Goal: Task Accomplishment & Management: Manage account settings

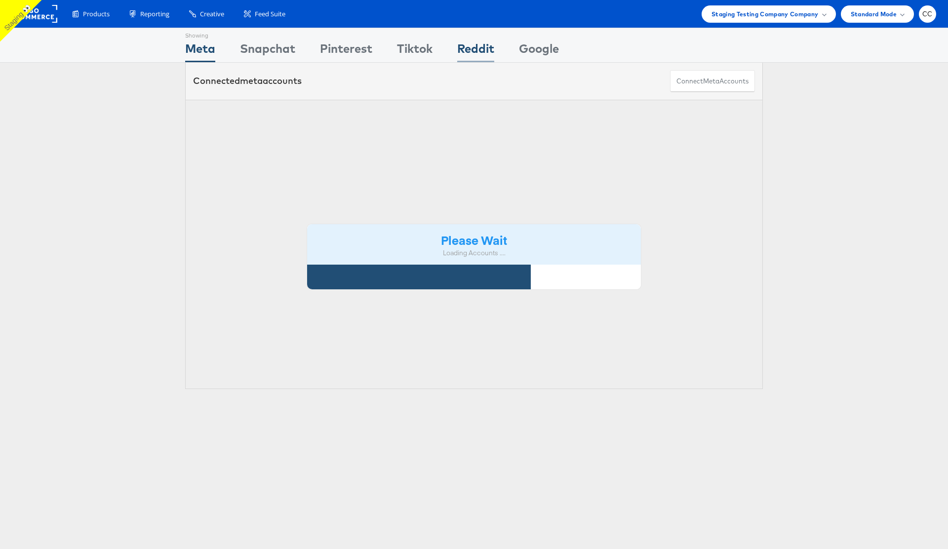
click at [479, 45] on div "Reddit" at bounding box center [475, 51] width 37 height 22
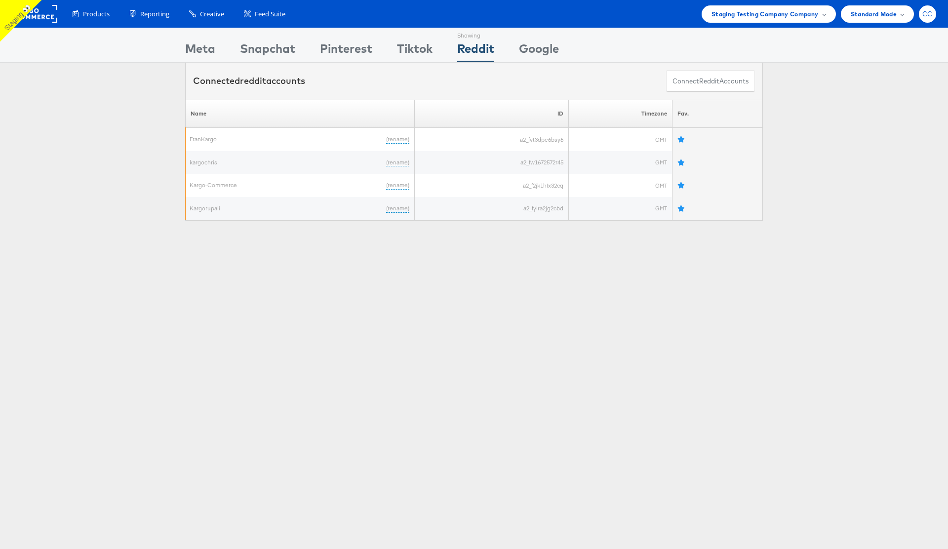
click at [928, 16] on span "CC" at bounding box center [928, 14] width 10 height 6
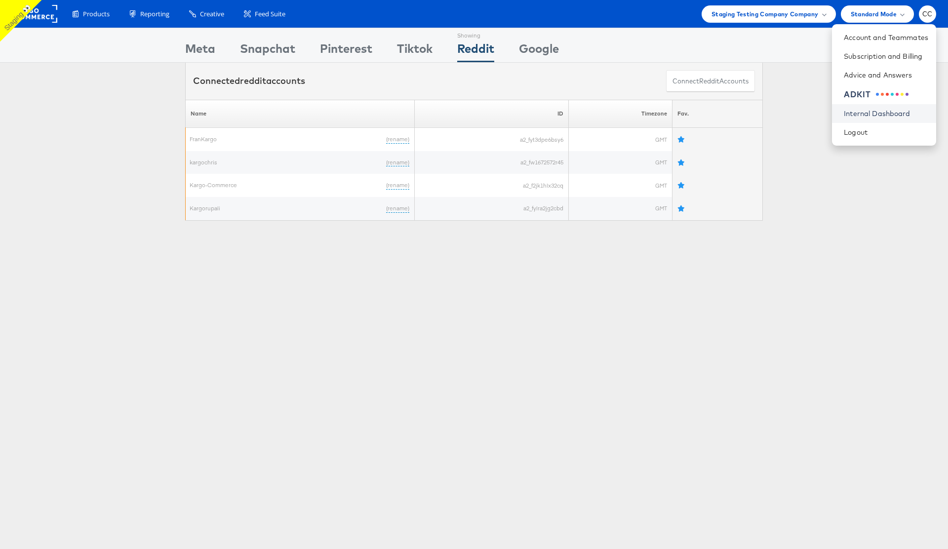
click at [880, 116] on link "Internal Dashboard" at bounding box center [886, 114] width 84 height 10
click at [798, 64] on div "Connected reddit accounts Connect reddit Accounts" at bounding box center [474, 81] width 948 height 37
click at [843, 118] on div "Please Wait Loading Accounts .... Name ID Timezone Fav. FranKargo (rename) a2_f…" at bounding box center [474, 160] width 948 height 121
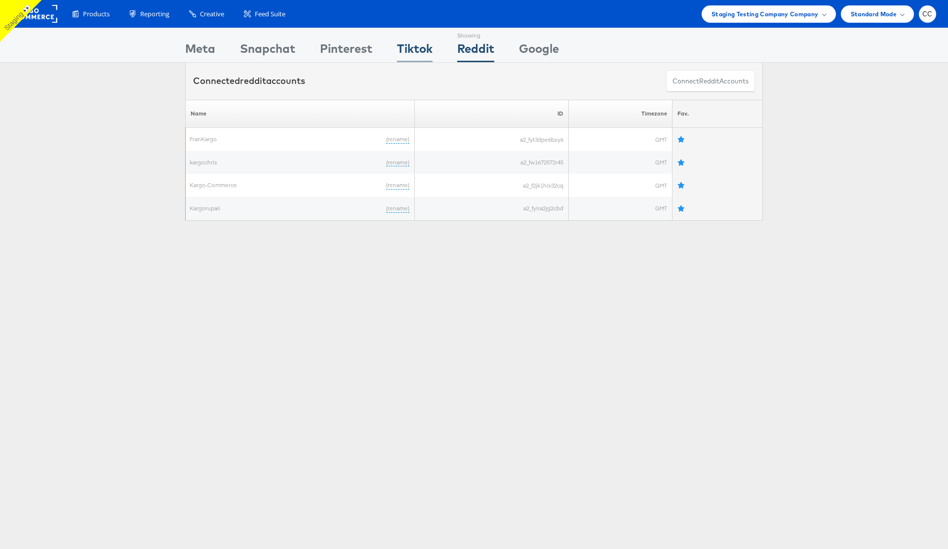
click at [420, 45] on div "Tiktok" at bounding box center [415, 51] width 36 height 22
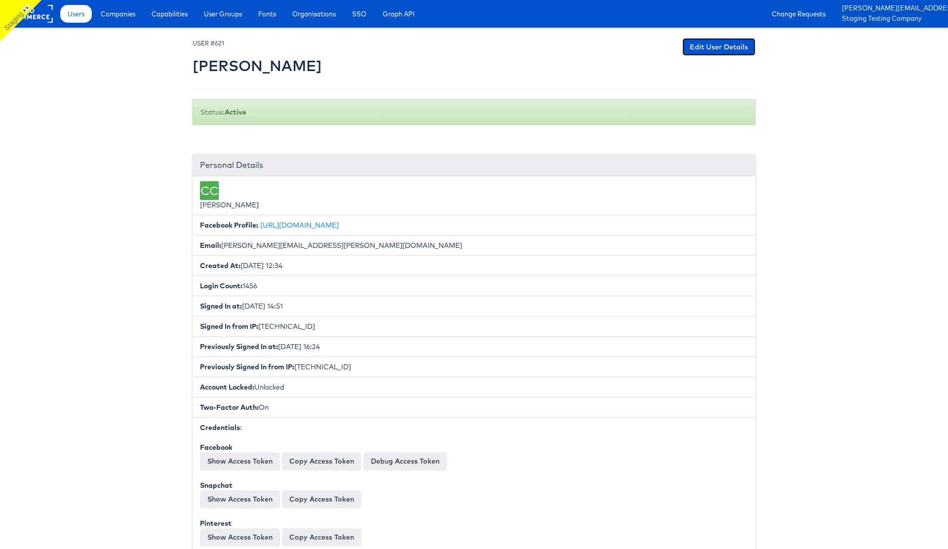
click at [731, 44] on link "Edit User Details" at bounding box center [719, 47] width 73 height 18
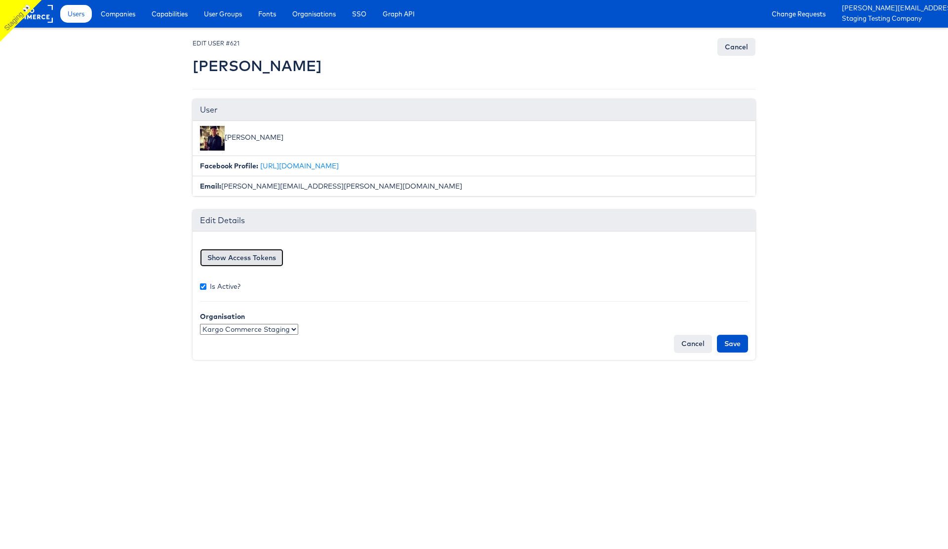
click at [243, 254] on button "Show Access Tokens" at bounding box center [241, 258] width 83 height 18
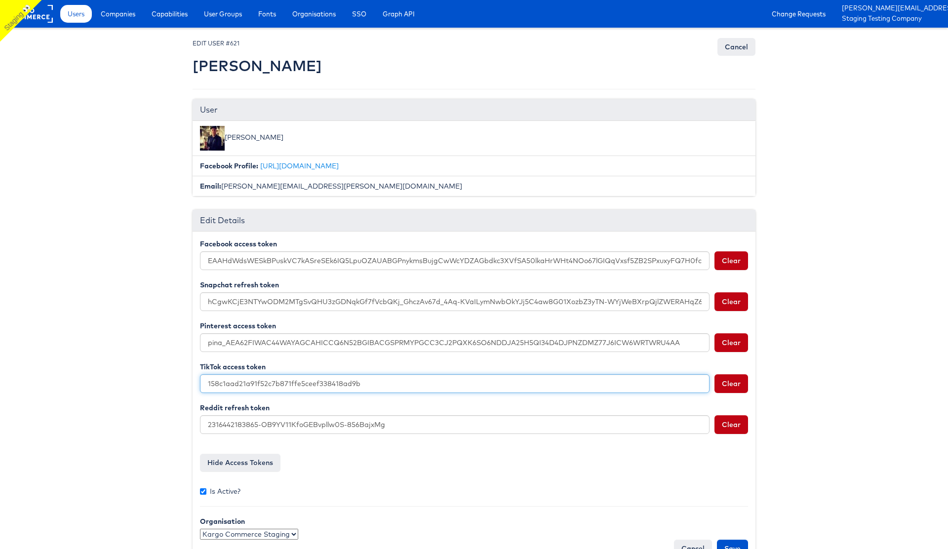
click at [288, 386] on input "158c1aad21a91f52c7b871ffe5ceef338418ad9b" at bounding box center [455, 383] width 510 height 19
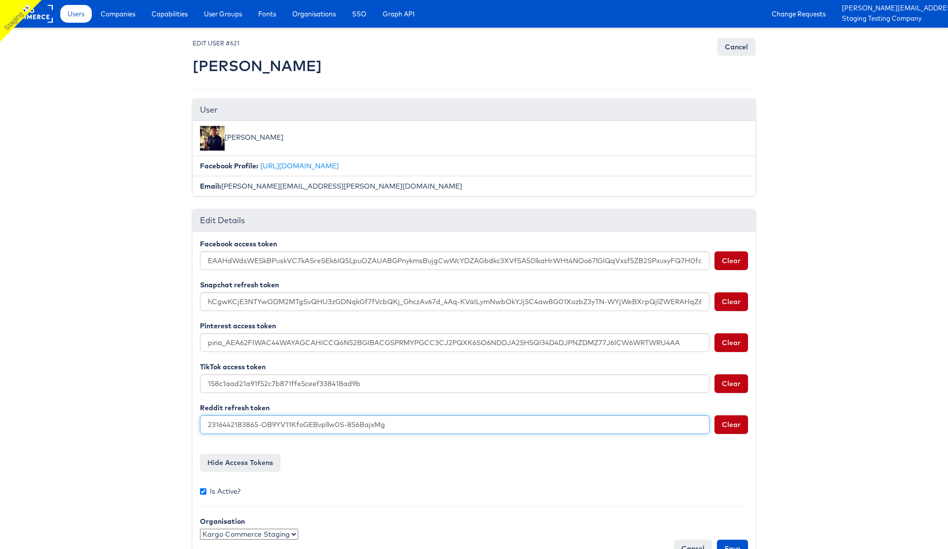
click at [290, 422] on input "2316442183865-OB9YV11KfoGEBvpllw0S-856BajxMg" at bounding box center [455, 424] width 510 height 19
click at [292, 426] on input "2316442183865-OB9YV11KfoGEBvpllw0S-856BajxMg" at bounding box center [455, 424] width 510 height 19
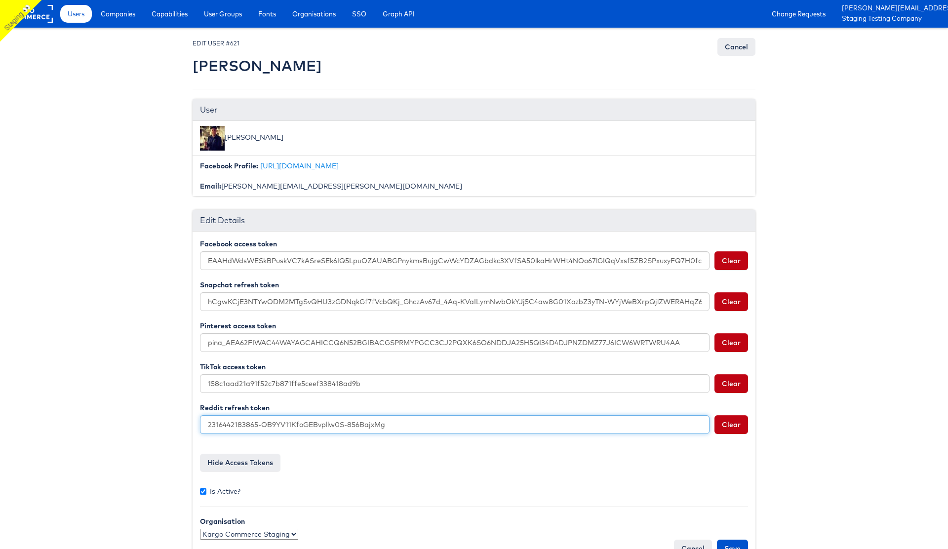
click at [292, 426] on input "2316442183865-OB9YV11KfoGEBvpllw0S-856BajxMg" at bounding box center [455, 424] width 510 height 19
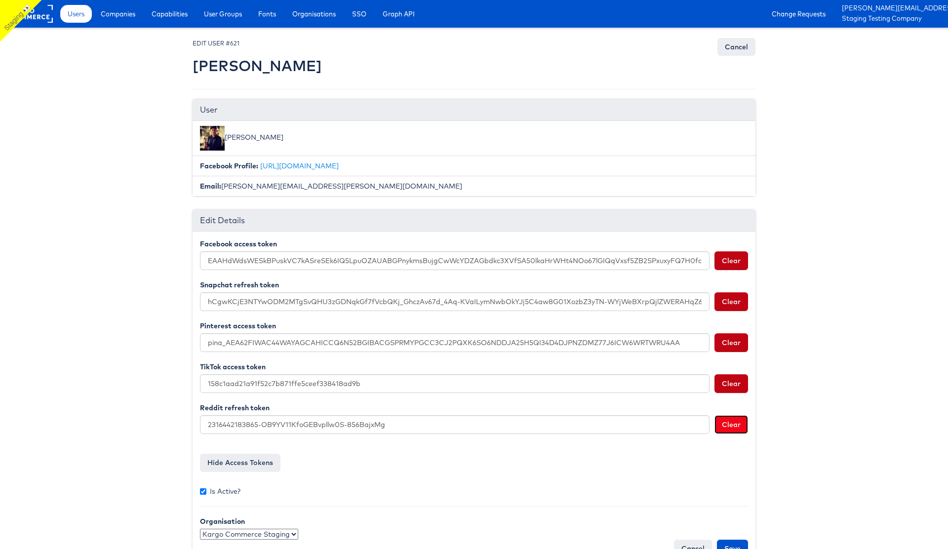
click at [730, 430] on button "Clear" at bounding box center [732, 424] width 34 height 19
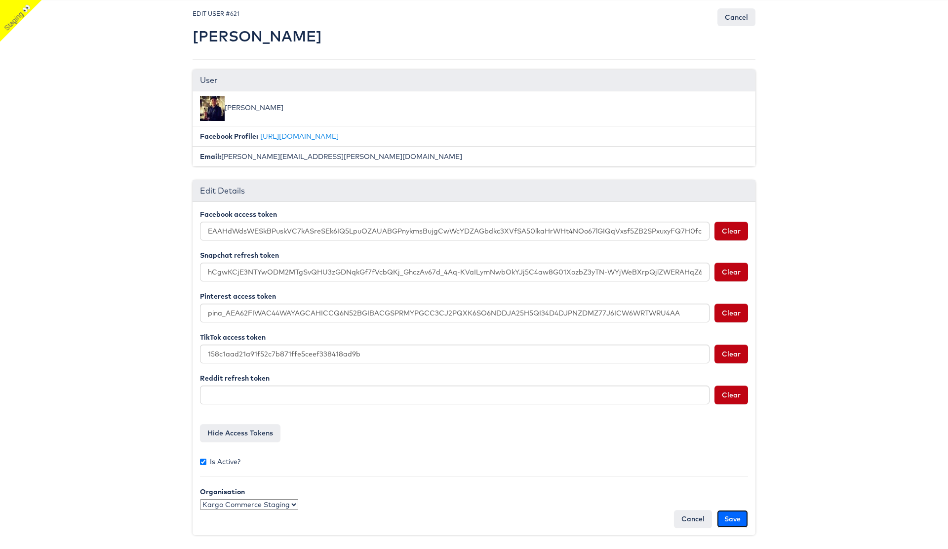
click at [737, 520] on input "Save" at bounding box center [732, 519] width 31 height 18
type input "Saving..."
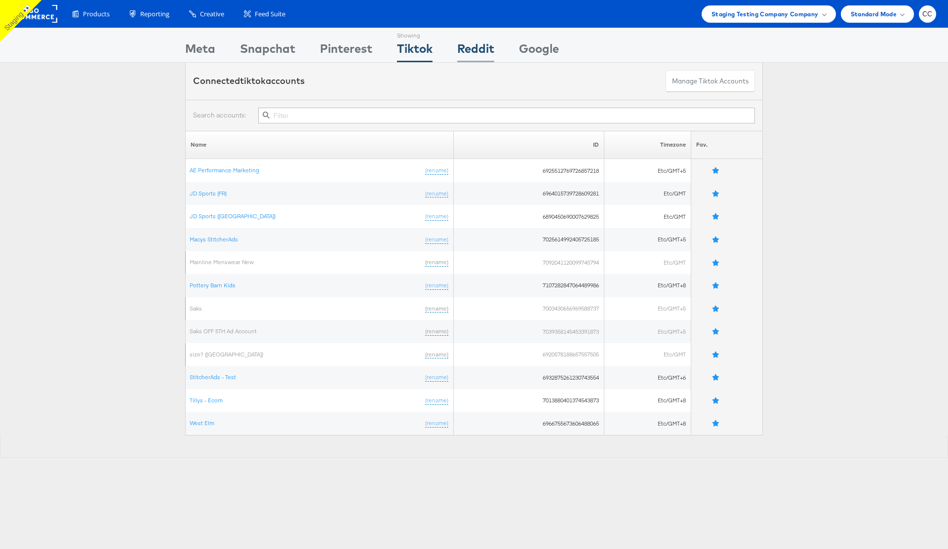
click at [483, 51] on div "Reddit" at bounding box center [475, 51] width 37 height 22
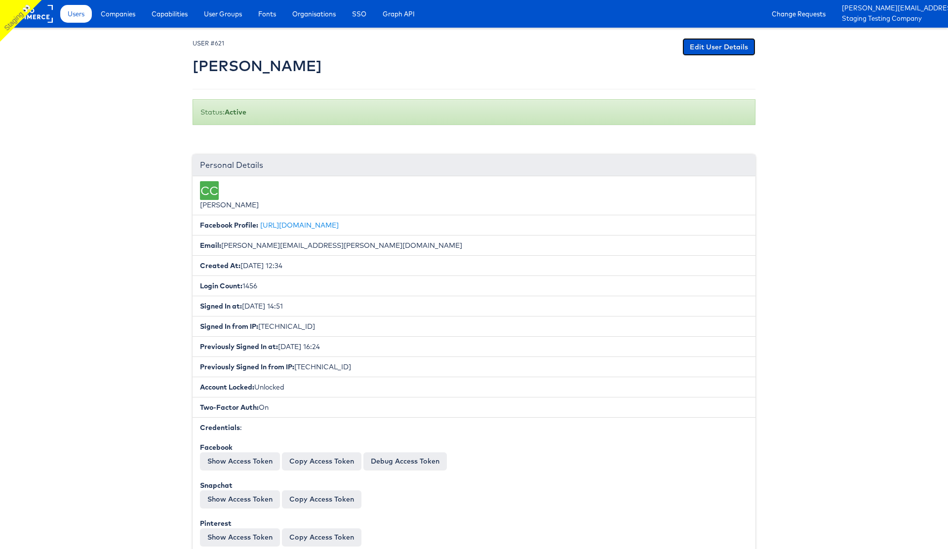
click at [718, 51] on link "Edit User Details" at bounding box center [719, 47] width 73 height 18
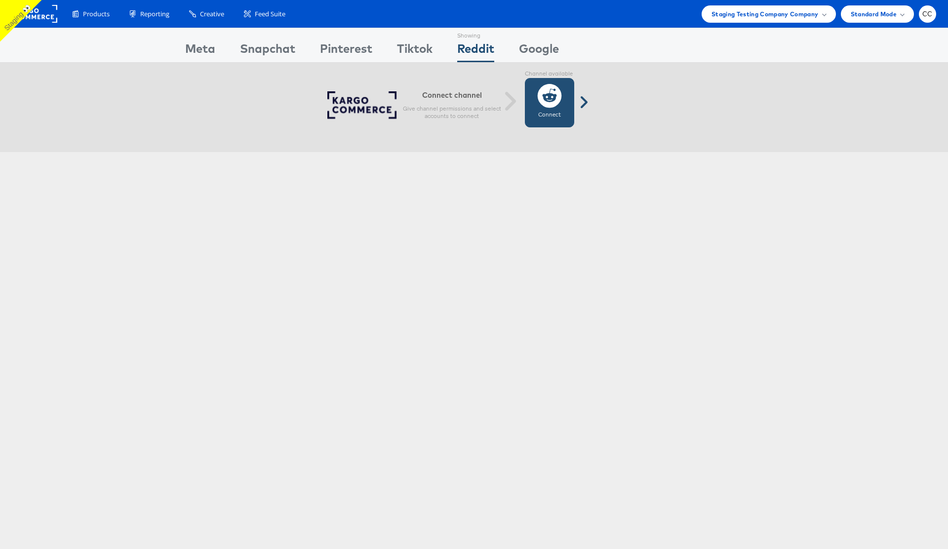
click at [546, 108] on icon at bounding box center [549, 95] width 25 height 25
click at [802, 132] on div "Connect channel Give channel permissions and select accounts to connect Channel…" at bounding box center [469, 107] width 983 height 89
click at [534, 48] on div "Google" at bounding box center [539, 51] width 40 height 22
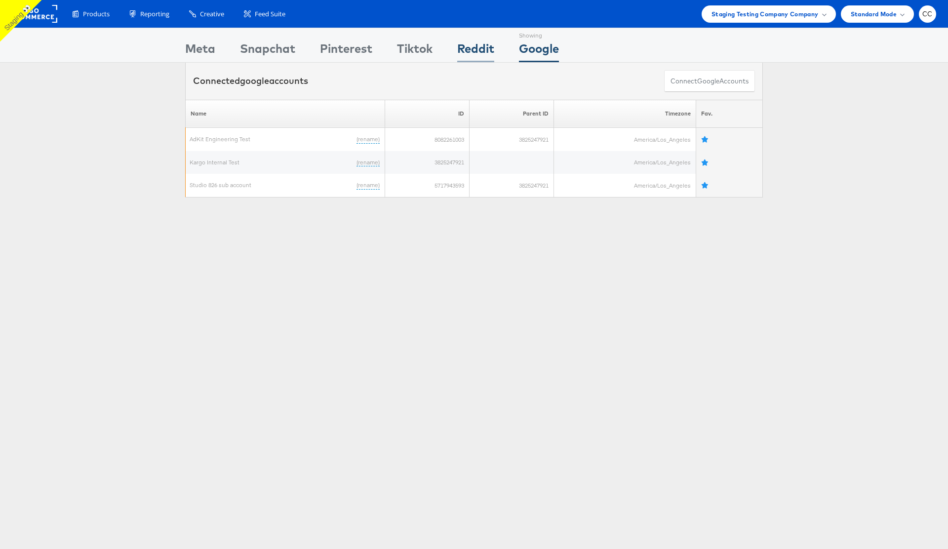
click at [483, 50] on div "Reddit" at bounding box center [475, 51] width 37 height 22
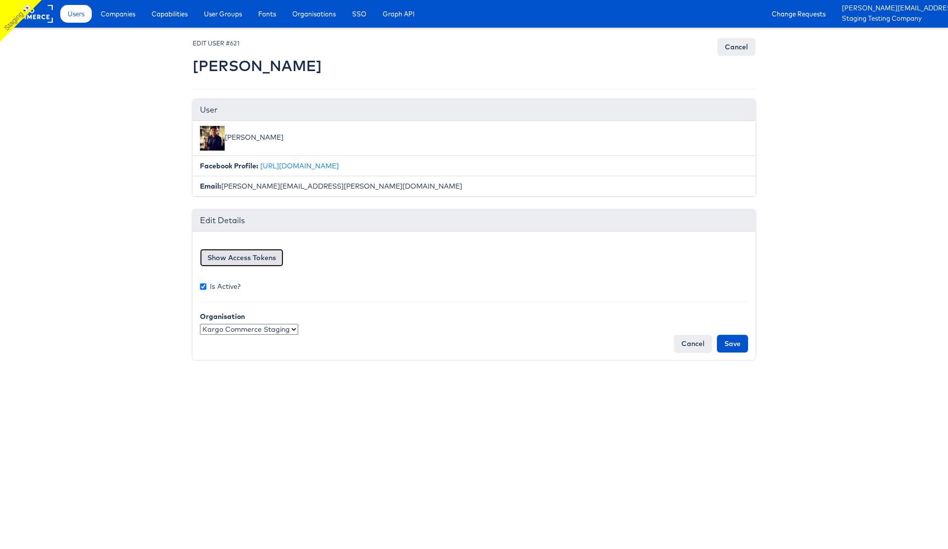
click at [243, 265] on button "Show Access Tokens" at bounding box center [241, 258] width 83 height 18
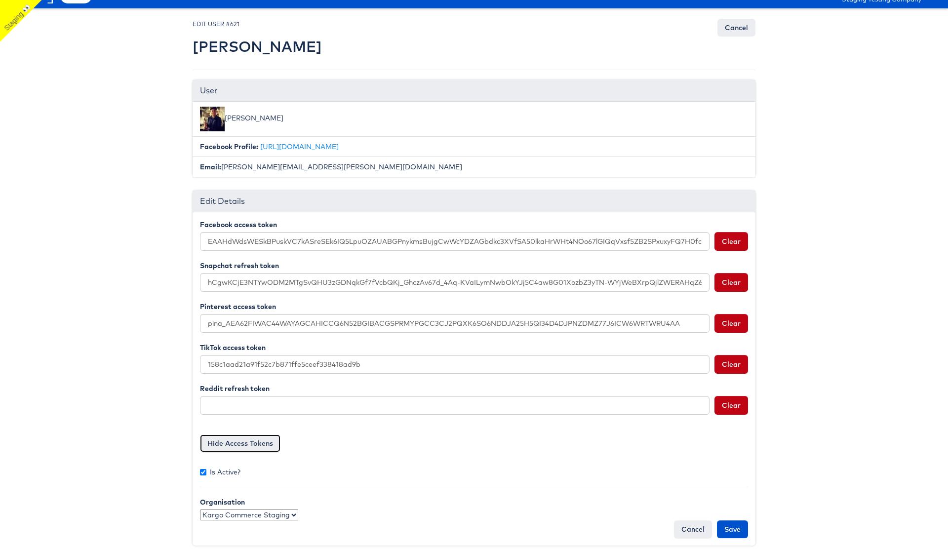
scroll to position [30, 0]
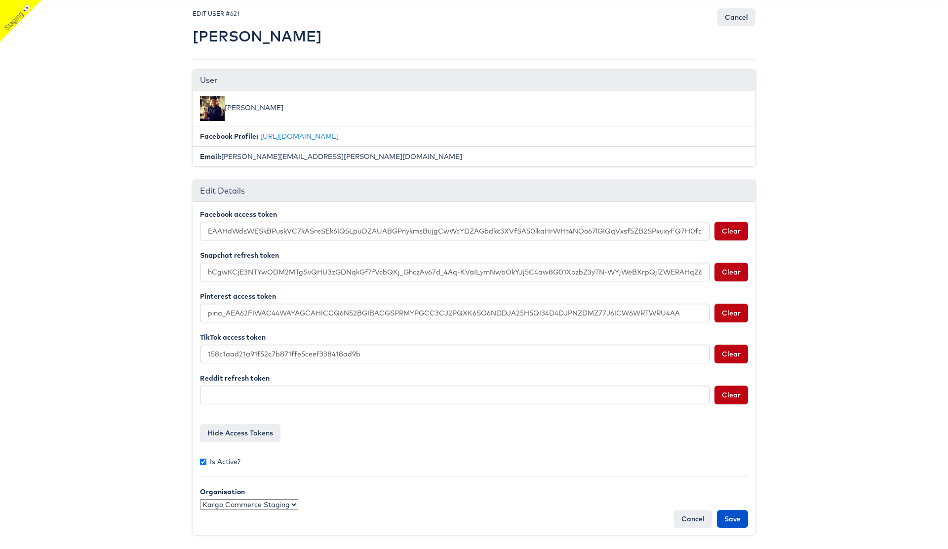
click at [99, 333] on body "Users Companies Capabilities User Groups Fonts Organisations SSO Graph API Chan…" at bounding box center [474, 259] width 948 height 579
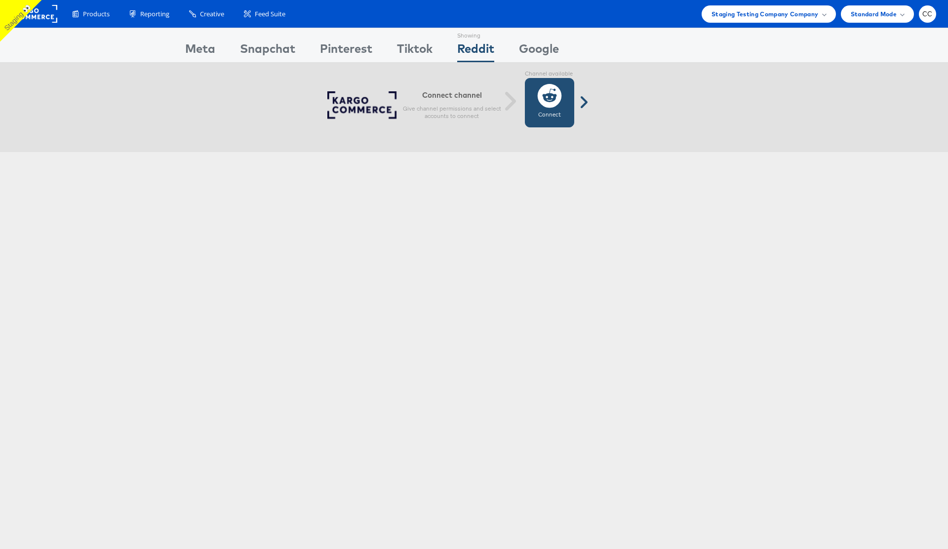
click at [550, 112] on label "Connect" at bounding box center [549, 115] width 23 height 8
click at [586, 102] on span at bounding box center [583, 102] width 25 height 16
click at [128, 185] on div "Showing Meta Showing Snapchat Showing Pinterest Showing Tiktok Showing Reddit S…" at bounding box center [474, 275] width 948 height 494
click at [536, 52] on div "Google" at bounding box center [539, 51] width 40 height 22
click at [559, 103] on icon at bounding box center [550, 95] width 24 height 25
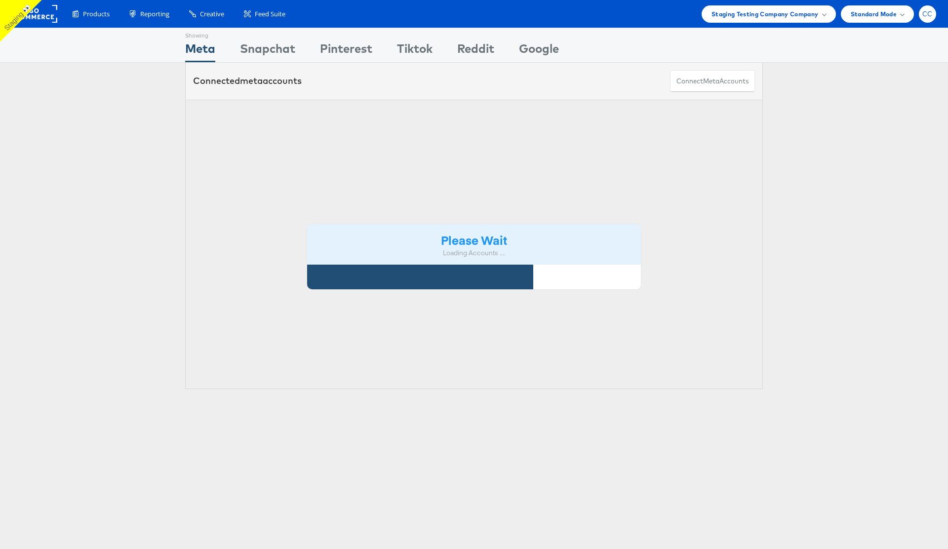
click at [929, 17] on div "CC" at bounding box center [927, 13] width 17 height 17
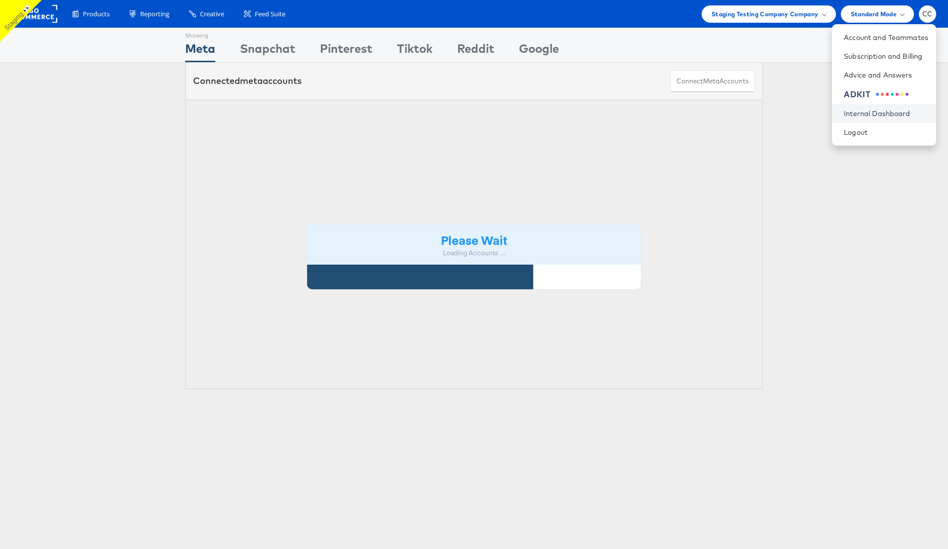
click at [892, 112] on link "Internal Dashboard" at bounding box center [886, 114] width 84 height 10
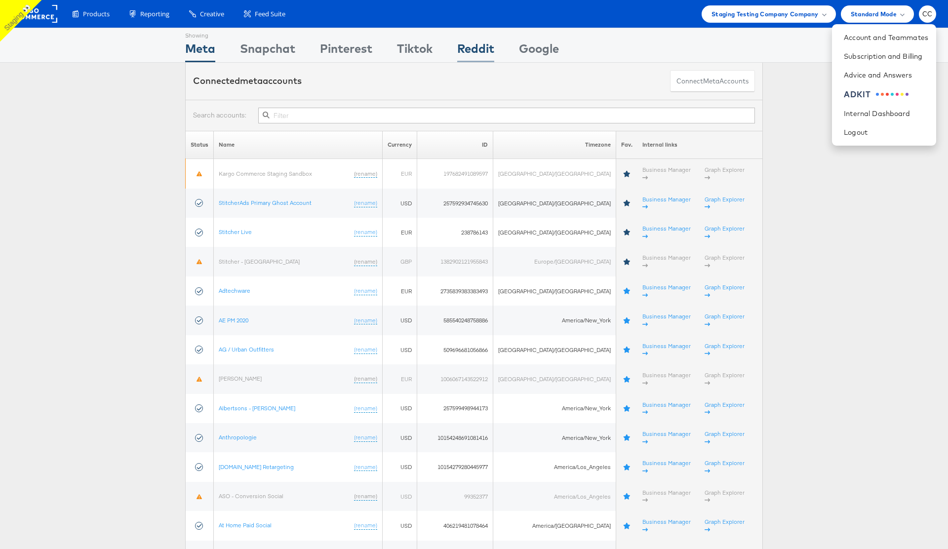
click at [479, 49] on div "Reddit" at bounding box center [475, 51] width 37 height 22
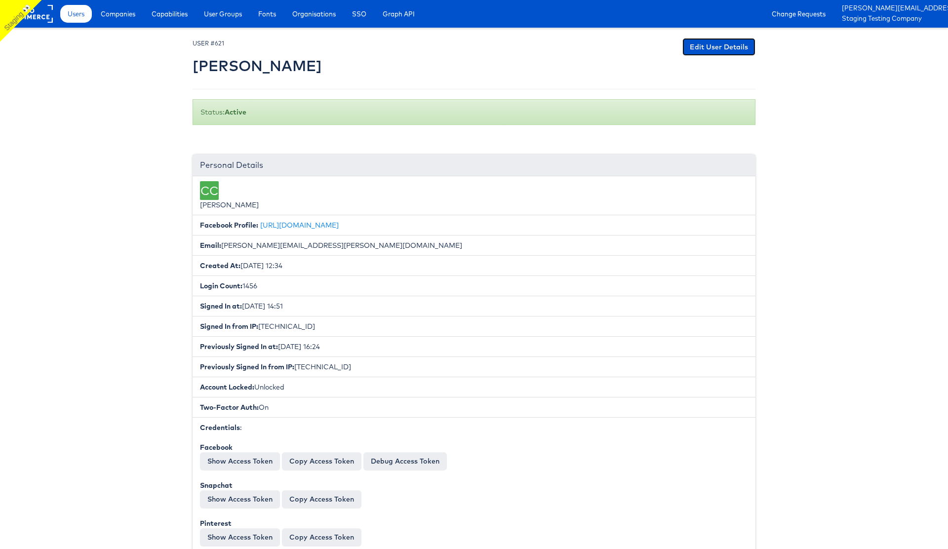
click at [713, 42] on link "Edit User Details" at bounding box center [719, 47] width 73 height 18
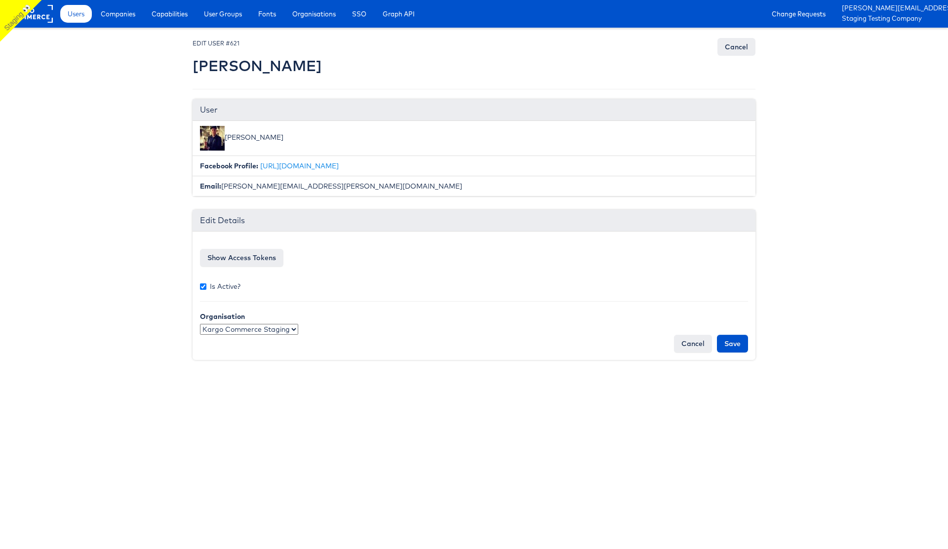
click at [243, 270] on form "Facebook access token EAAHdWdsWESkBPuskVC7kASreSEk6IQ5LpuOZAUABGPnykmsBujgCwWcY…" at bounding box center [474, 296] width 548 height 114
click at [255, 259] on button "Show Access Tokens" at bounding box center [241, 258] width 83 height 18
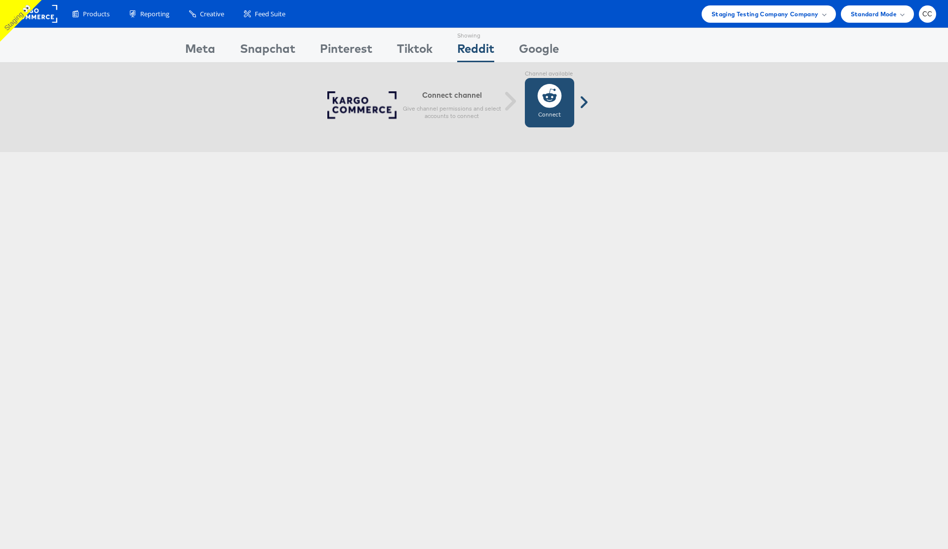
click at [551, 112] on label "Connect" at bounding box center [549, 115] width 23 height 8
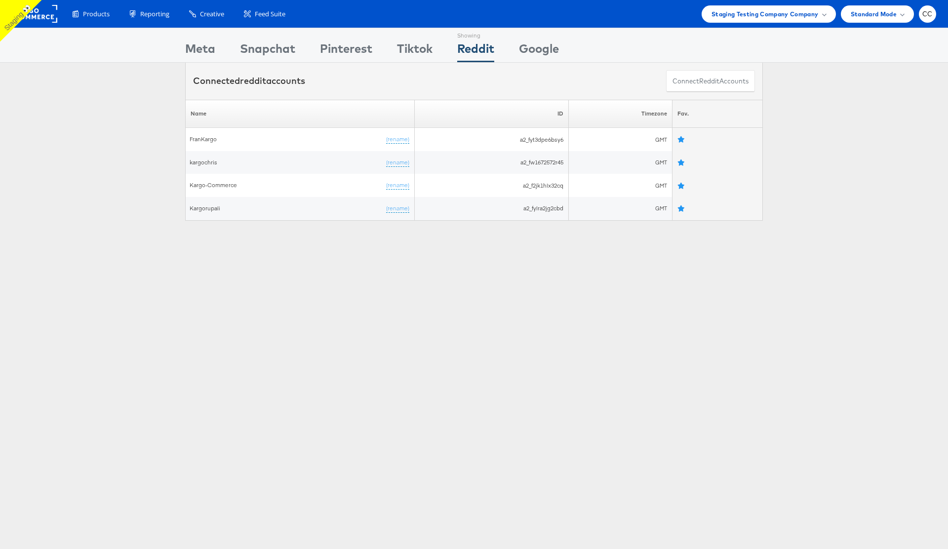
click at [857, 132] on div "Please Wait Loading Accounts .... Name ID Timezone Fav. FranKargo (rename) a2_f…" at bounding box center [474, 160] width 948 height 121
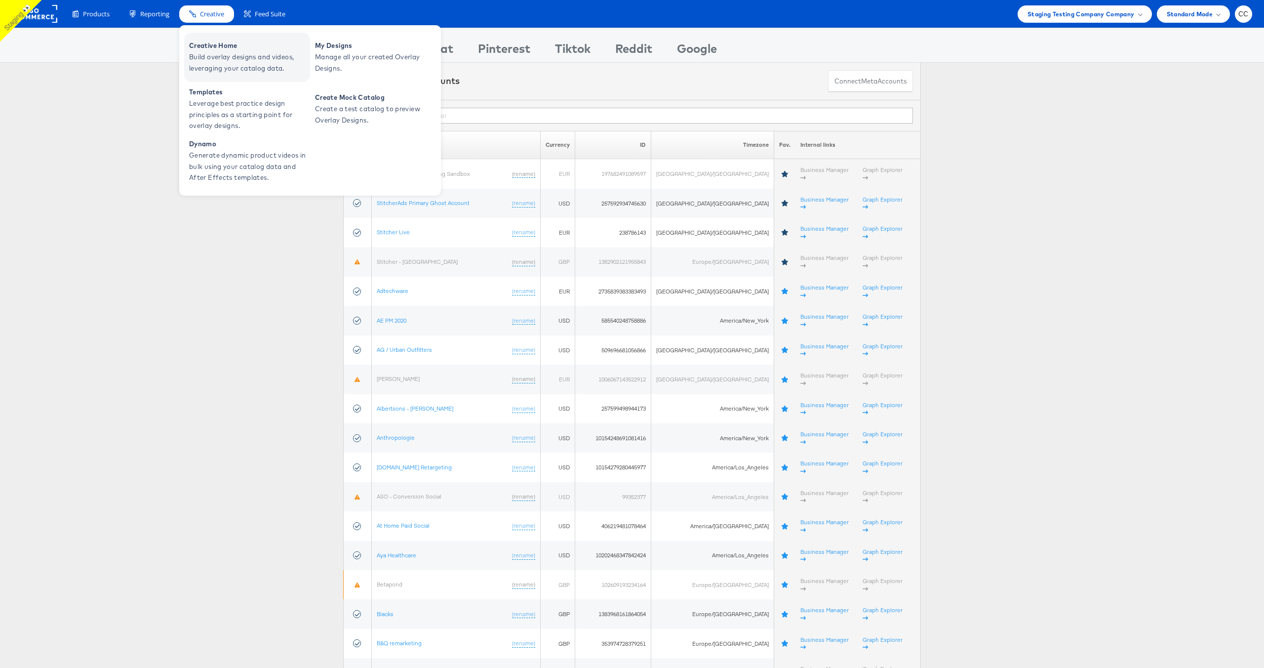
click at [235, 61] on span "Build overlay designs and videos, leveraging your catalog data." at bounding box center [248, 62] width 119 height 23
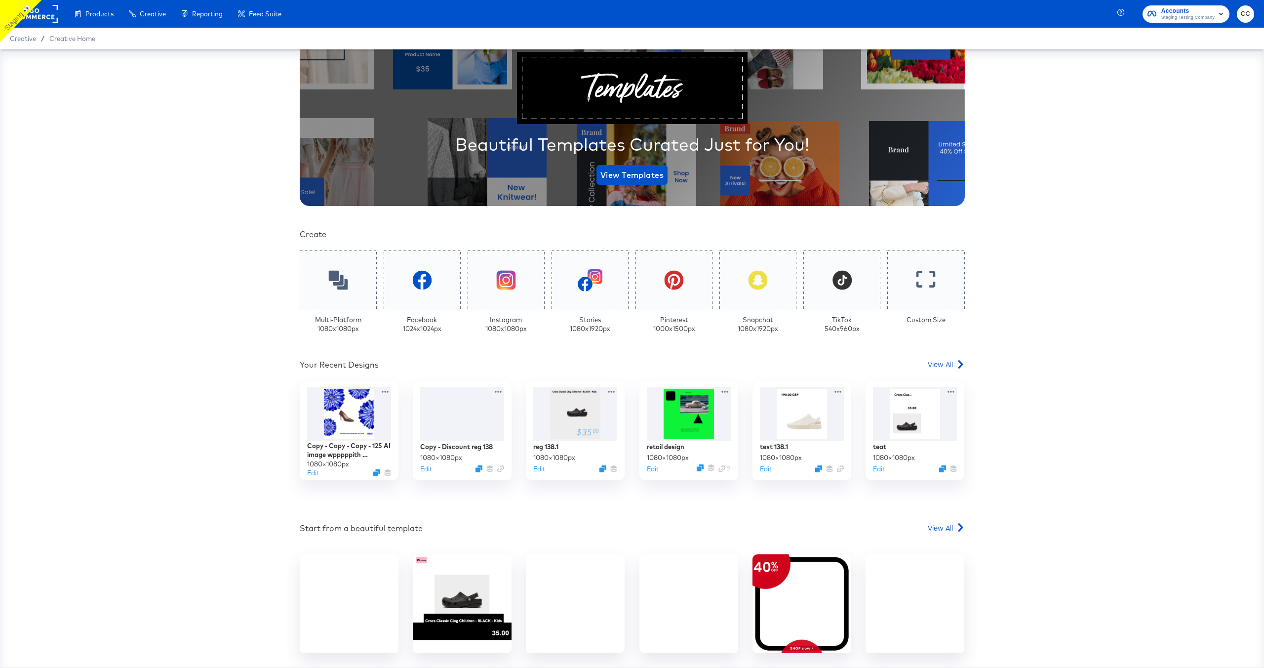
scroll to position [110, 0]
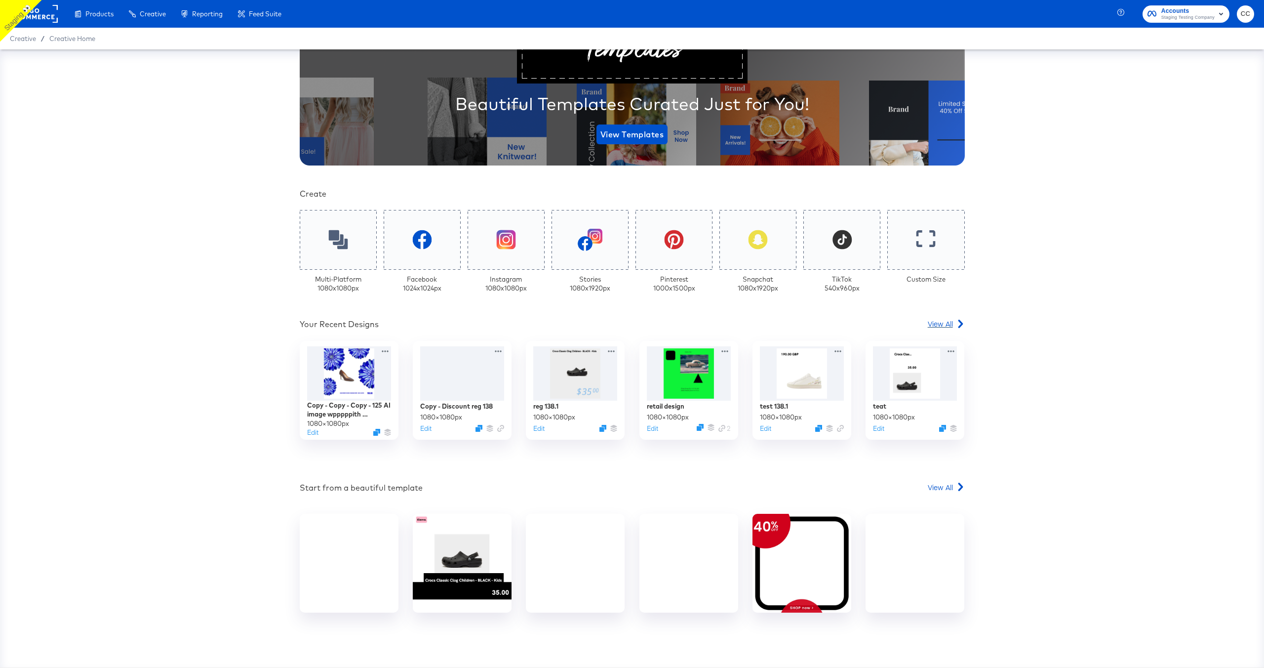
click at [942, 319] on span "View All" at bounding box center [940, 324] width 25 height 10
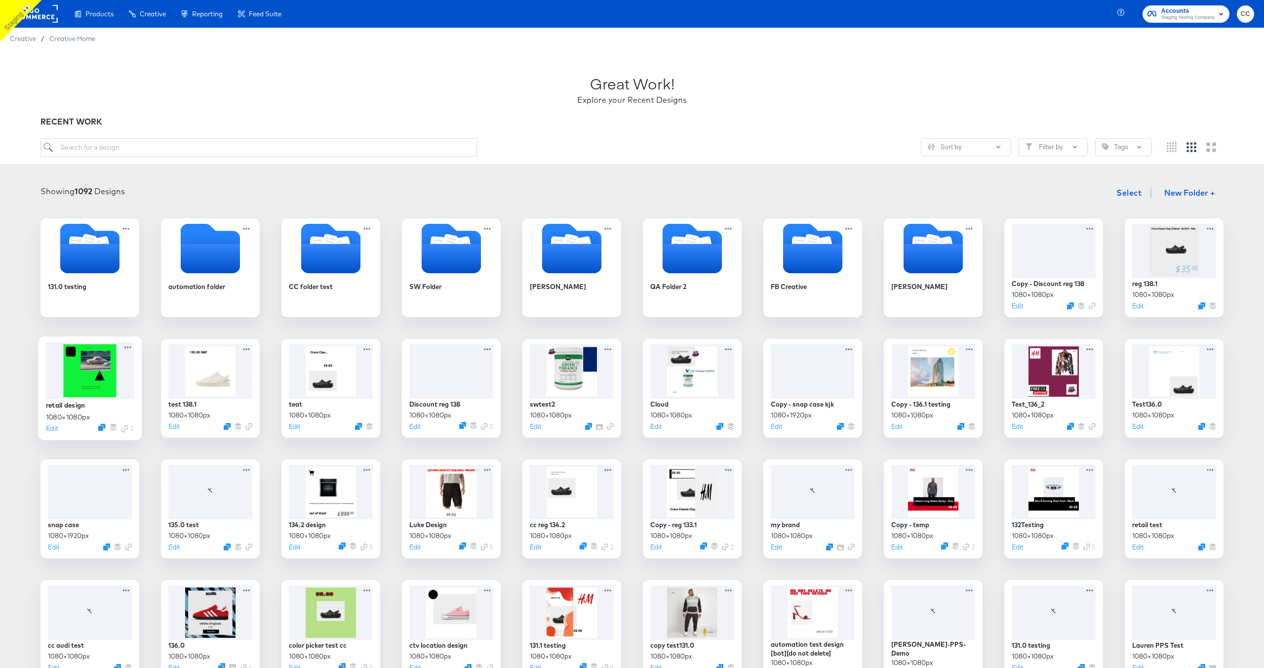
click at [99, 377] on div at bounding box center [90, 370] width 88 height 57
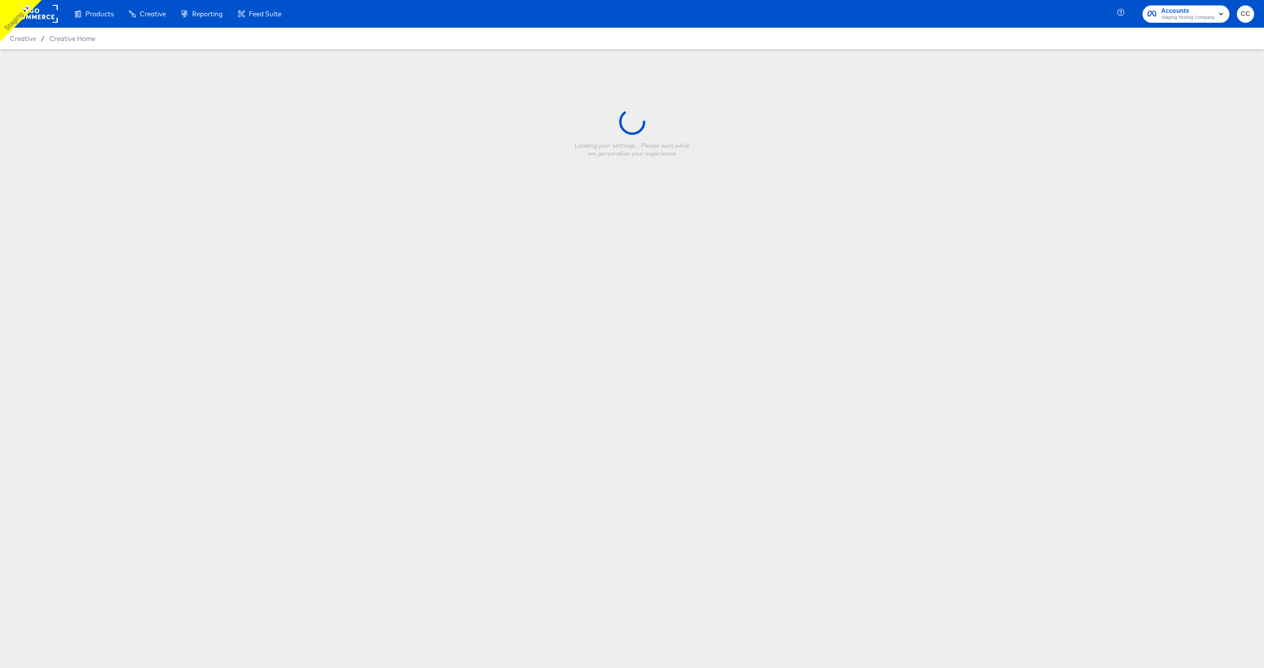
type input "retail design"
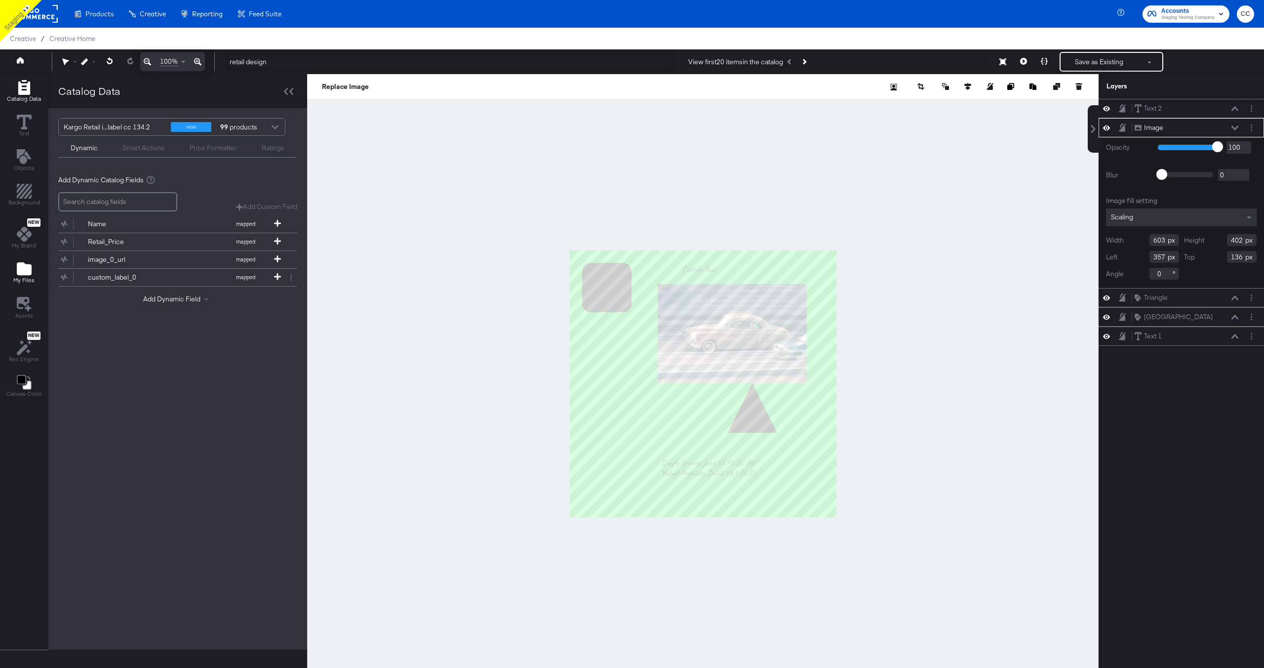
click at [23, 272] on icon "Add Files" at bounding box center [24, 268] width 15 height 13
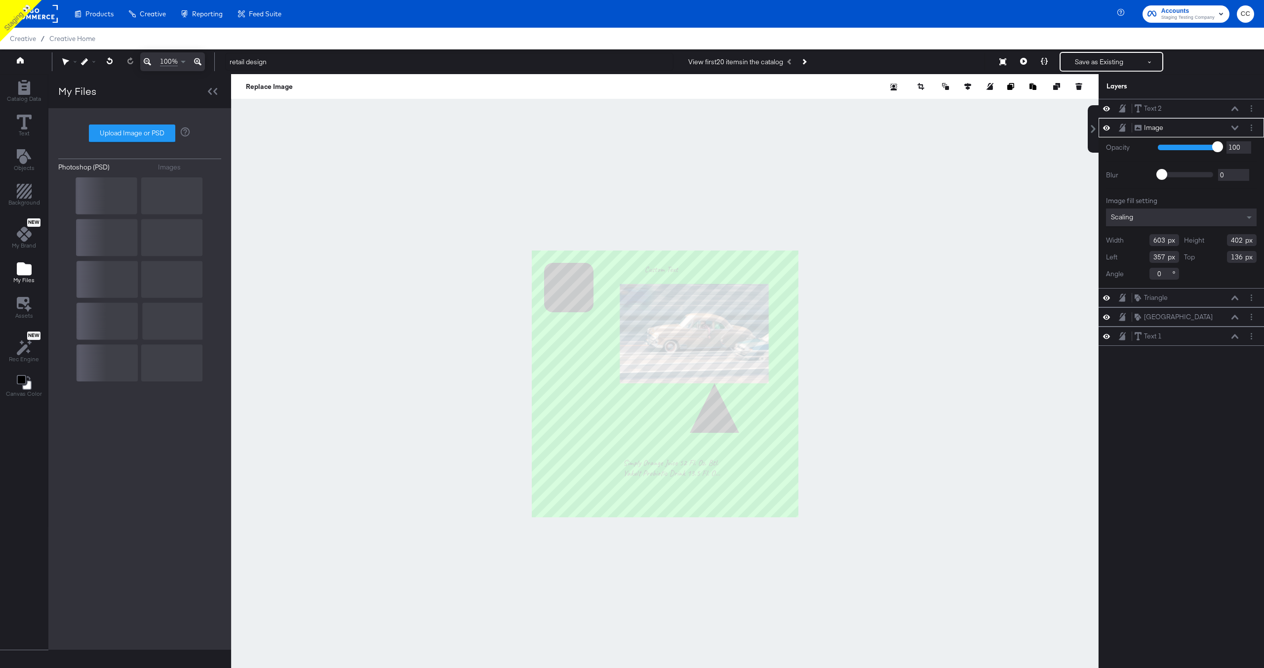
click at [173, 168] on div "Images" at bounding box center [169, 166] width 23 height 9
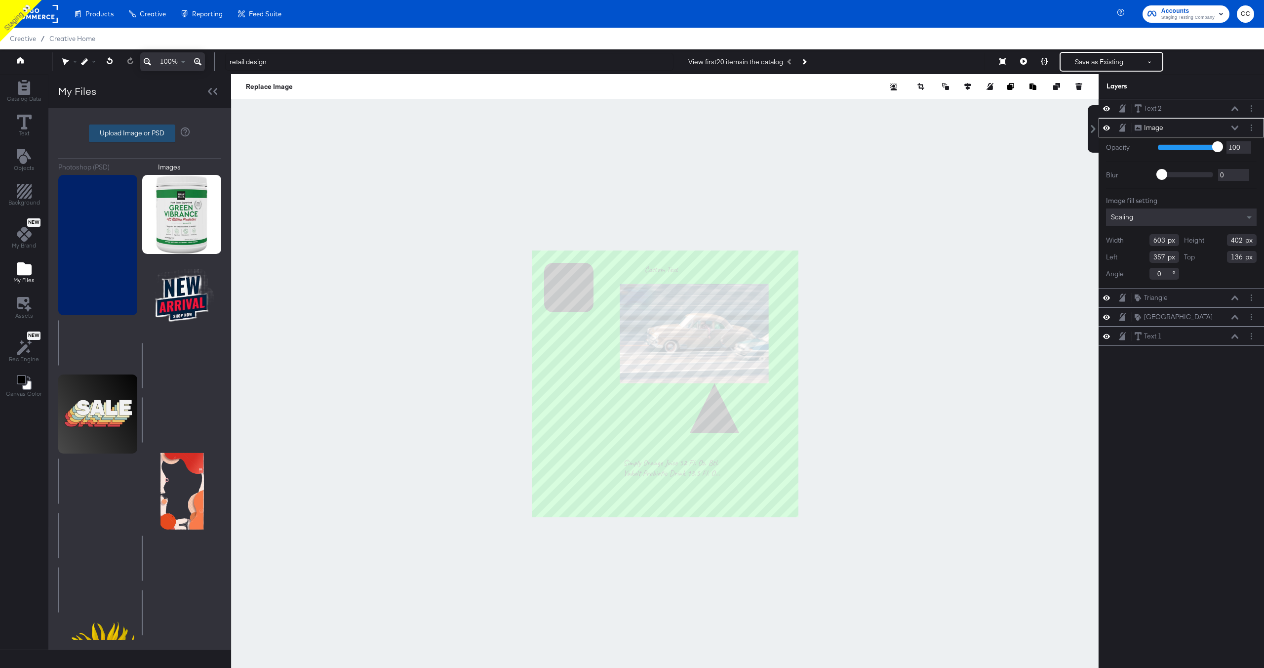
click at [125, 137] on label "Upload Image or PSD" at bounding box center [131, 133] width 85 height 17
click at [140, 133] on input "Upload Image or PSD" at bounding box center [140, 133] width 0 height 0
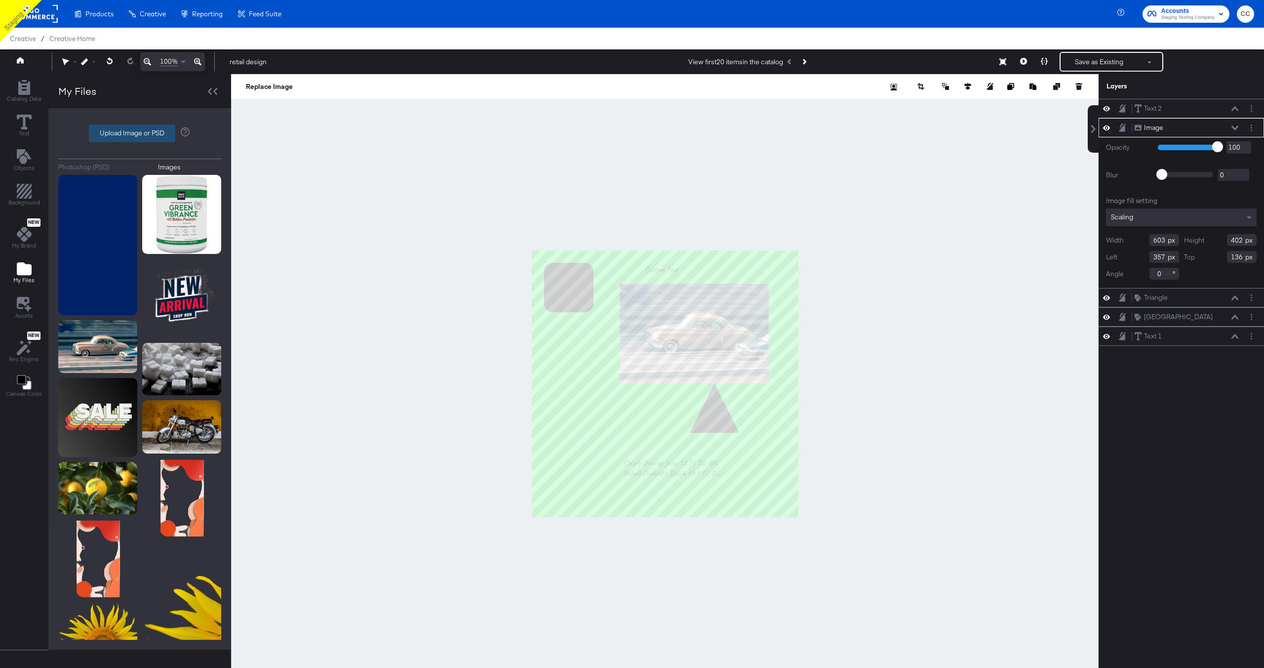
type input "C:\fakepath\Overlay 2.jpg"
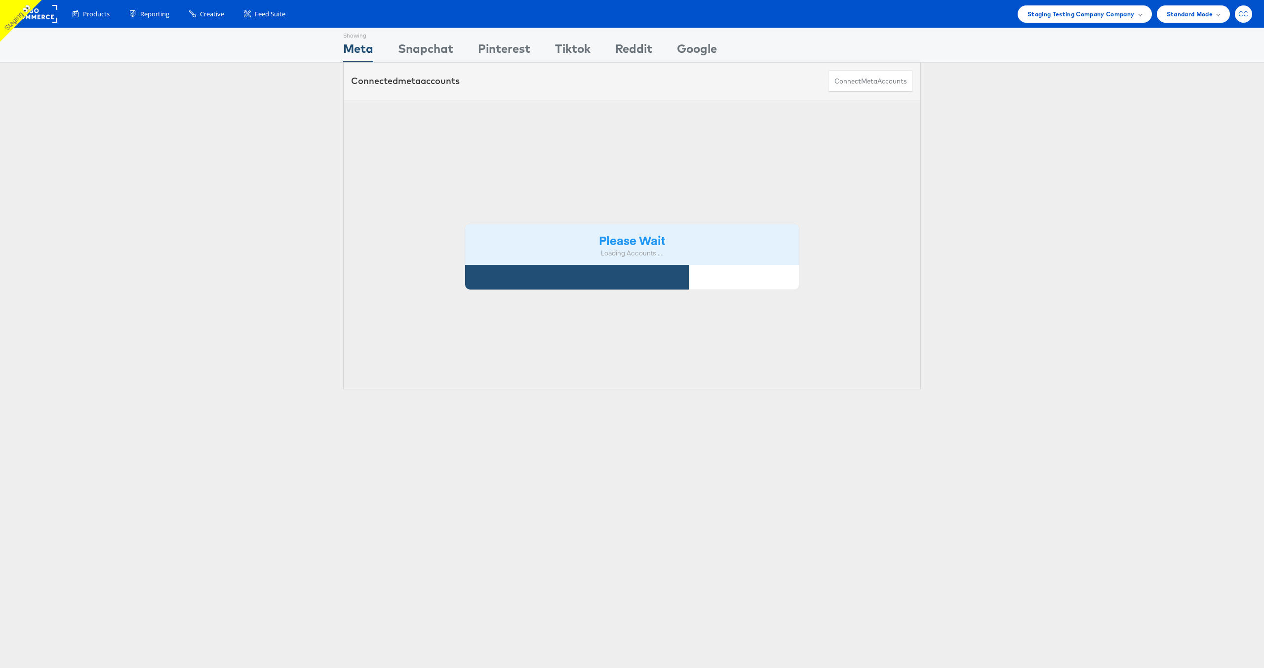
click at [1251, 14] on div "CC" at bounding box center [1243, 13] width 17 height 17
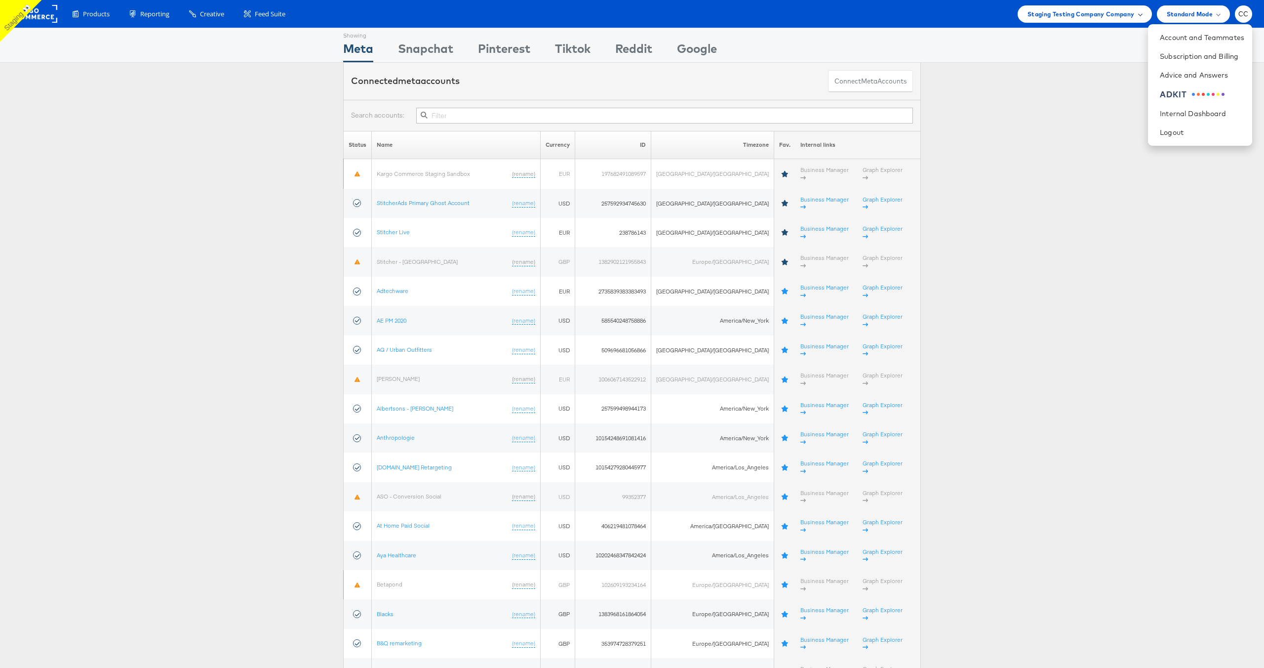
click at [1136, 18] on div "Staging Testing Company Company" at bounding box center [1085, 14] width 115 height 10
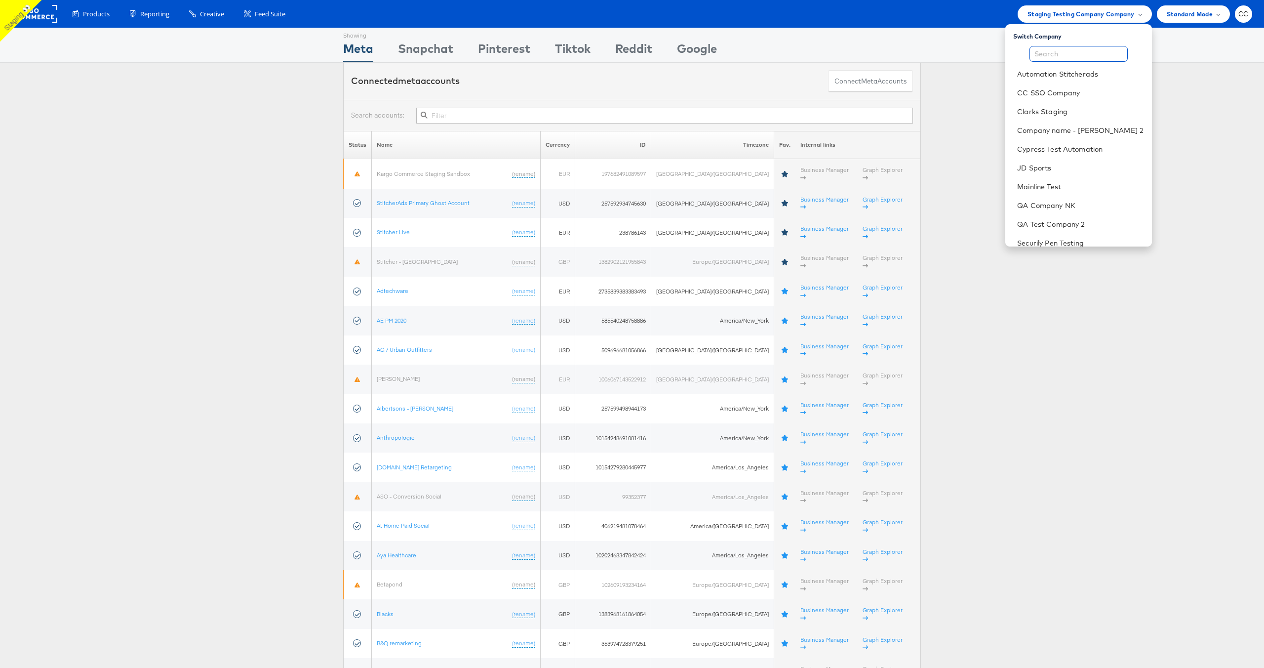
click at [1061, 55] on input "text" at bounding box center [1079, 54] width 98 height 16
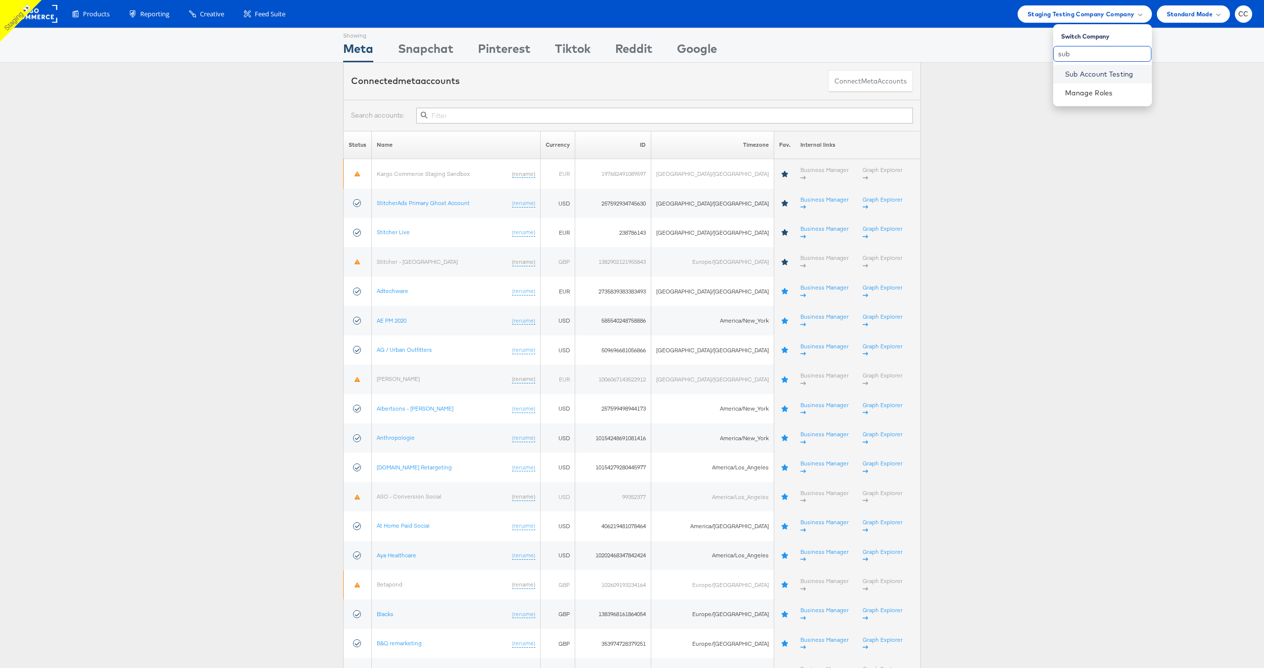
type input "sub"
click at [1094, 77] on link "Sub Account Testing" at bounding box center [1104, 74] width 79 height 10
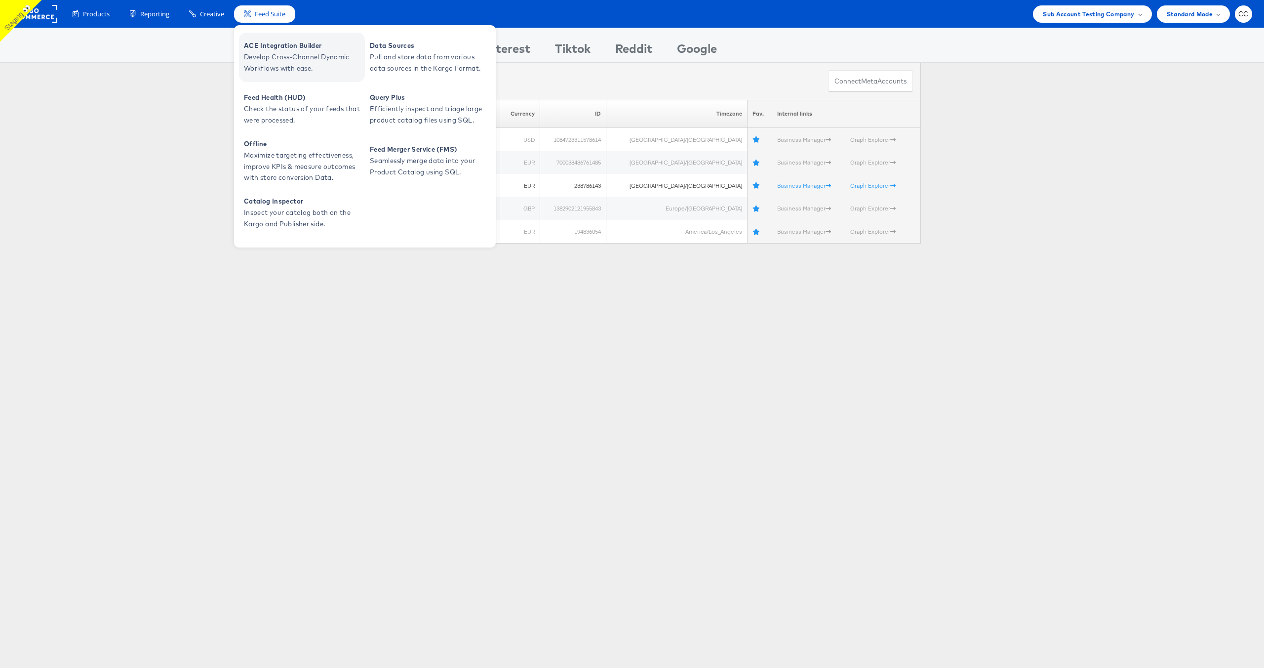
click at [291, 59] on span "Develop Cross-Channel Dynamic Workflows with ease." at bounding box center [303, 62] width 119 height 23
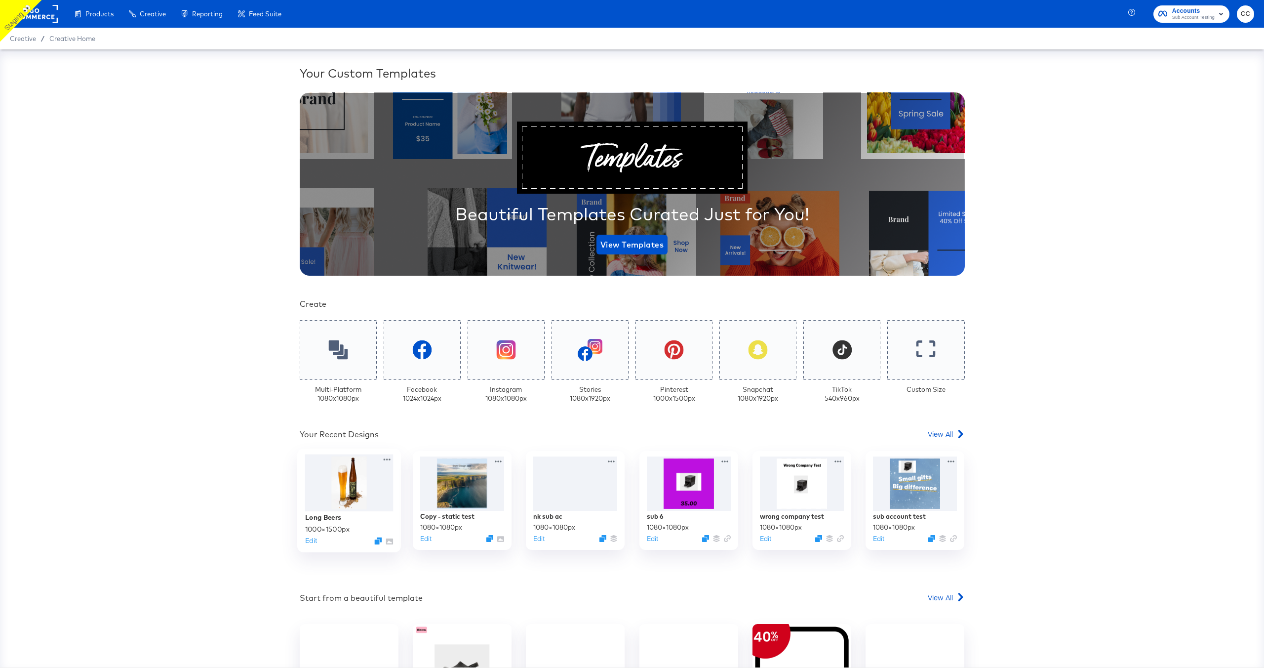
click at [333, 502] on div at bounding box center [349, 482] width 88 height 57
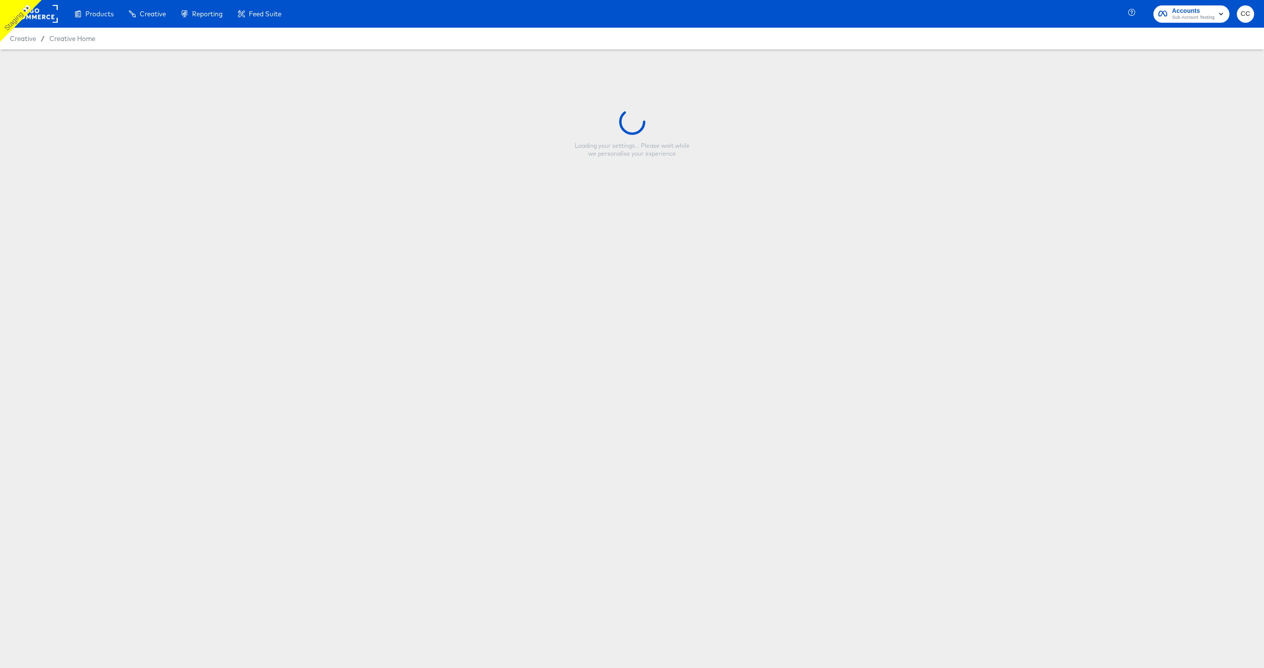
type input "Long Beers"
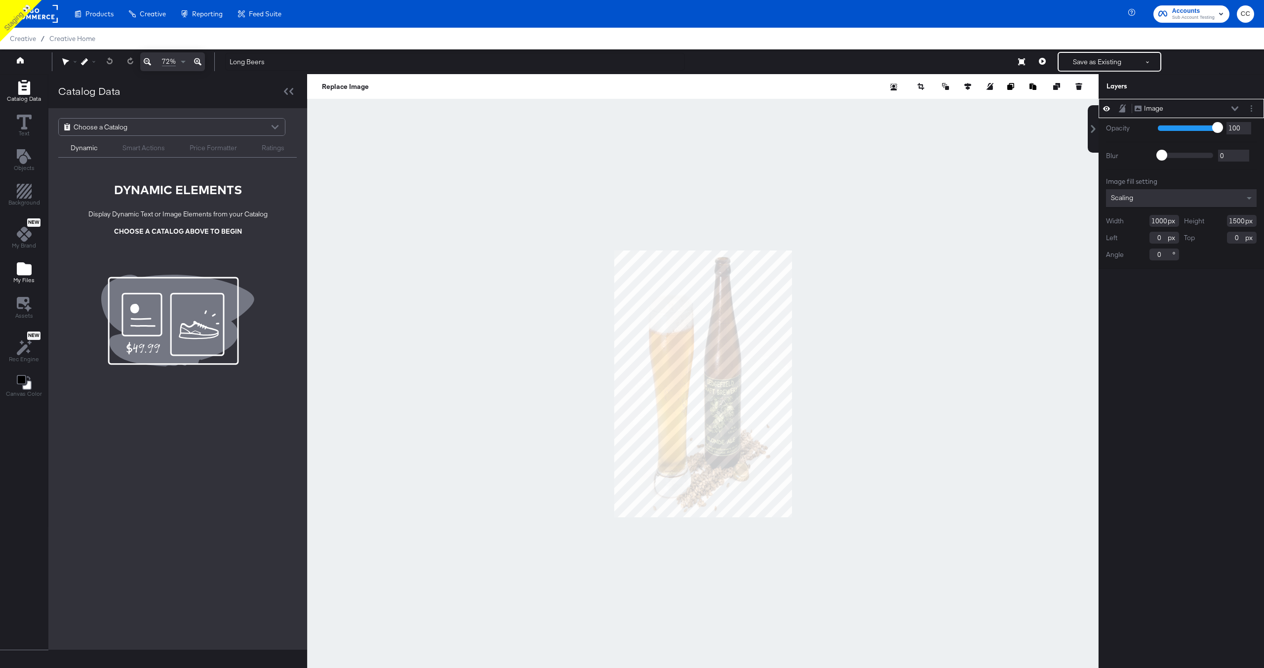
click at [25, 266] on icon "Add Files" at bounding box center [24, 268] width 15 height 13
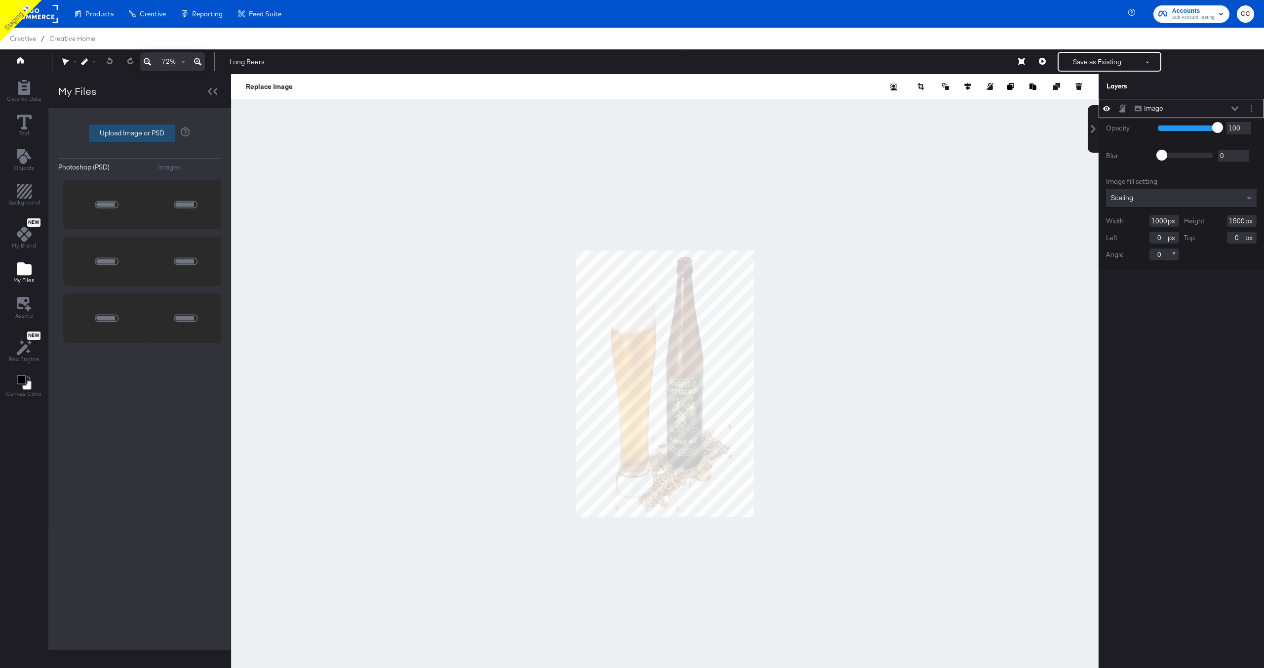
click at [141, 135] on label "Upload Image or PSD" at bounding box center [131, 133] width 85 height 17
click at [140, 133] on input "Upload Image or PSD" at bounding box center [140, 133] width 0 height 0
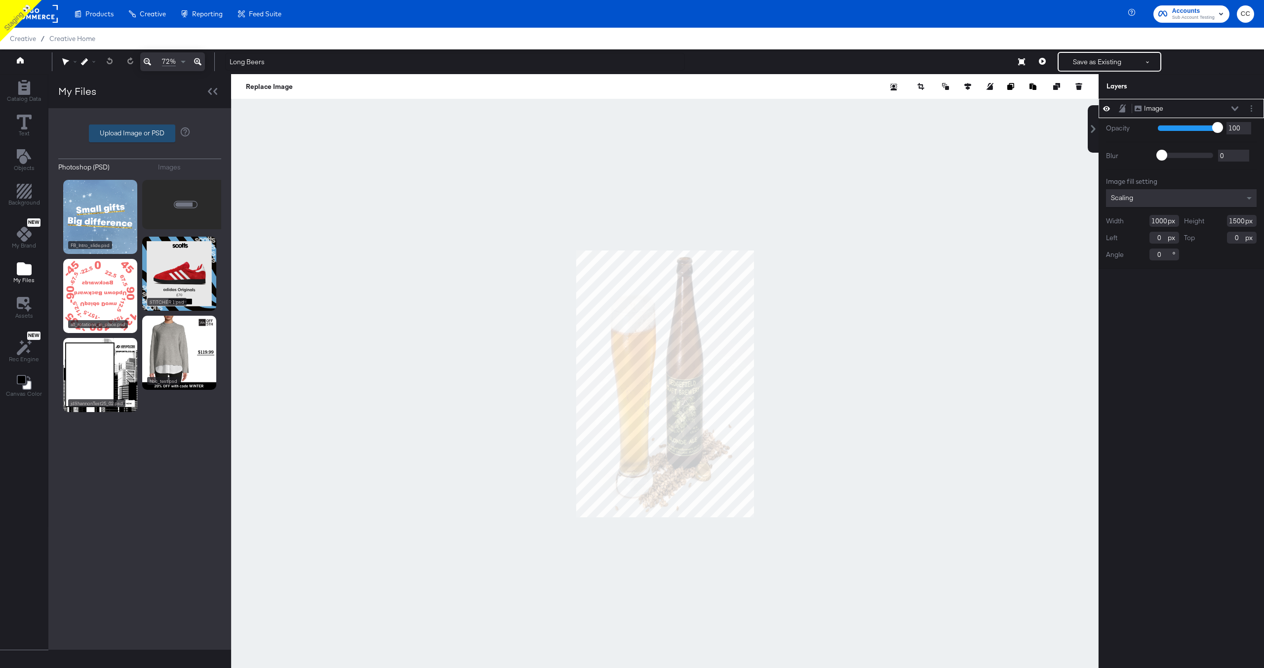
type input "C:\fakepath\Overlay 2.jpg"
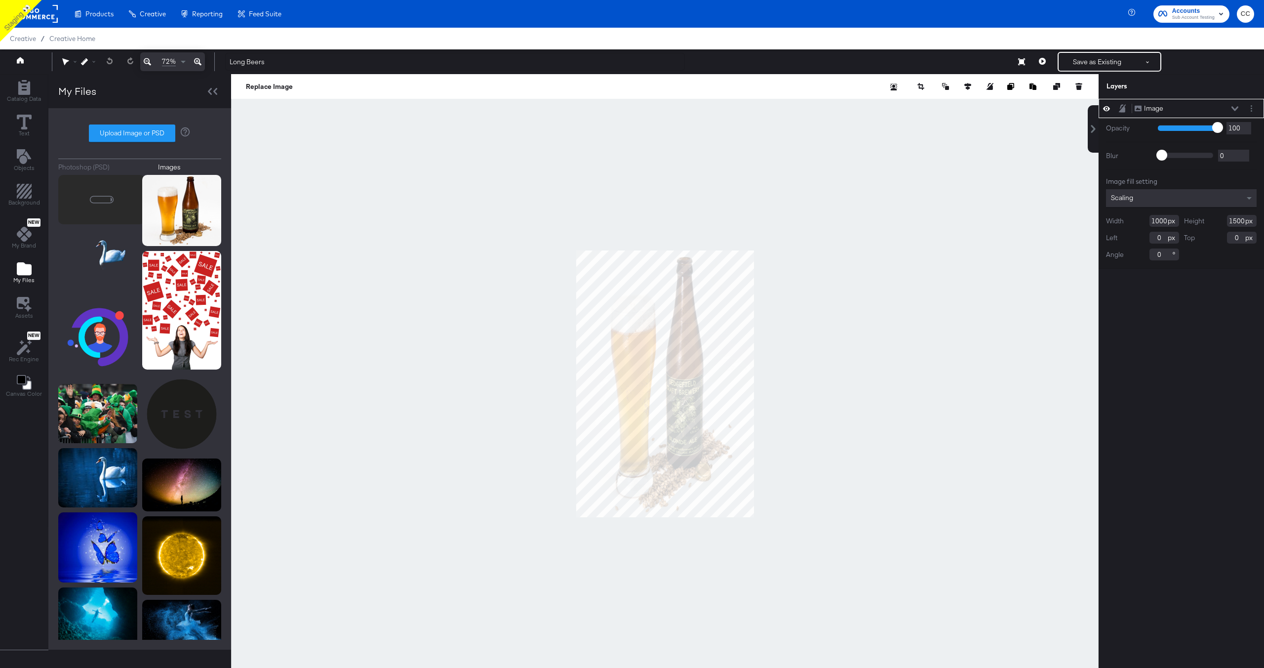
click at [49, 18] on rect at bounding box center [34, 14] width 45 height 18
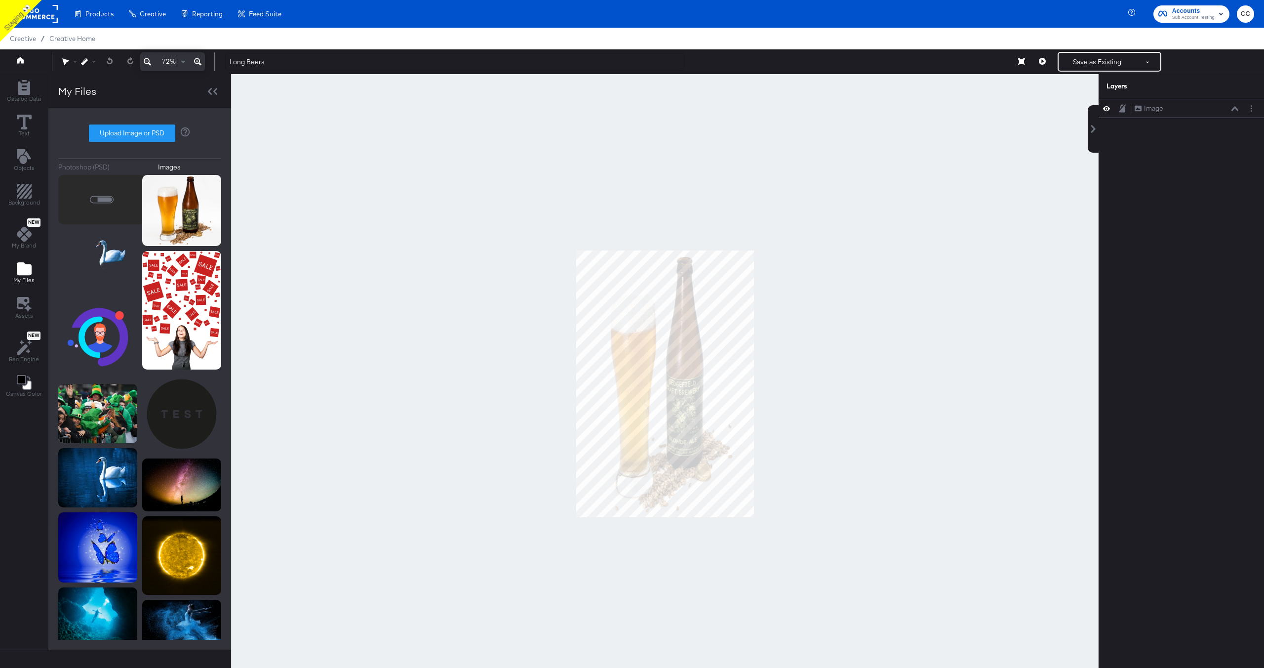
click at [45, 15] on rect at bounding box center [34, 14] width 45 height 18
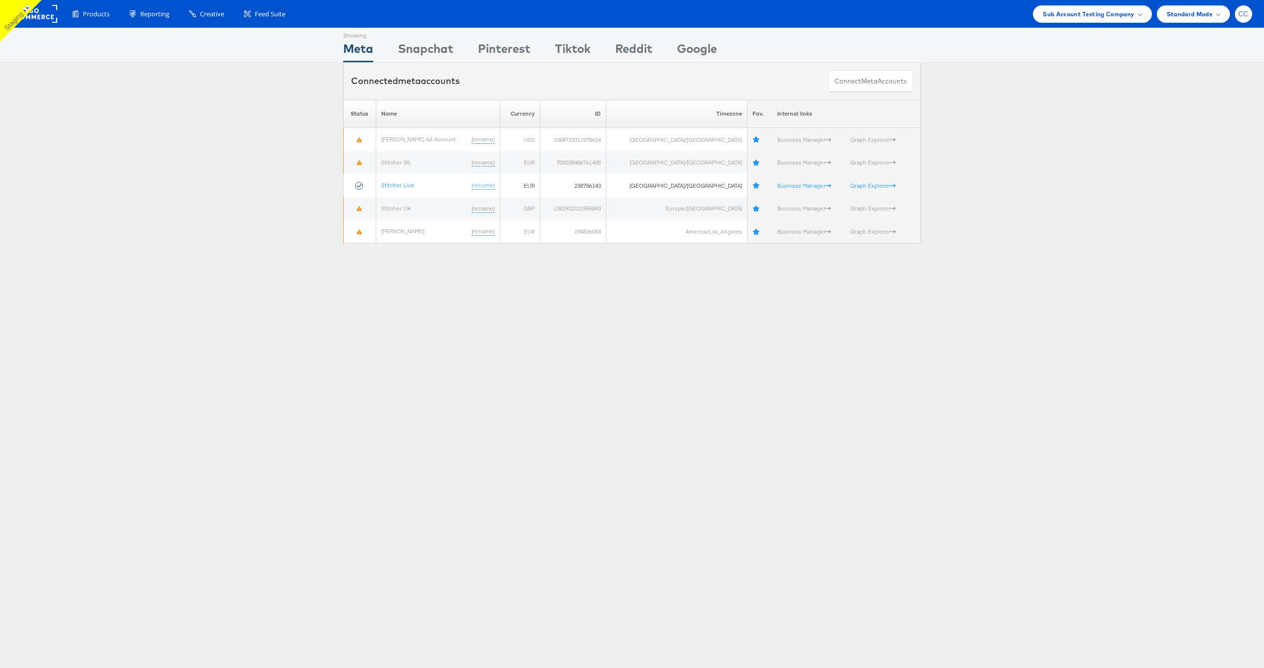
click at [1247, 18] on div "CC" at bounding box center [1243, 13] width 17 height 17
click at [1199, 116] on link "Internal Dashboard" at bounding box center [1202, 114] width 84 height 10
click at [1044, 282] on div "Showing Meta Showing Snapchat Showing Pinterest Showing Tiktok Showing Reddit S…" at bounding box center [632, 275] width 1264 height 494
click at [1244, 16] on span "CC" at bounding box center [1244, 14] width 10 height 6
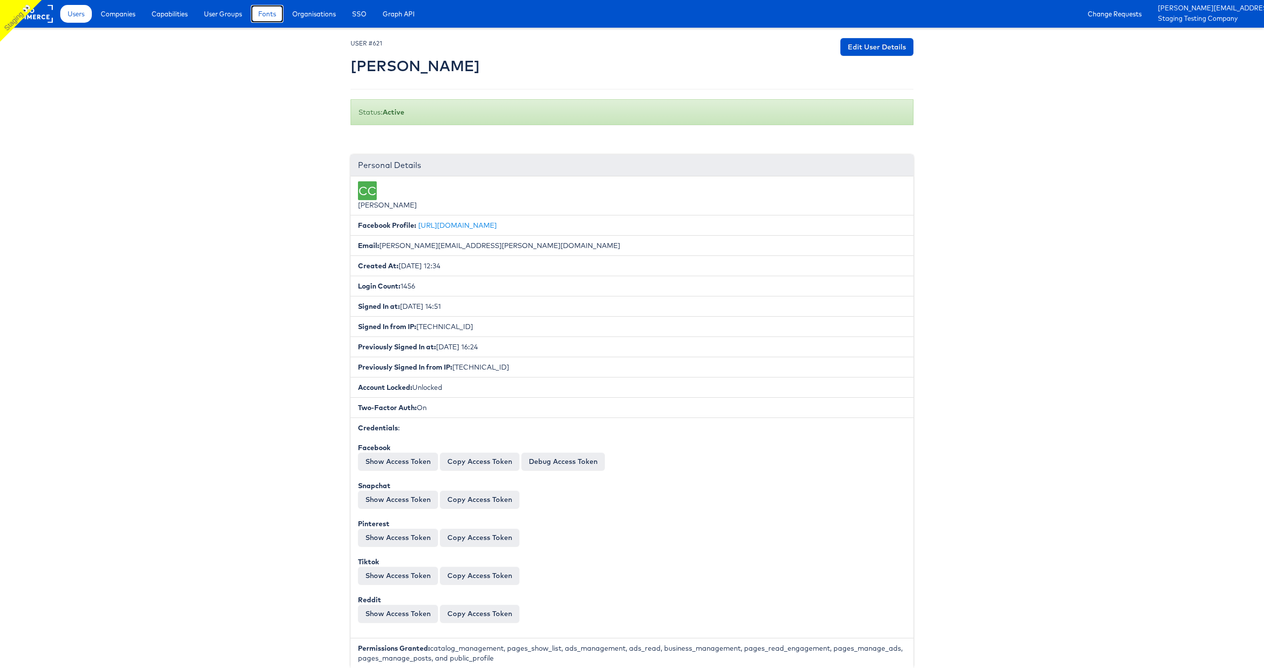
click at [272, 18] on span "Fonts" at bounding box center [267, 14] width 18 height 10
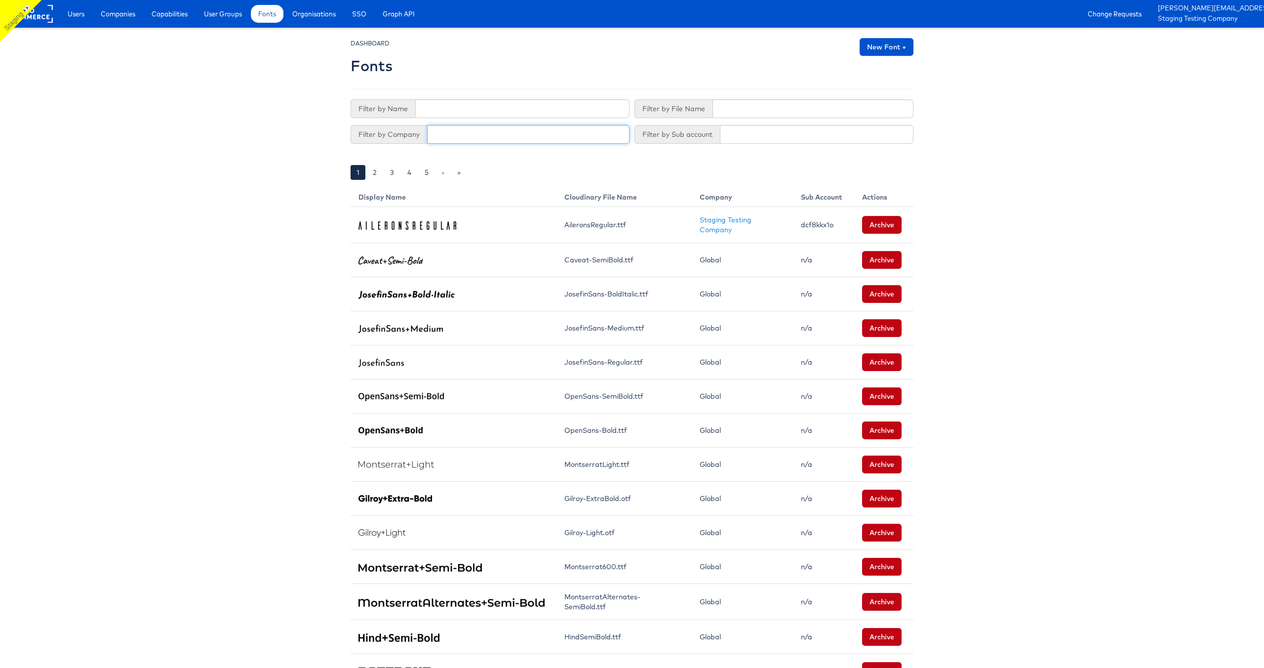
click at [456, 137] on input "text" at bounding box center [528, 134] width 202 height 19
type input "S"
click at [474, 136] on input "text" at bounding box center [528, 134] width 202 height 19
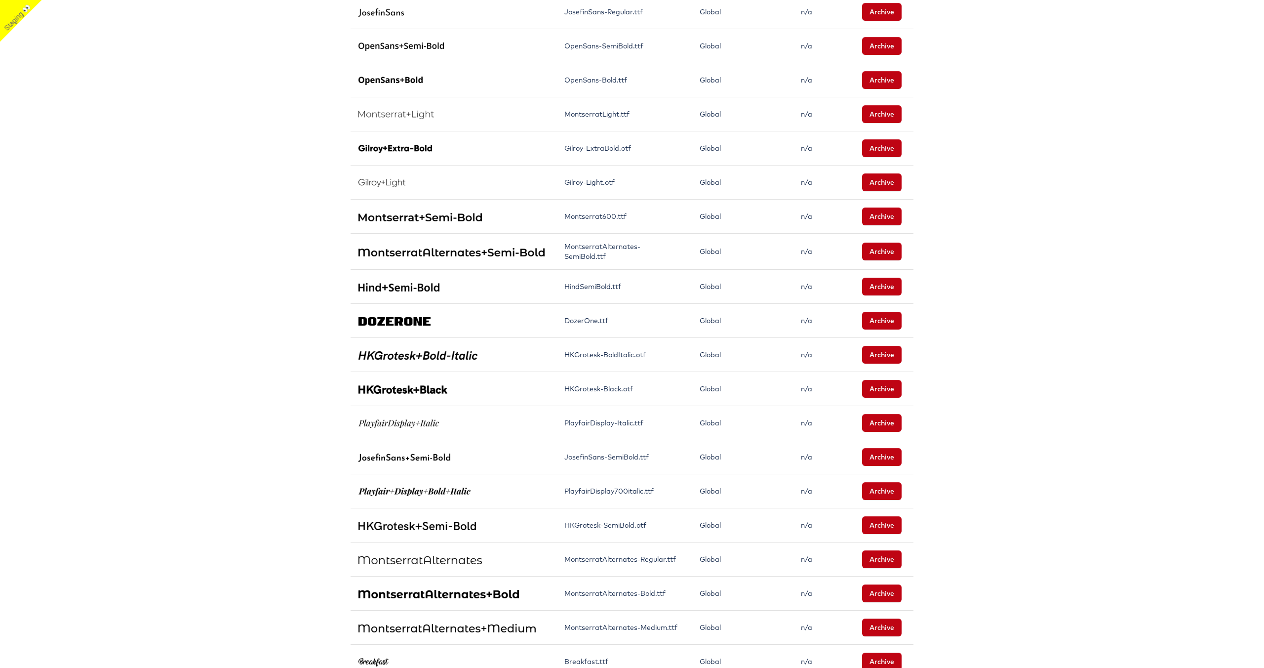
scroll to position [426, 0]
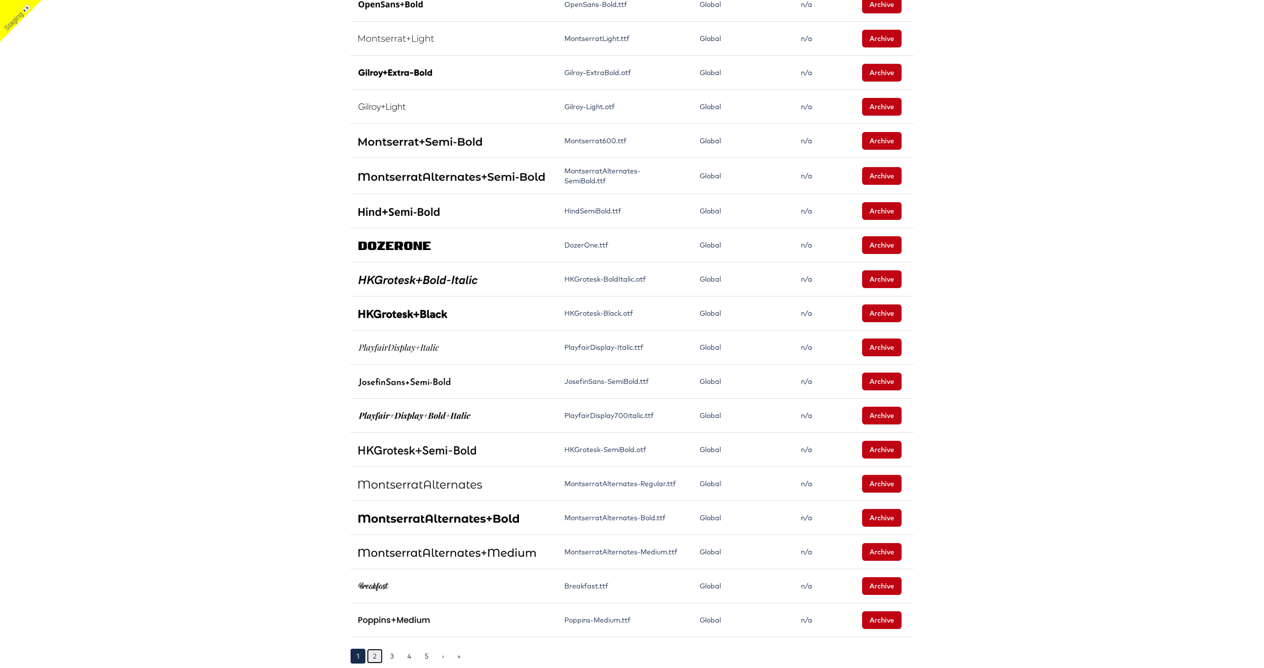
click at [378, 652] on link "2" at bounding box center [375, 655] width 16 height 15
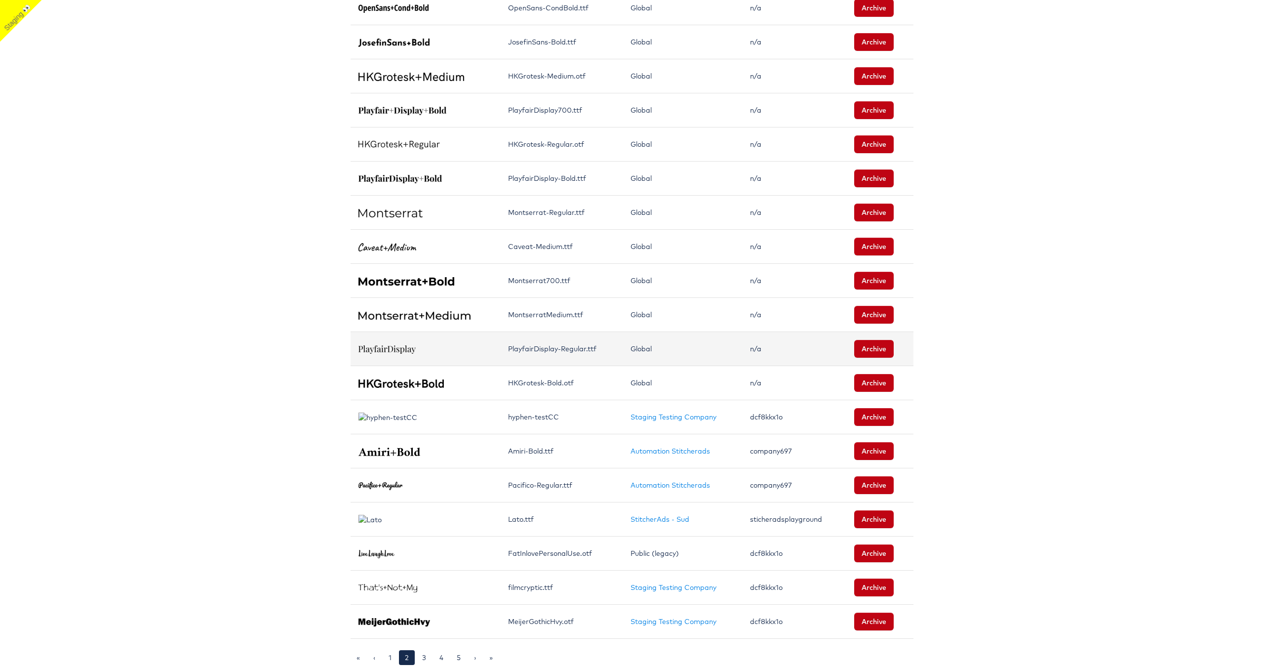
scroll to position [422, 0]
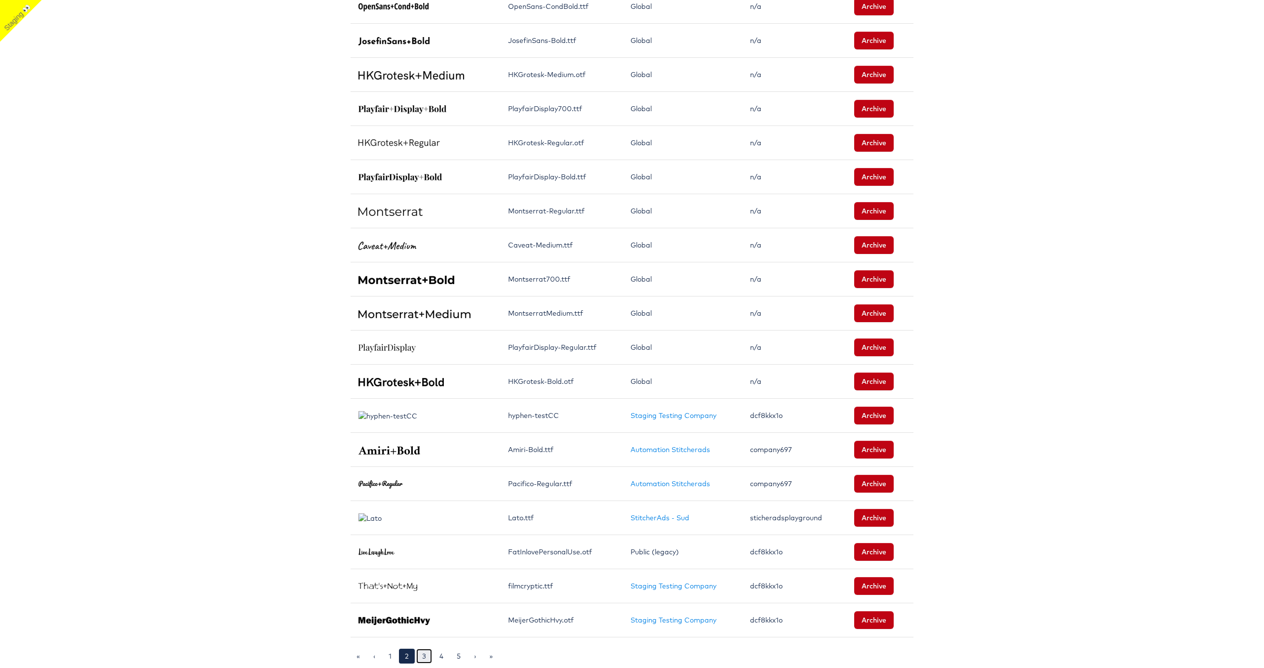
click at [424, 656] on link "3" at bounding box center [424, 655] width 16 height 15
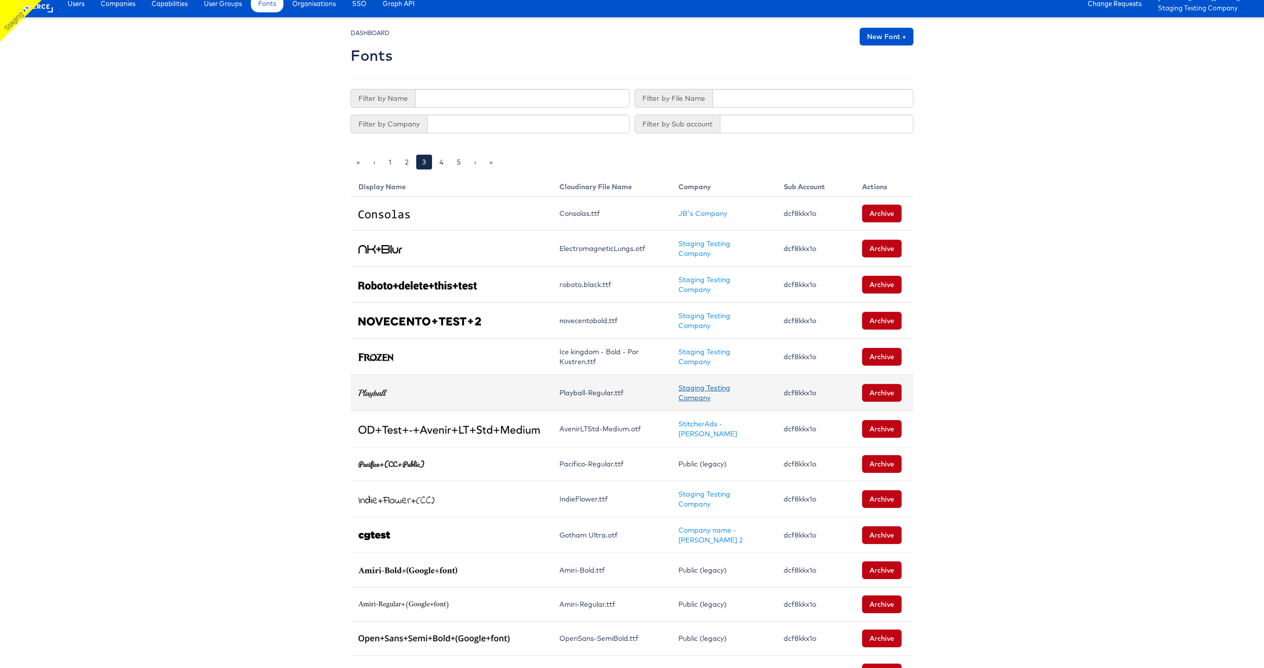
scroll to position [426, 0]
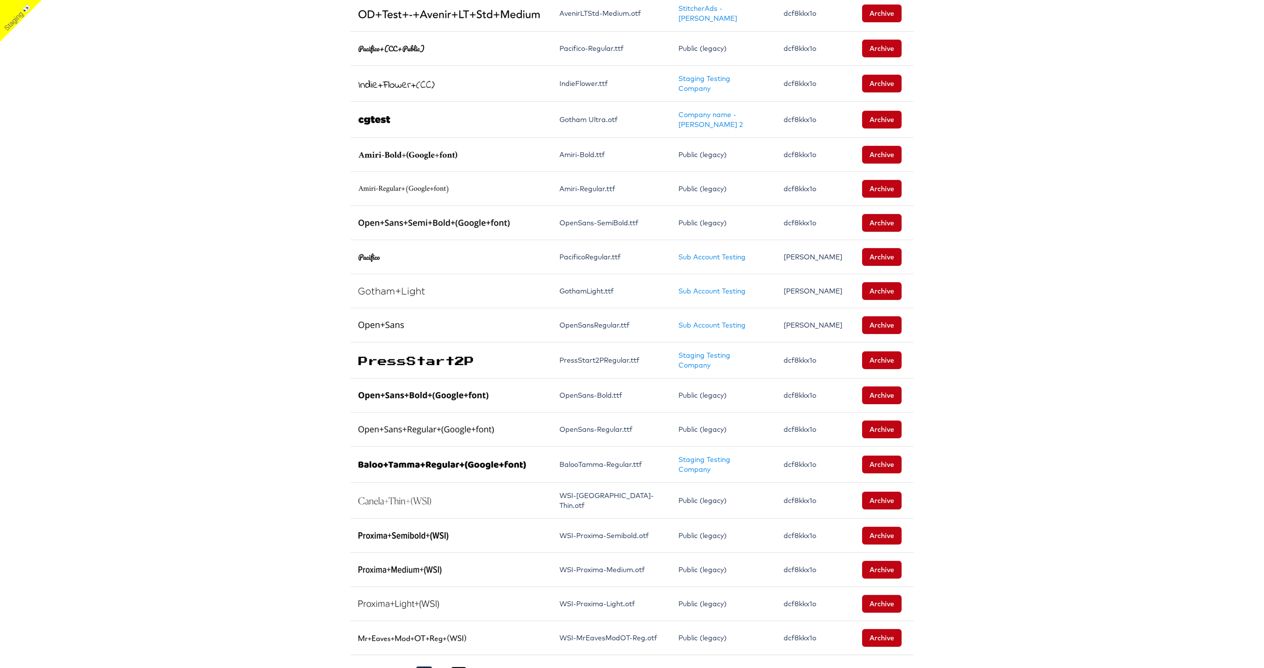
click at [460, 666] on link "5" at bounding box center [459, 673] width 16 height 15
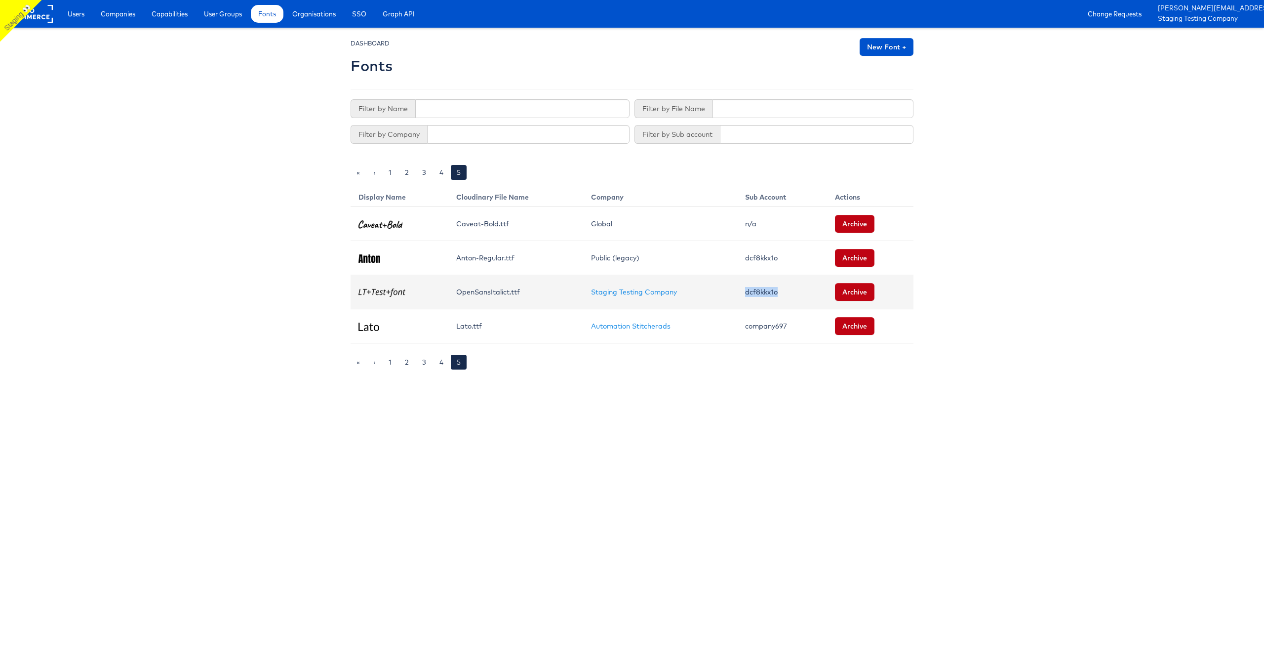
drag, startPoint x: 743, startPoint y: 291, endPoint x: 782, endPoint y: 293, distance: 38.6
click at [782, 293] on td "dcf8kkx1o" at bounding box center [782, 292] width 90 height 34
copy td "dcf8kkx1o"
click at [441, 363] on link "4" at bounding box center [442, 362] width 16 height 15
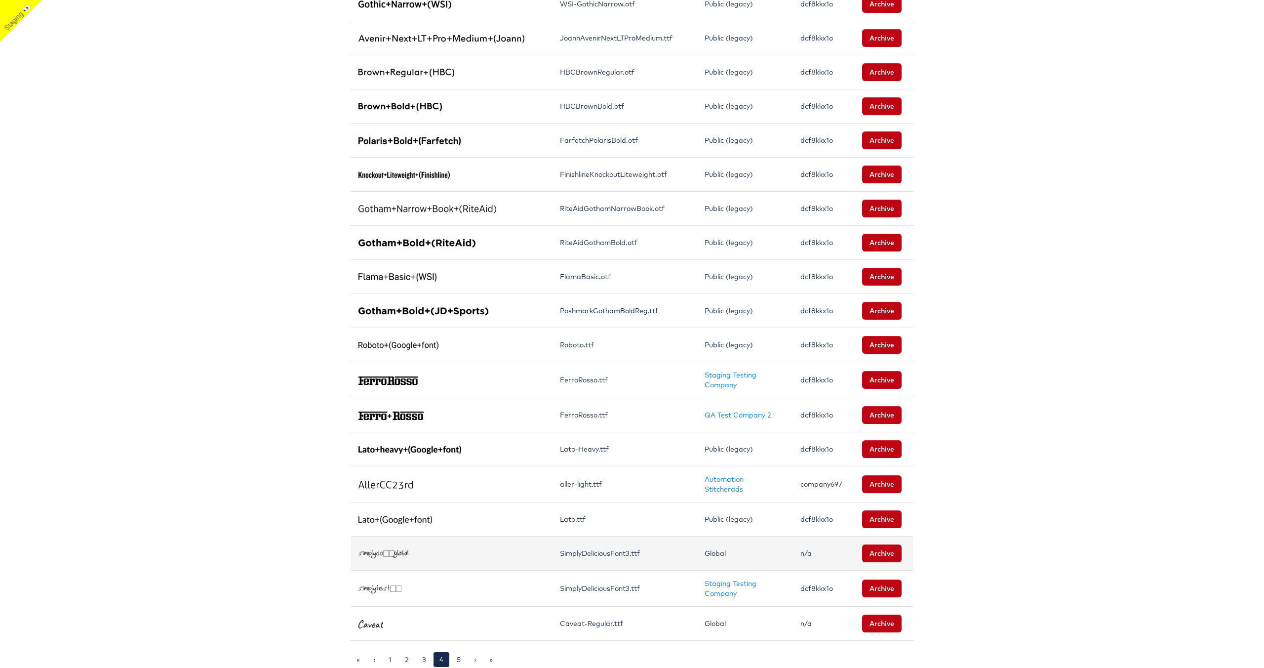
scroll to position [430, 0]
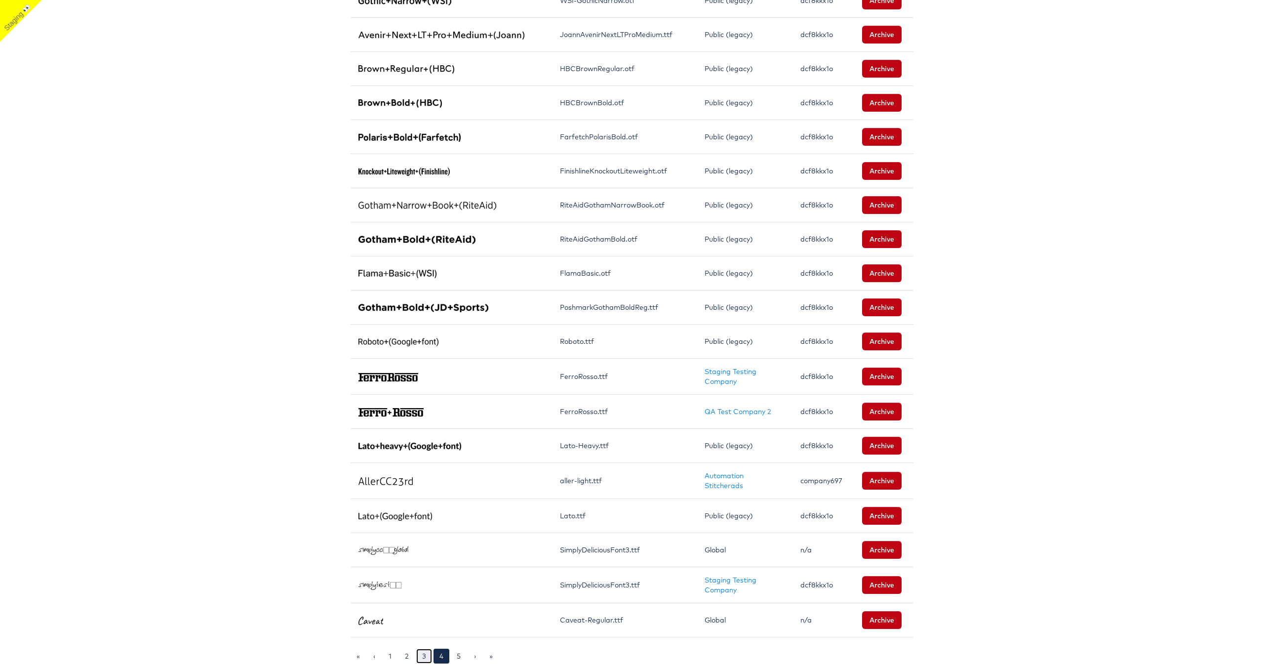
click at [420, 656] on link "3" at bounding box center [424, 655] width 16 height 15
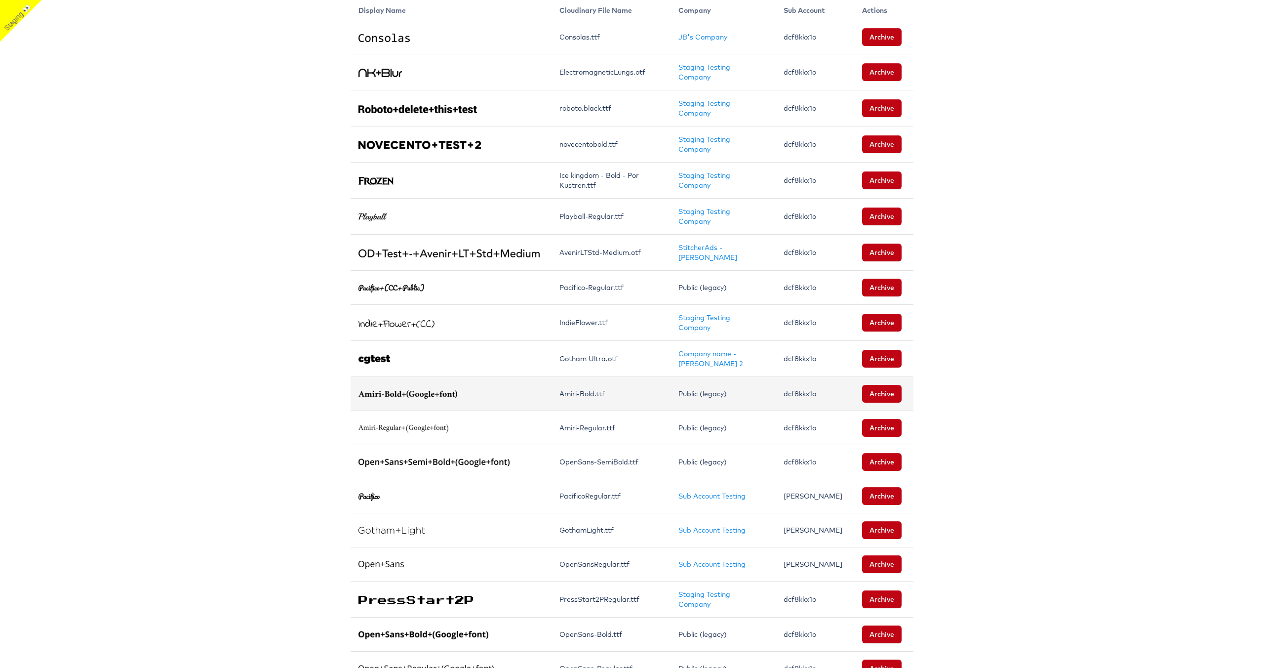
scroll to position [224, 0]
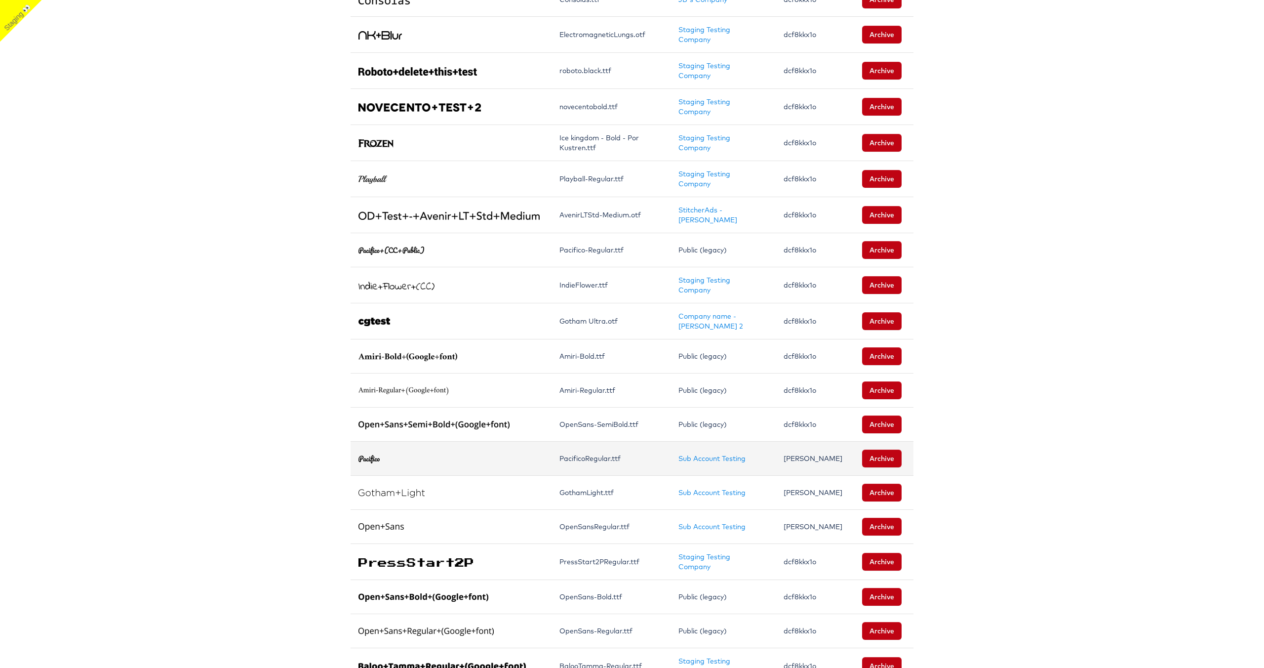
click at [809, 447] on td "[PERSON_NAME]" at bounding box center [815, 459] width 79 height 34
copy td "[PERSON_NAME]"
click at [729, 454] on link "Sub Account Testing" at bounding box center [712, 458] width 67 height 9
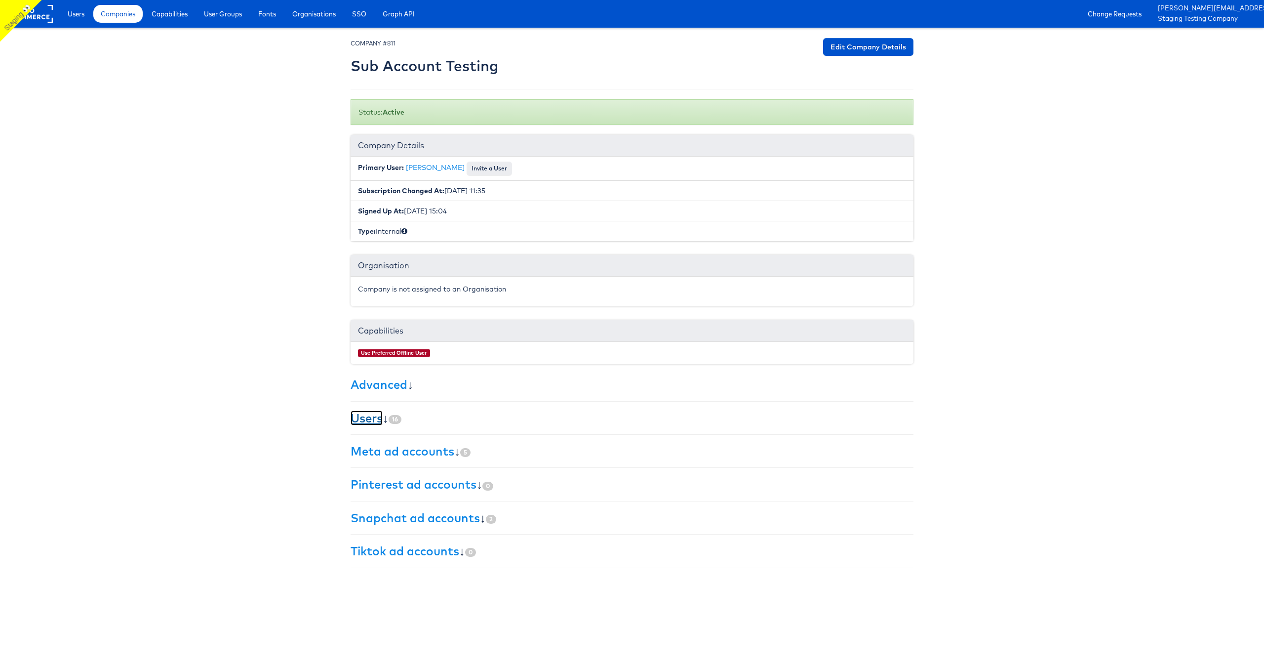
click at [368, 420] on link "Users" at bounding box center [367, 417] width 32 height 15
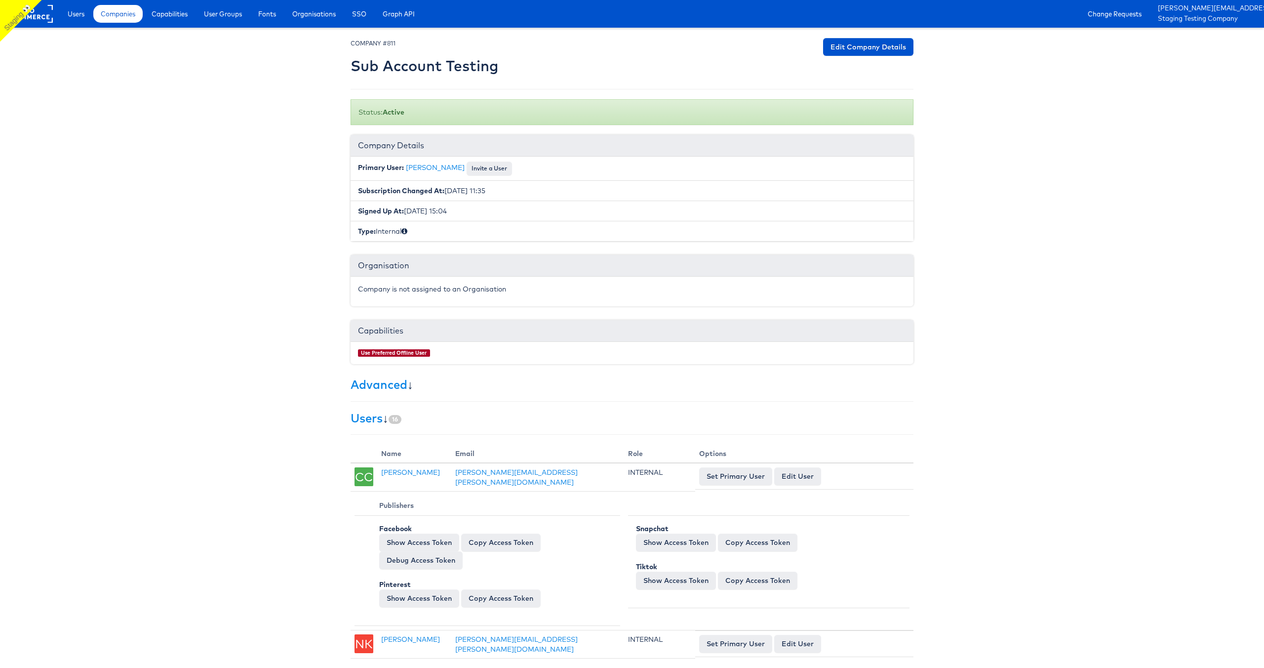
drag, startPoint x: 505, startPoint y: 68, endPoint x: 335, endPoint y: 68, distance: 169.9
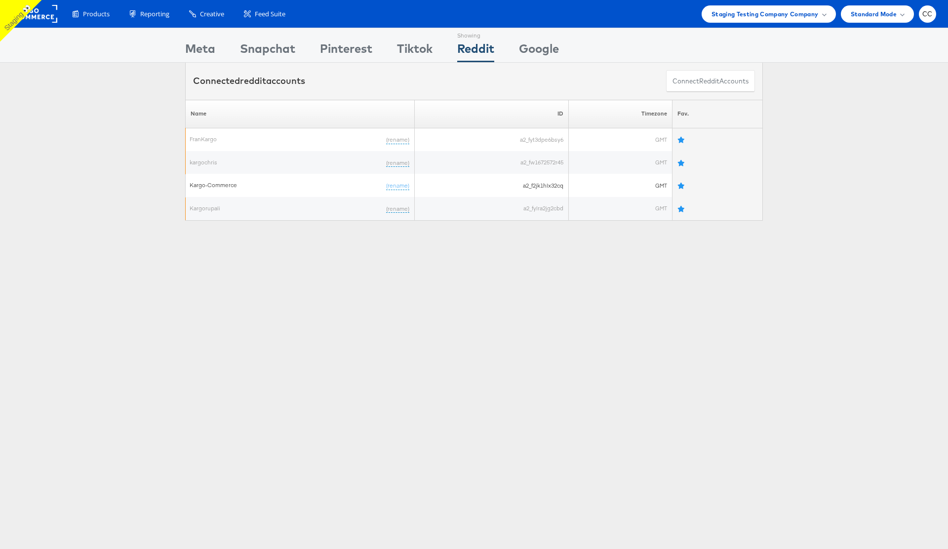
click at [123, 97] on div "Connected reddit accounts Connect reddit Accounts" at bounding box center [474, 81] width 948 height 37
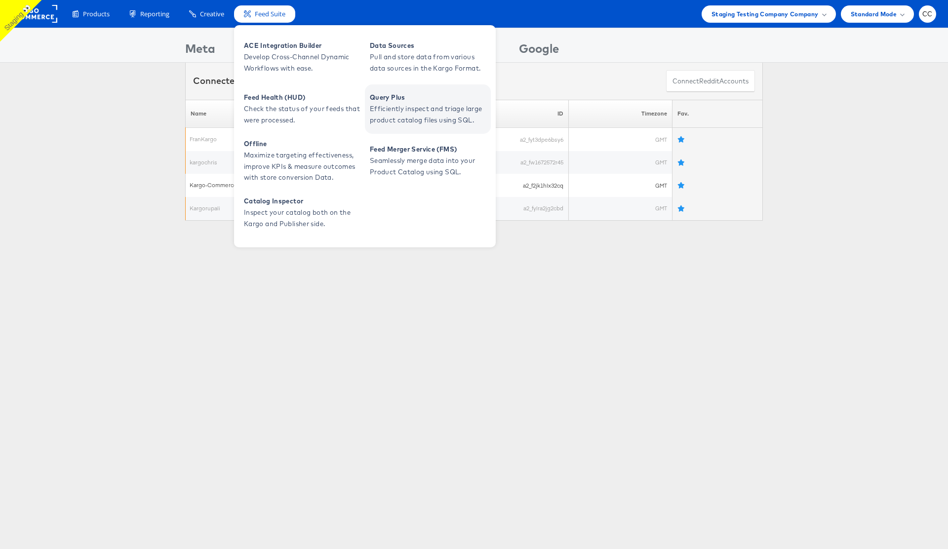
click at [428, 114] on span "Efficiently inspect and triage large product catalog files using SQL." at bounding box center [429, 114] width 119 height 23
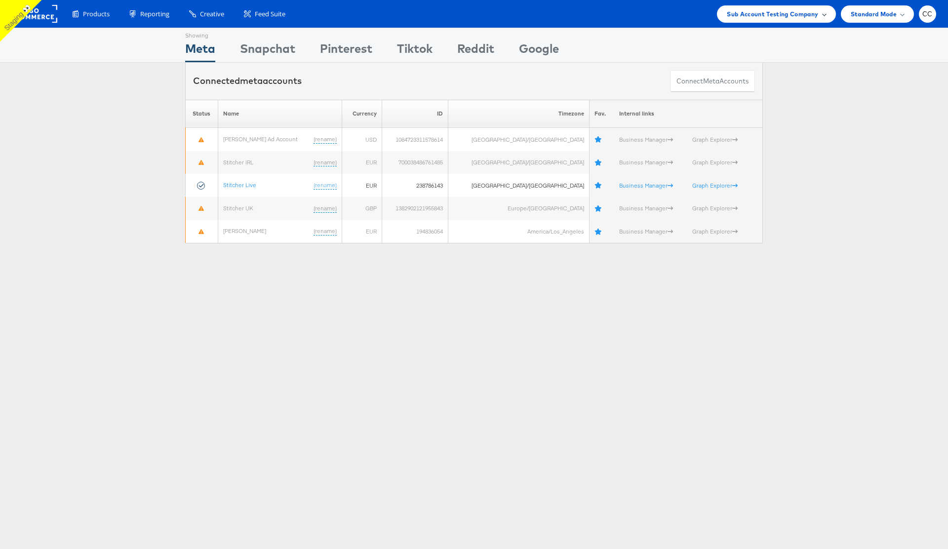
click at [821, 16] on div "Sub Account Testing Company" at bounding box center [776, 14] width 99 height 10
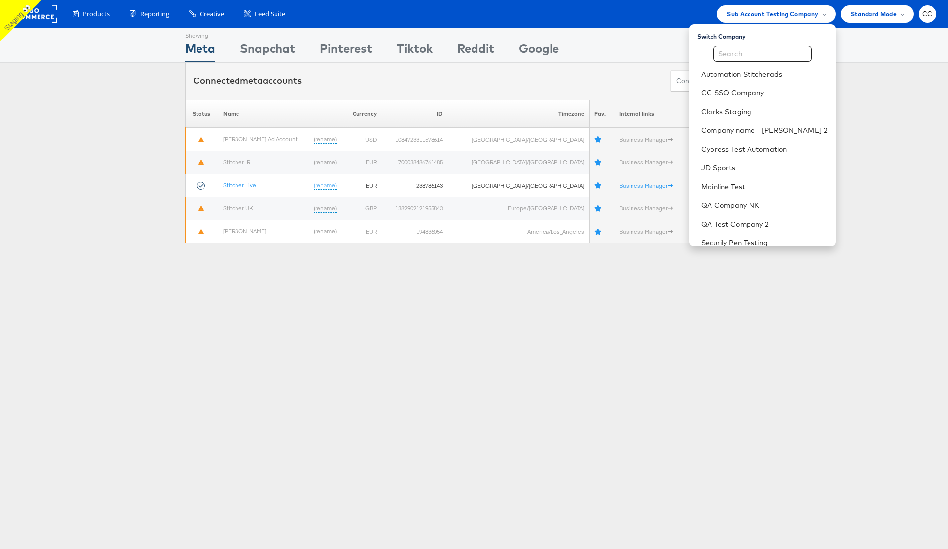
click at [856, 80] on div "Connected meta accounts Connect meta Accounts" at bounding box center [474, 81] width 948 height 37
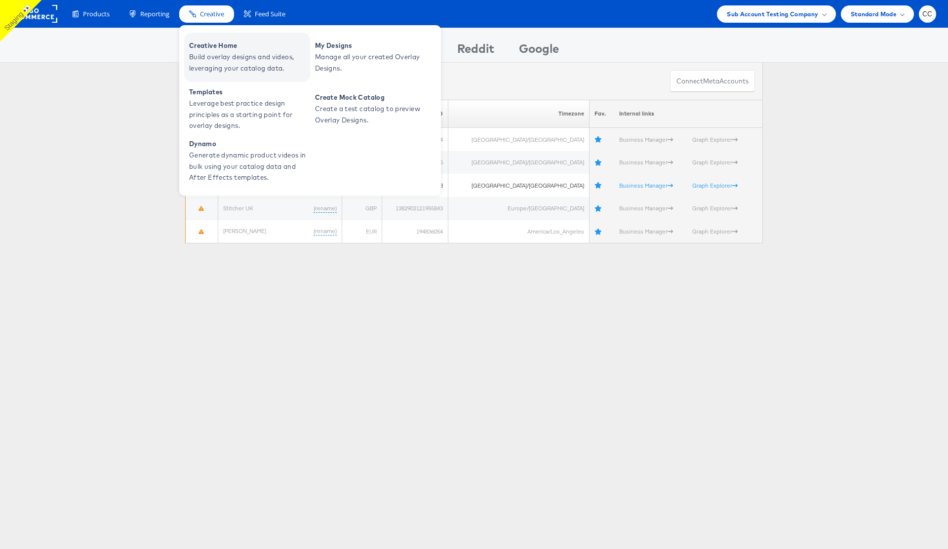
click at [229, 68] on span "Build overlay designs and videos, leveraging your catalog data." at bounding box center [248, 62] width 119 height 23
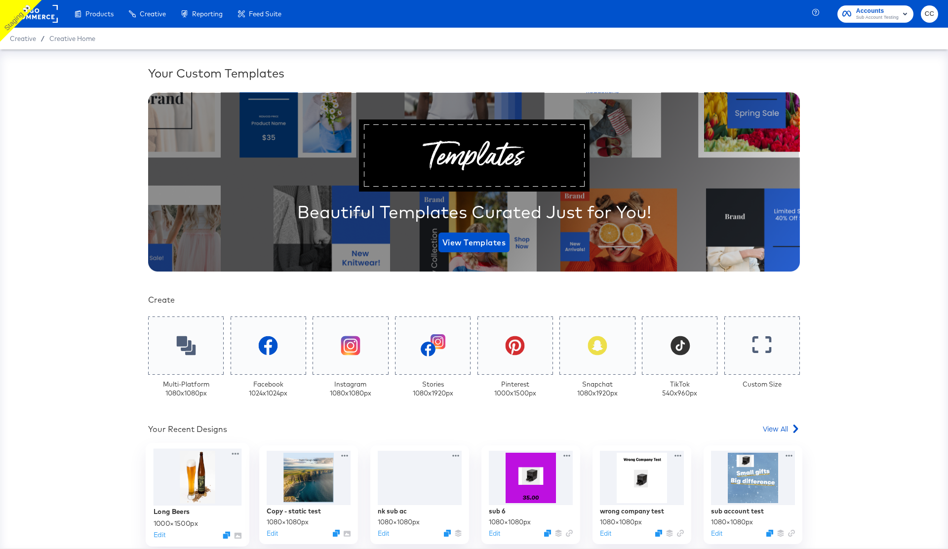
click at [179, 491] on div at bounding box center [198, 477] width 88 height 57
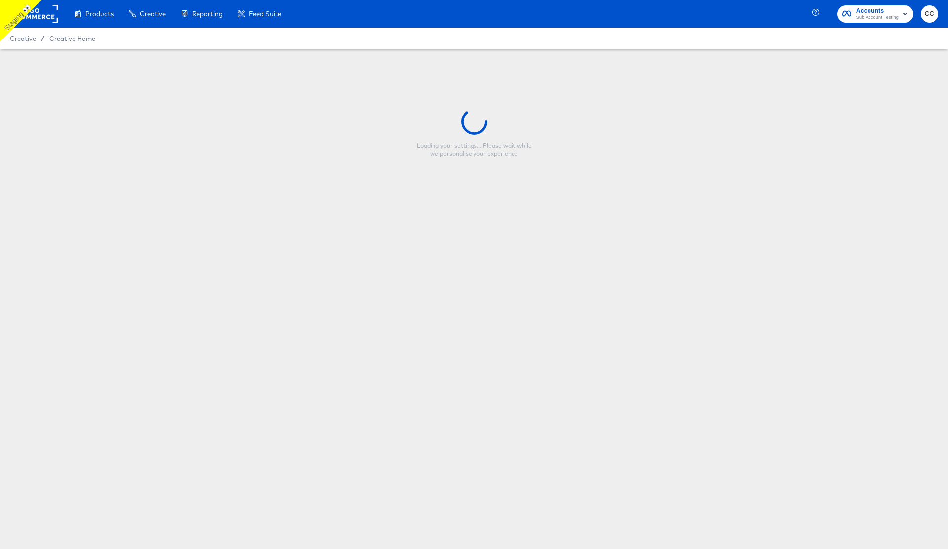
type input "Long Beers"
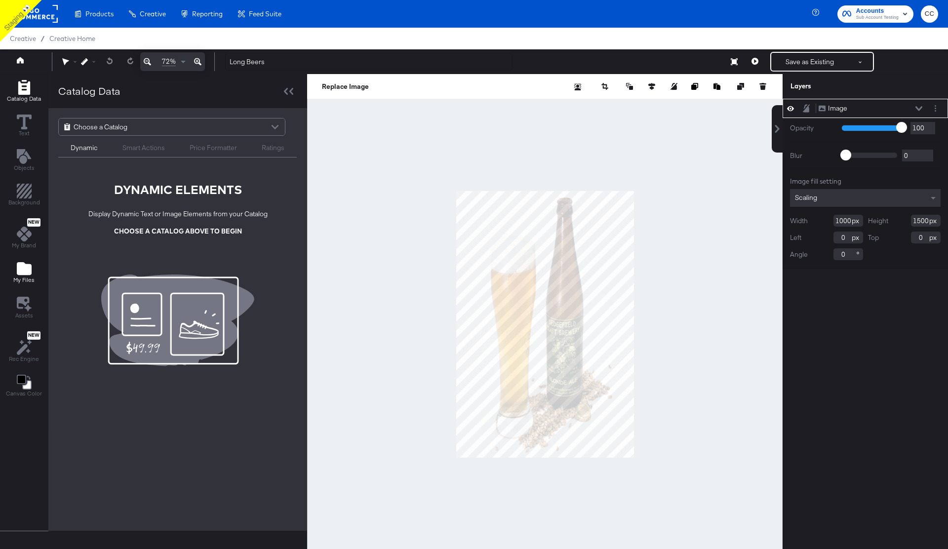
click at [24, 272] on icon "Add Files" at bounding box center [24, 268] width 15 height 13
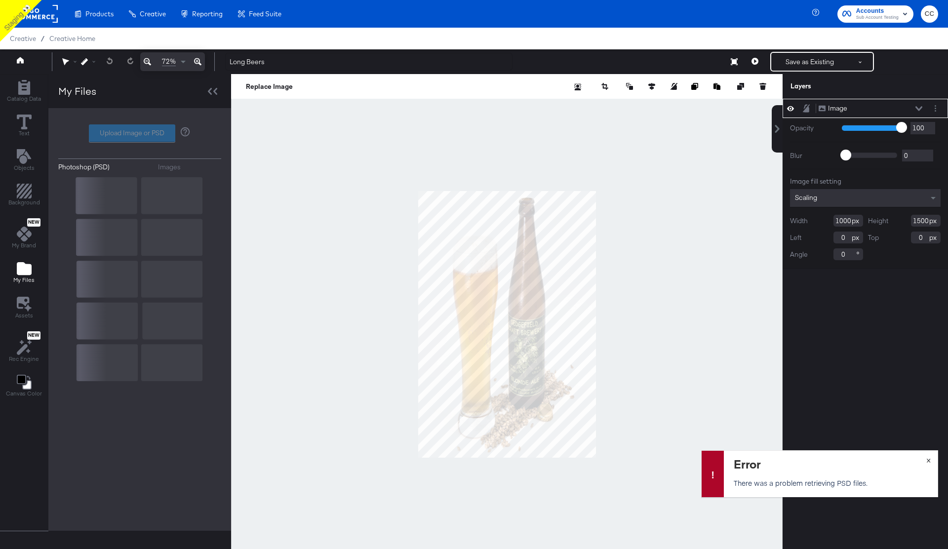
click at [929, 461] on span "×" at bounding box center [929, 459] width 4 height 11
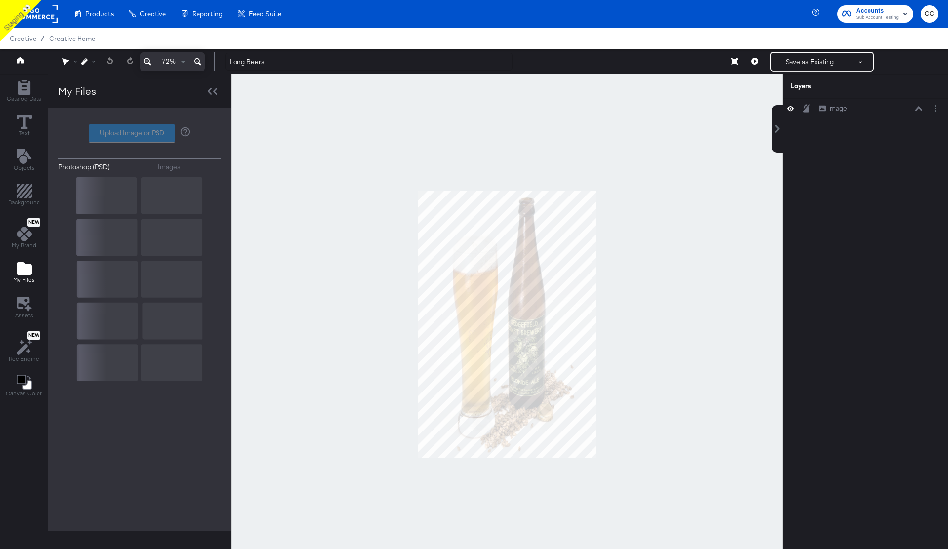
click at [106, 134] on div "Upload Image or PSD" at bounding box center [139, 133] width 163 height 18
click at [177, 166] on div "Images" at bounding box center [169, 166] width 23 height 9
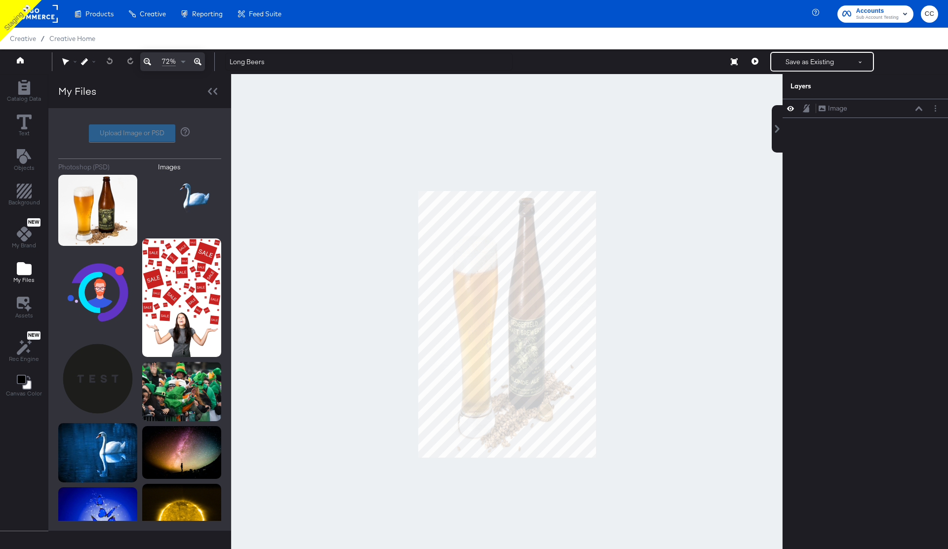
click at [120, 132] on div "Upload Image or PSD" at bounding box center [139, 133] width 163 height 18
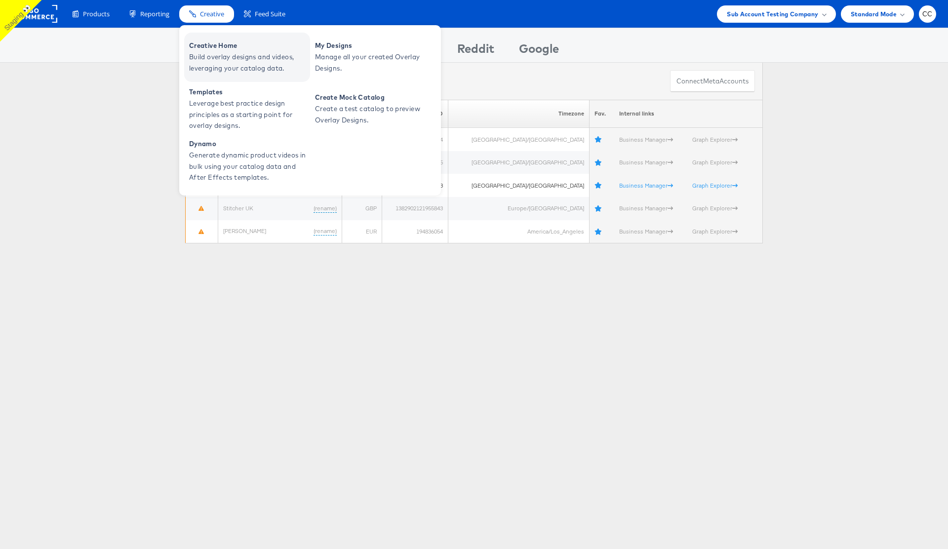
click at [235, 60] on span "Build overlay designs and videos, leveraging your catalog data." at bounding box center [248, 62] width 119 height 23
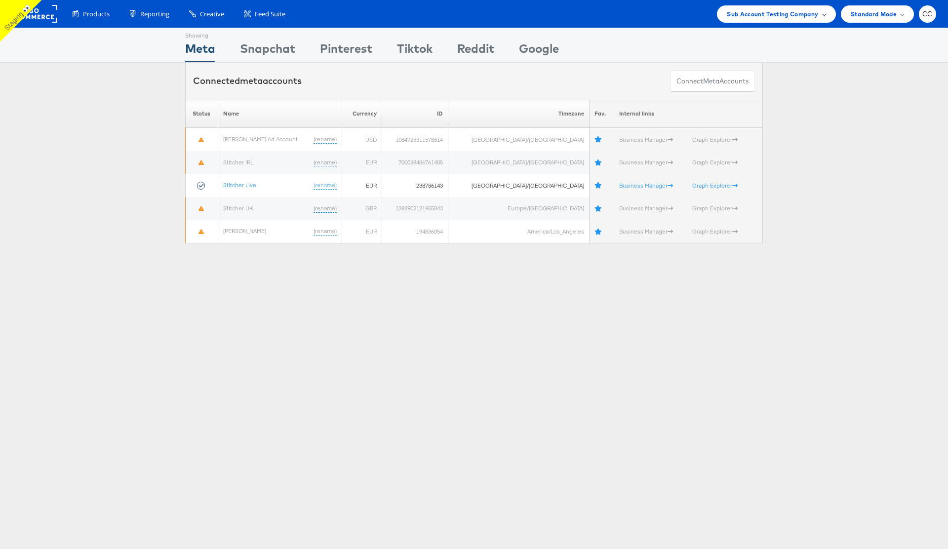
click at [824, 14] on span at bounding box center [824, 13] width 5 height 5
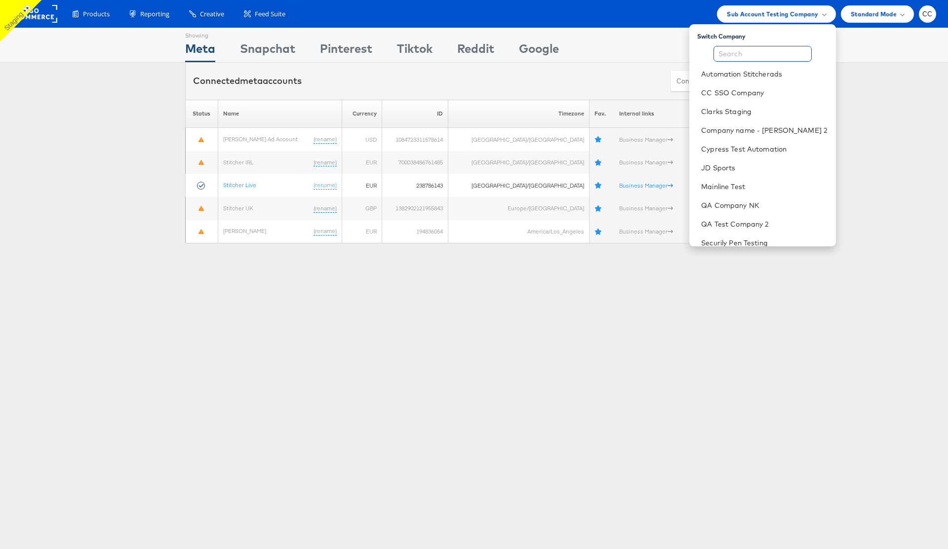
click at [745, 54] on input "text" at bounding box center [763, 54] width 98 height 16
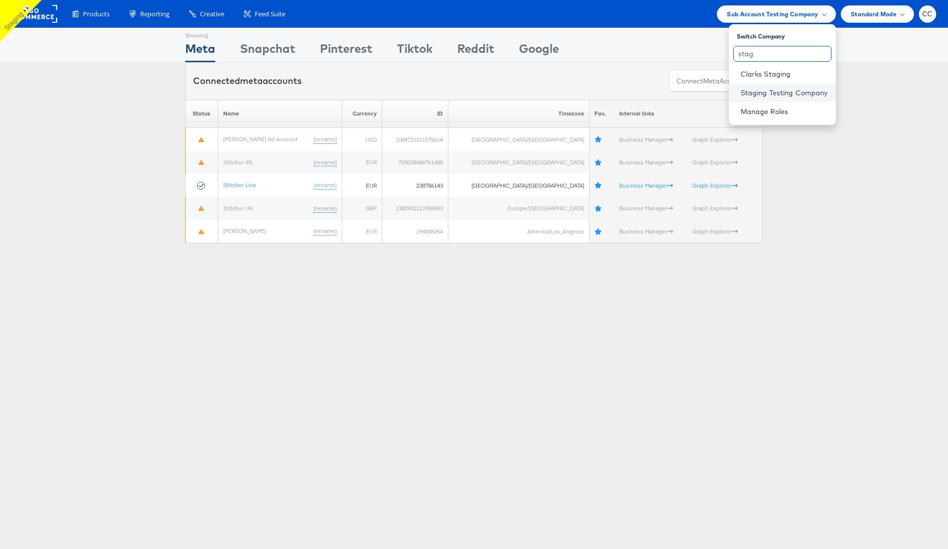
type input "stag"
click at [780, 95] on link "Staging Testing Company" at bounding box center [784, 93] width 87 height 10
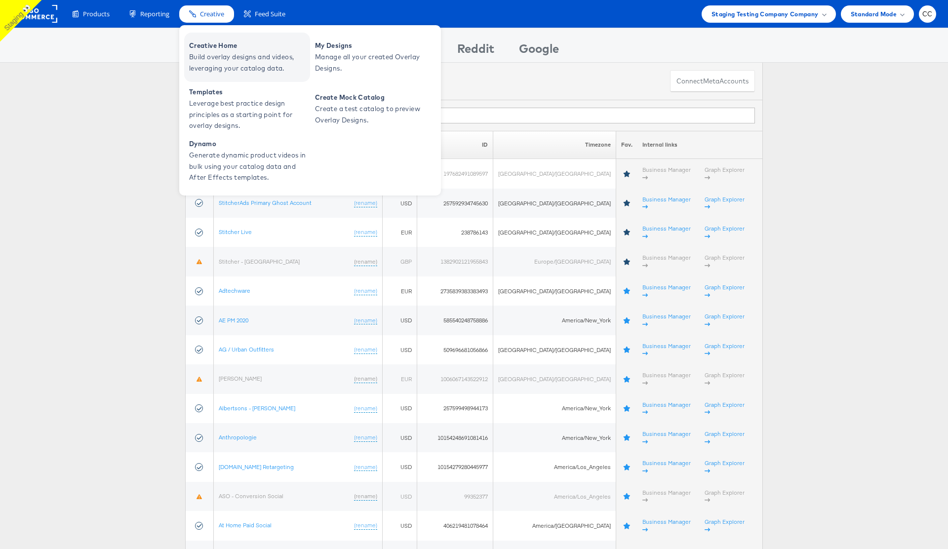
click at [244, 57] on span "Build overlay designs and videos, leveraging your catalog data." at bounding box center [248, 62] width 119 height 23
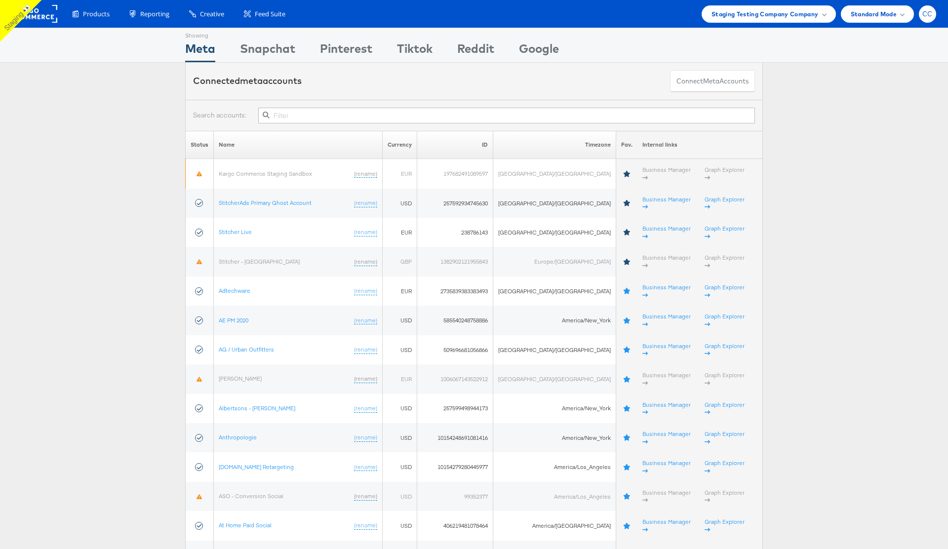
click at [925, 14] on span "CC" at bounding box center [928, 14] width 10 height 6
click at [883, 132] on link "Logout" at bounding box center [886, 132] width 84 height 10
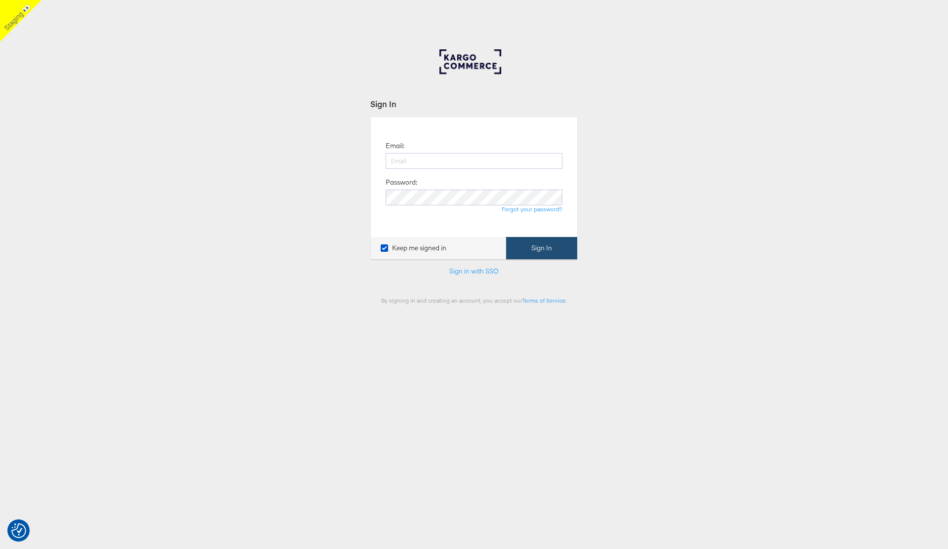
type input "[PERSON_NAME][EMAIL_ADDRESS][PERSON_NAME][DOMAIN_NAME]"
click at [548, 245] on button "Sign In" at bounding box center [541, 248] width 71 height 22
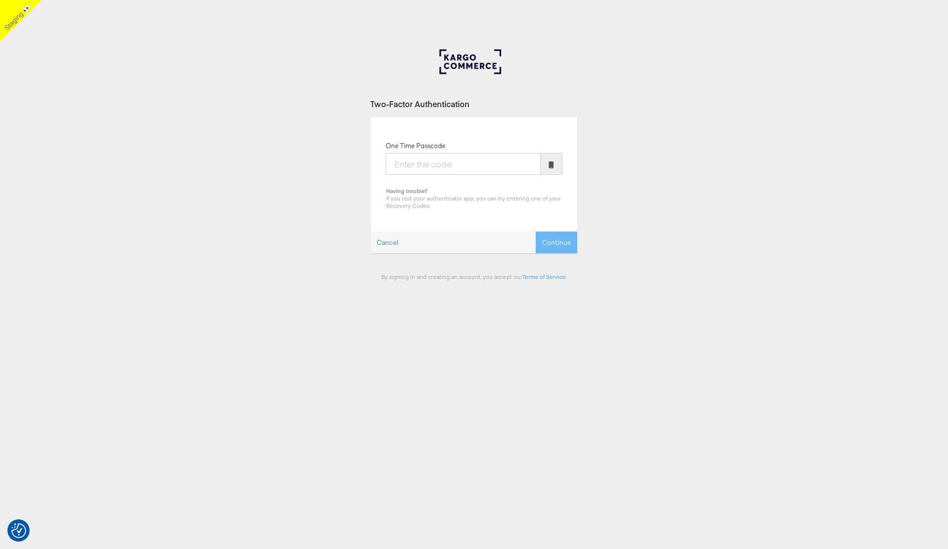
click at [425, 168] on input "One Time Passcode" at bounding box center [463, 164] width 155 height 22
click at [434, 166] on input "One Time Passcode" at bounding box center [463, 164] width 155 height 22
type input "334540"
click at [536, 232] on button "Continue" at bounding box center [556, 243] width 41 height 22
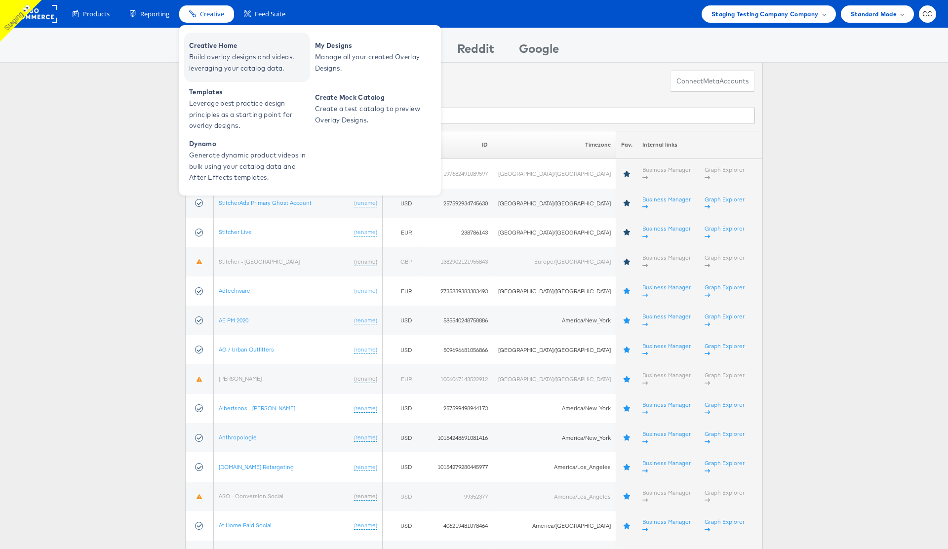
click at [223, 53] on span "Build overlay designs and videos, leveraging your catalog data." at bounding box center [248, 62] width 119 height 23
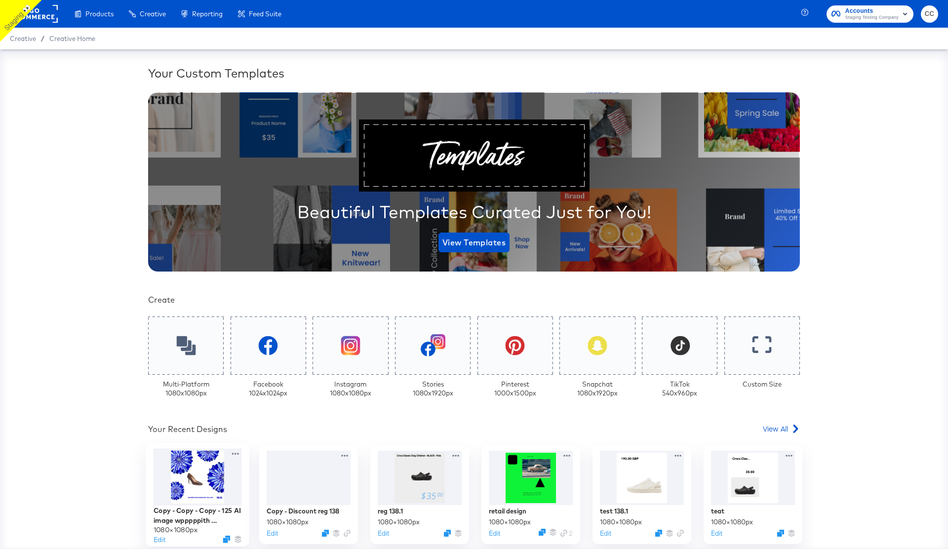
click at [204, 484] on div at bounding box center [198, 477] width 88 height 57
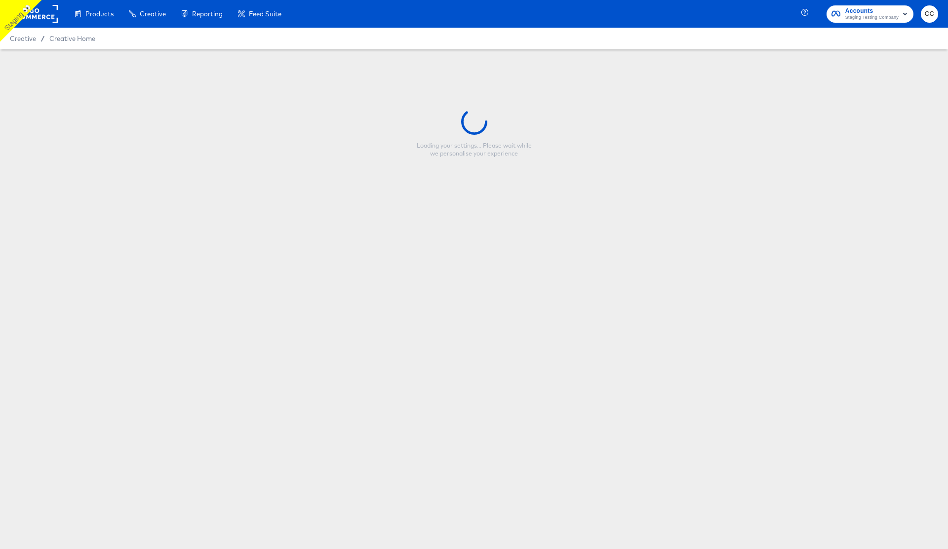
type input "Copy - Copy - Copy - 125 AI image wpppppith background removal"
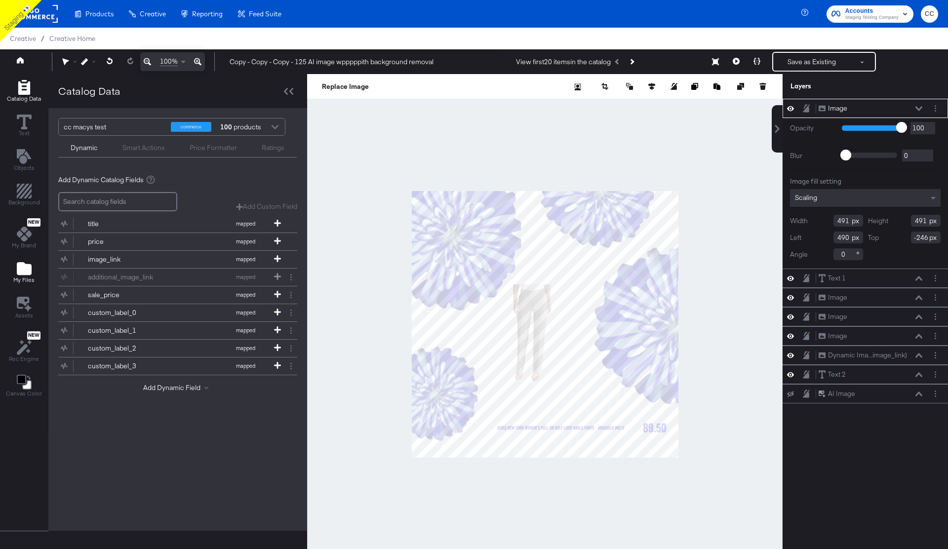
click at [23, 272] on icon "Add Files" at bounding box center [24, 268] width 15 height 13
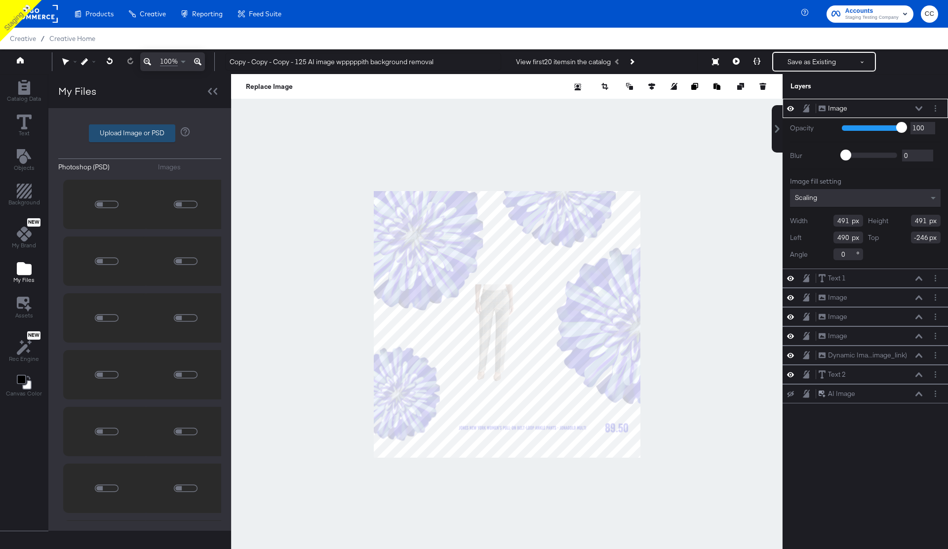
click at [124, 133] on label "Upload Image or PSD" at bounding box center [131, 133] width 85 height 17
click at [140, 133] on input "Upload Image or PSD" at bounding box center [140, 133] width 0 height 0
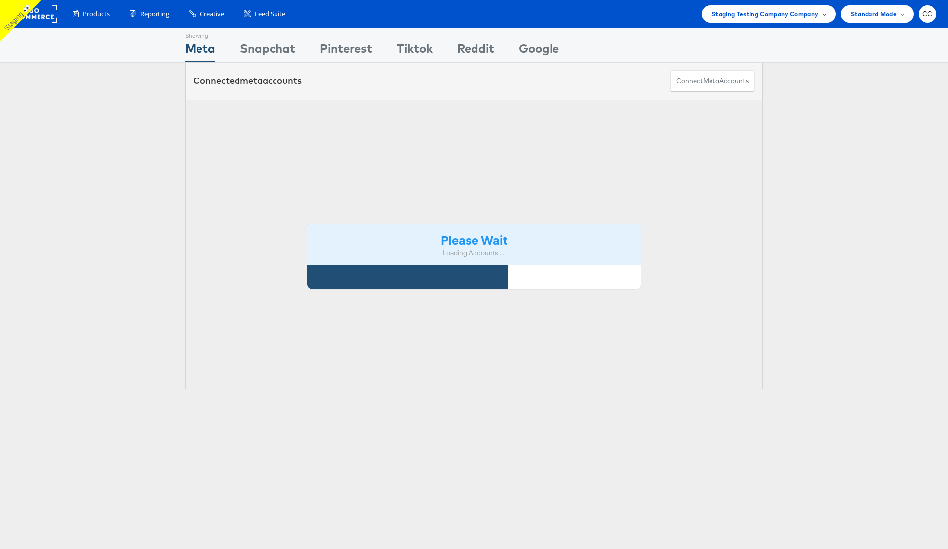
click at [808, 17] on span "Staging Testing Company Company" at bounding box center [765, 14] width 107 height 10
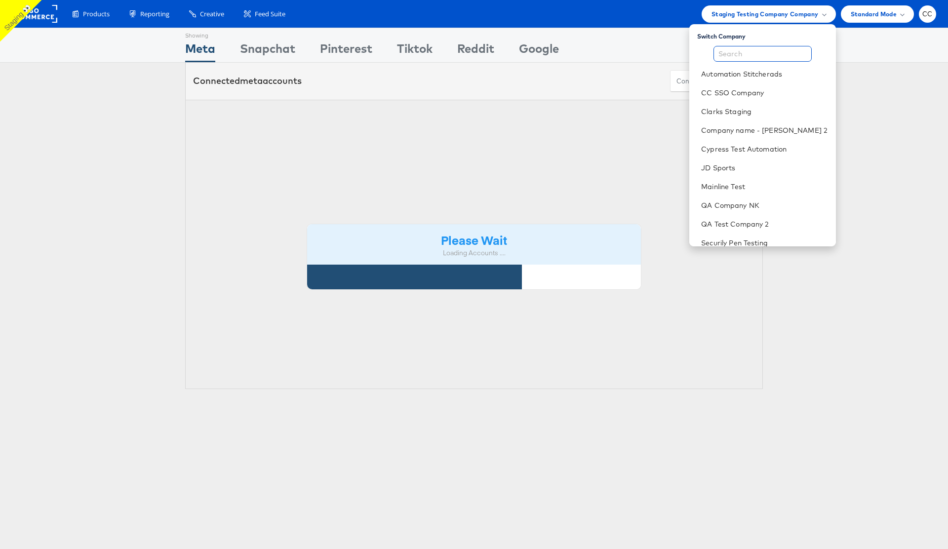
click at [750, 55] on input "text" at bounding box center [763, 54] width 98 height 16
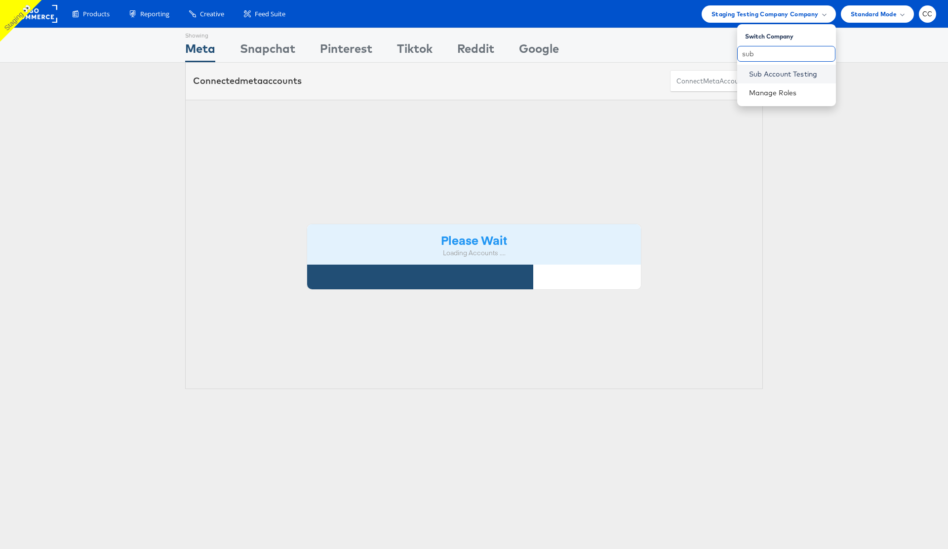
type input "sub"
click at [782, 75] on link "Sub Account Testing" at bounding box center [788, 74] width 79 height 10
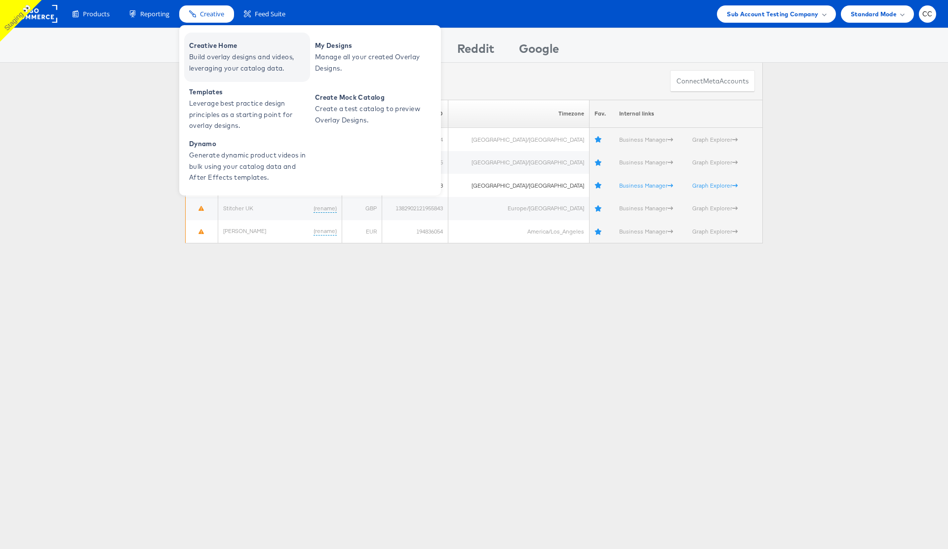
click at [217, 55] on span "Build overlay designs and videos, leveraging your catalog data." at bounding box center [248, 62] width 119 height 23
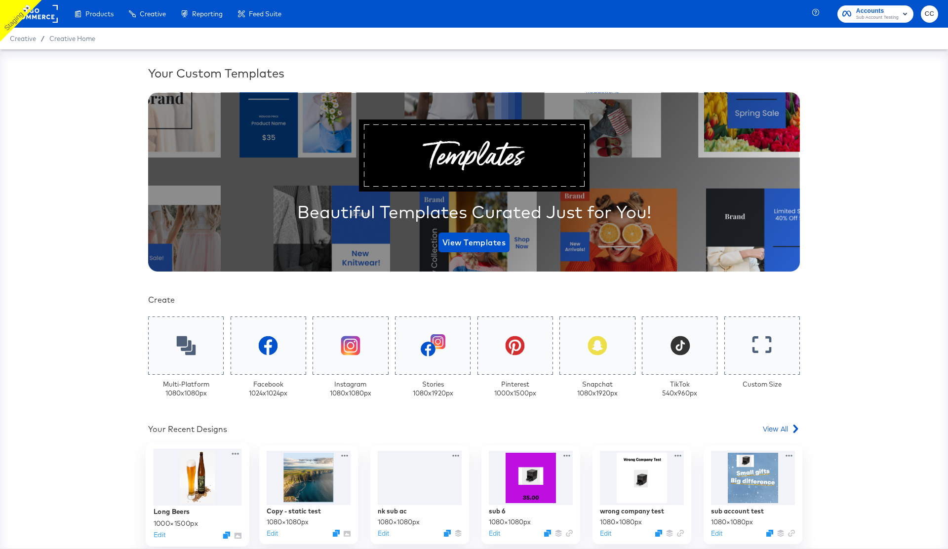
click at [196, 484] on div at bounding box center [198, 477] width 88 height 57
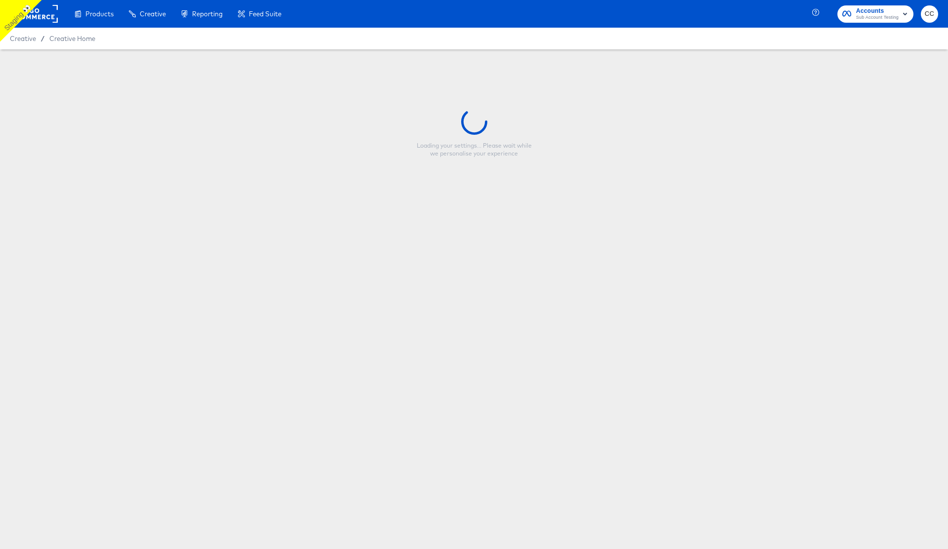
type input "Long Beers"
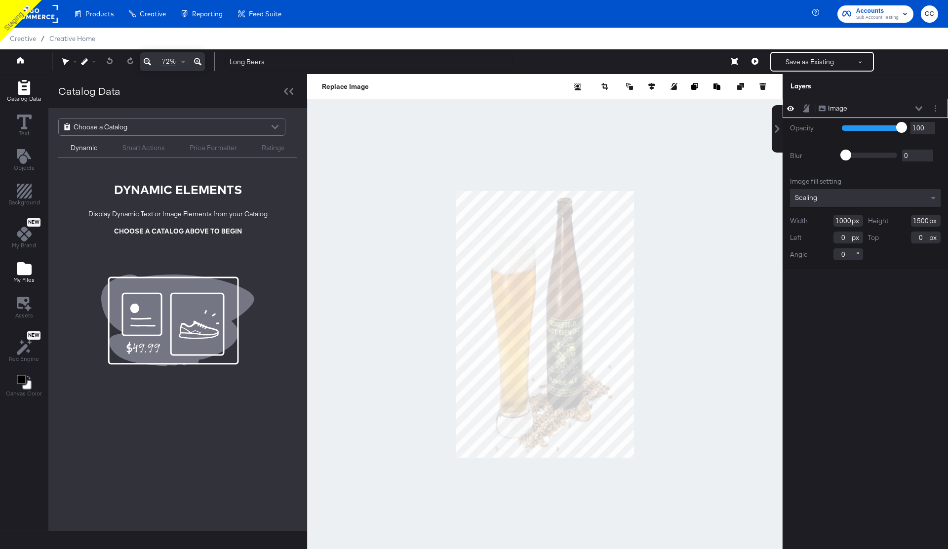
click at [21, 275] on icon "Add Files" at bounding box center [24, 268] width 15 height 13
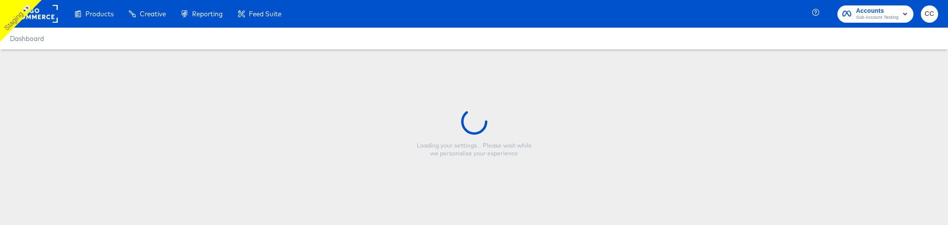
type input "Long Beers"
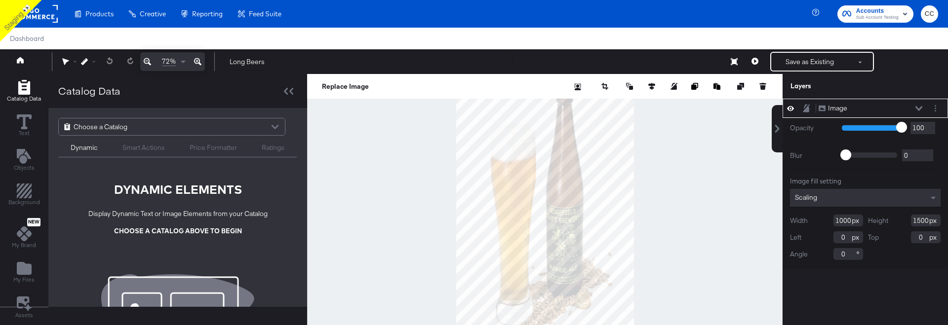
type input "39"
type input "-131"
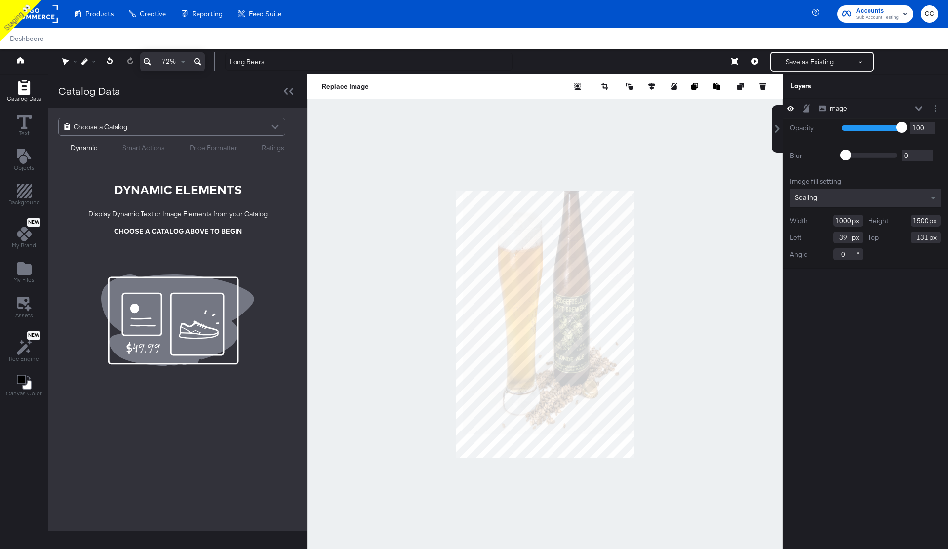
click at [41, 16] on rect at bounding box center [34, 14] width 45 height 18
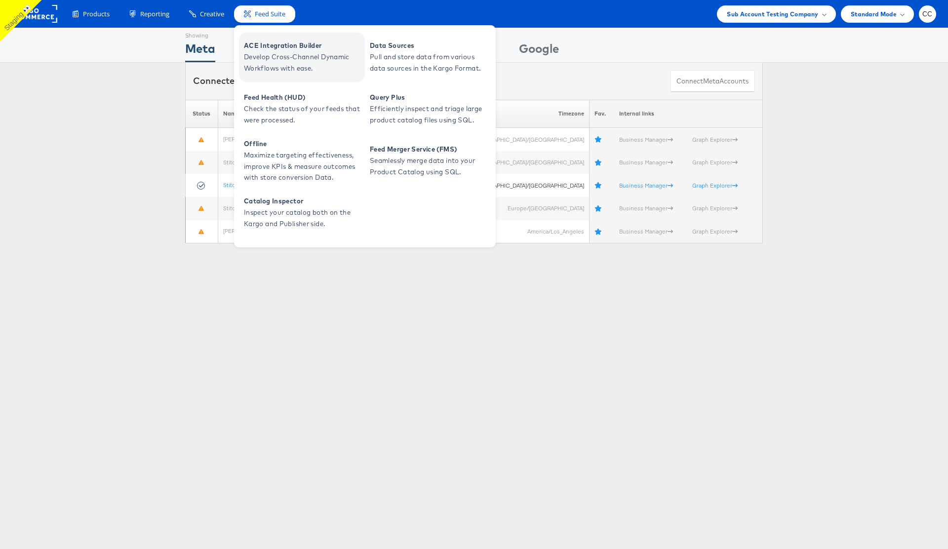
click at [295, 58] on span "Develop Cross-Channel Dynamic Workflows with ease." at bounding box center [303, 62] width 119 height 23
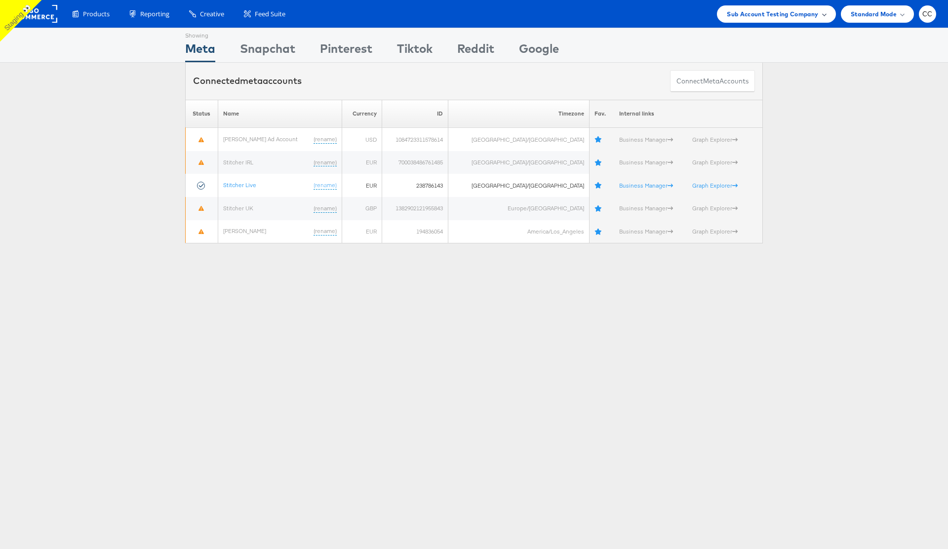
click at [811, 10] on span "Sub Account Testing Company" at bounding box center [772, 14] width 91 height 10
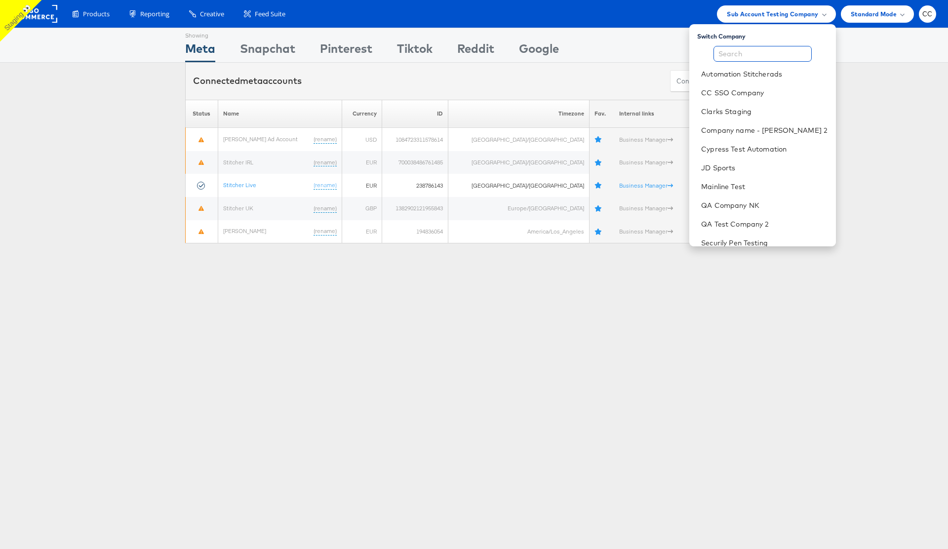
click at [748, 56] on input "text" at bounding box center [763, 54] width 98 height 16
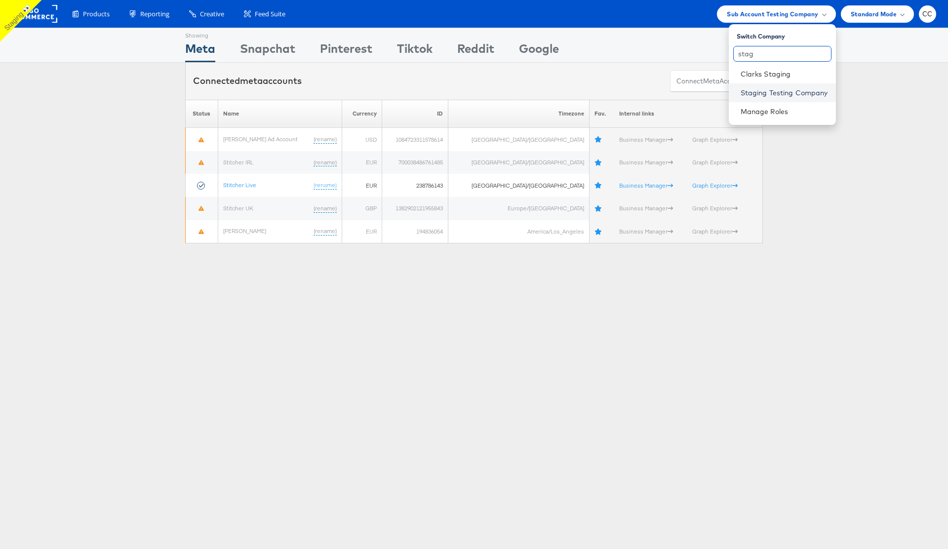
type input "stag"
click at [776, 93] on link "Staging Testing Company" at bounding box center [784, 93] width 87 height 10
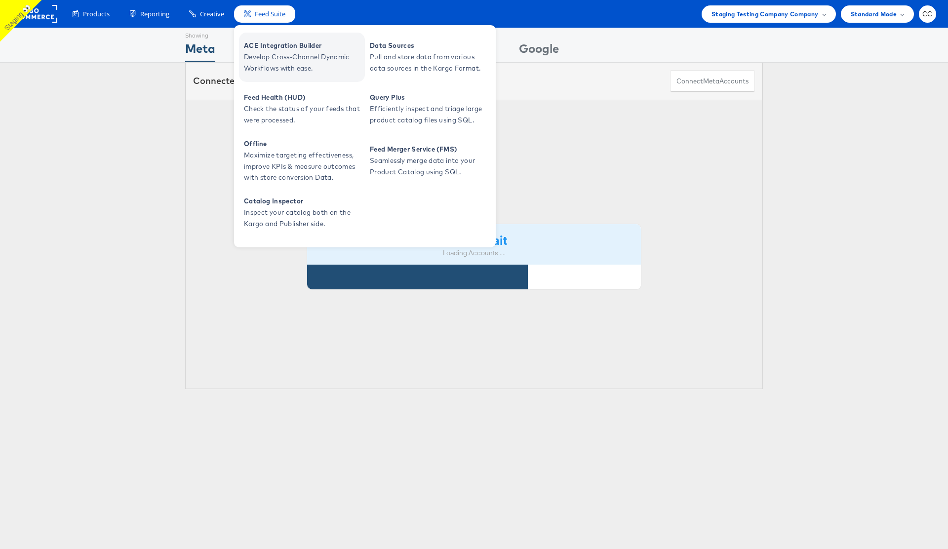
click at [279, 46] on span "ACE Integration Builder" at bounding box center [303, 45] width 119 height 11
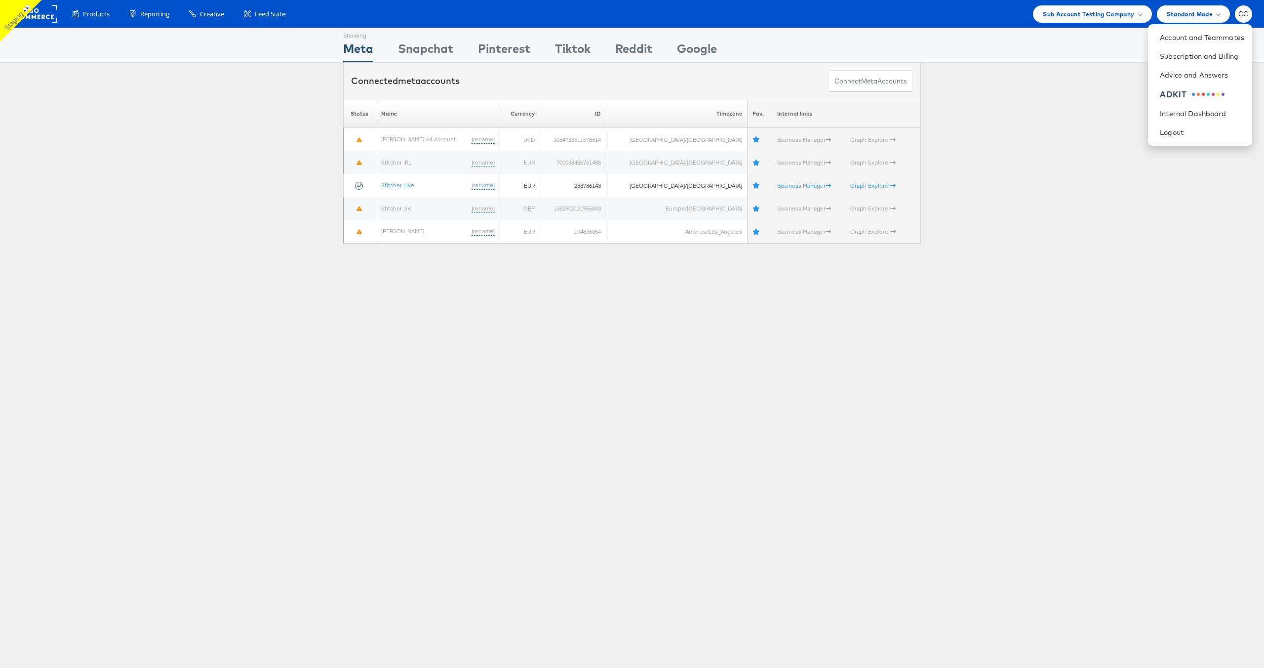
click at [209, 163] on div "Please Wait Loading Accounts .... Status Name Currency ID Timezone Fav. Interna…" at bounding box center [632, 172] width 1264 height 144
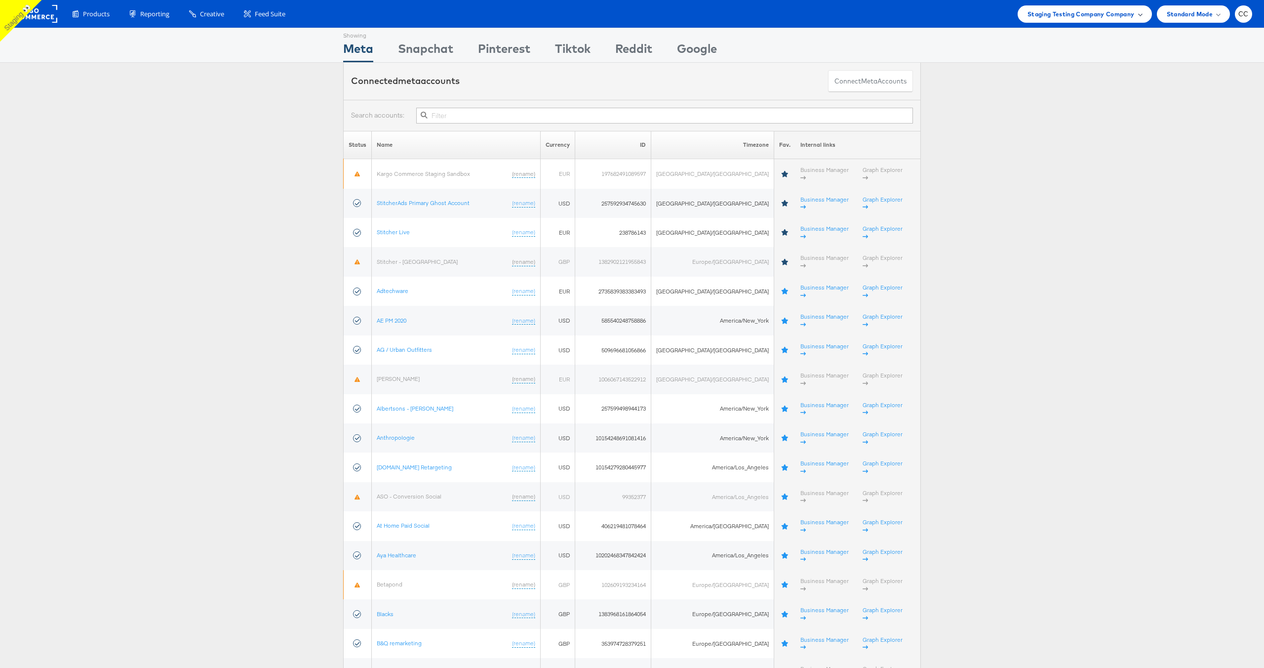
click at [1123, 13] on span "Staging Testing Company Company" at bounding box center [1081, 14] width 107 height 10
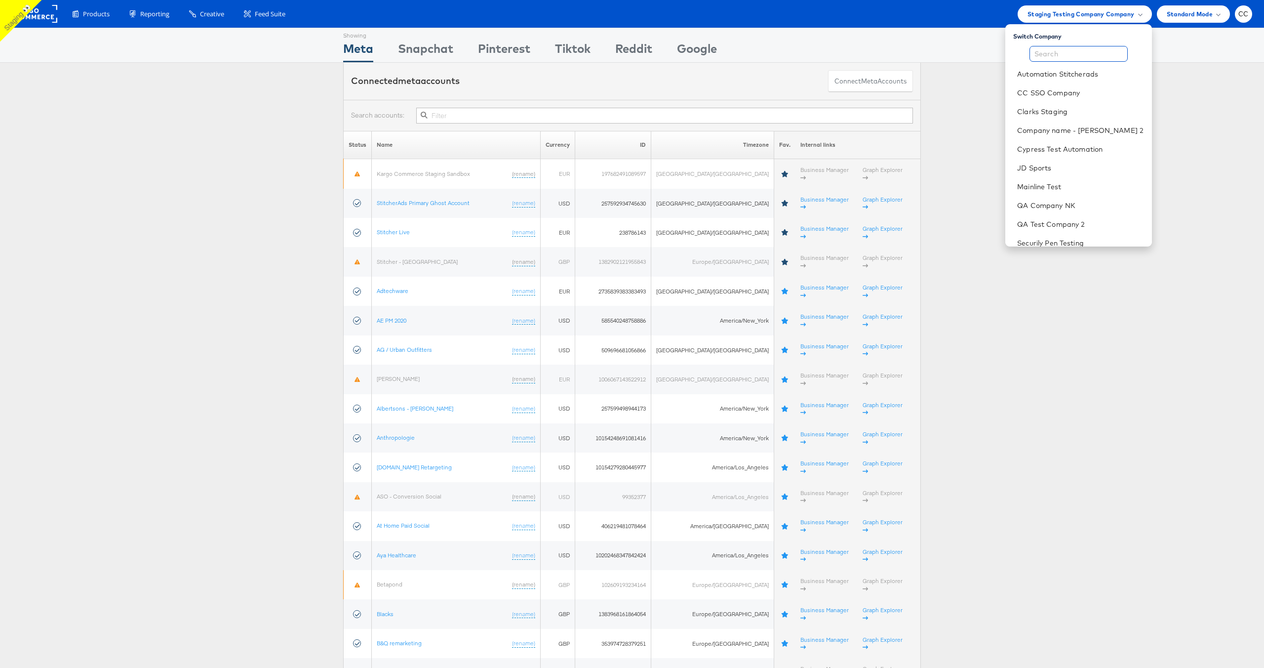
click at [1055, 54] on input "text" at bounding box center [1079, 54] width 98 height 16
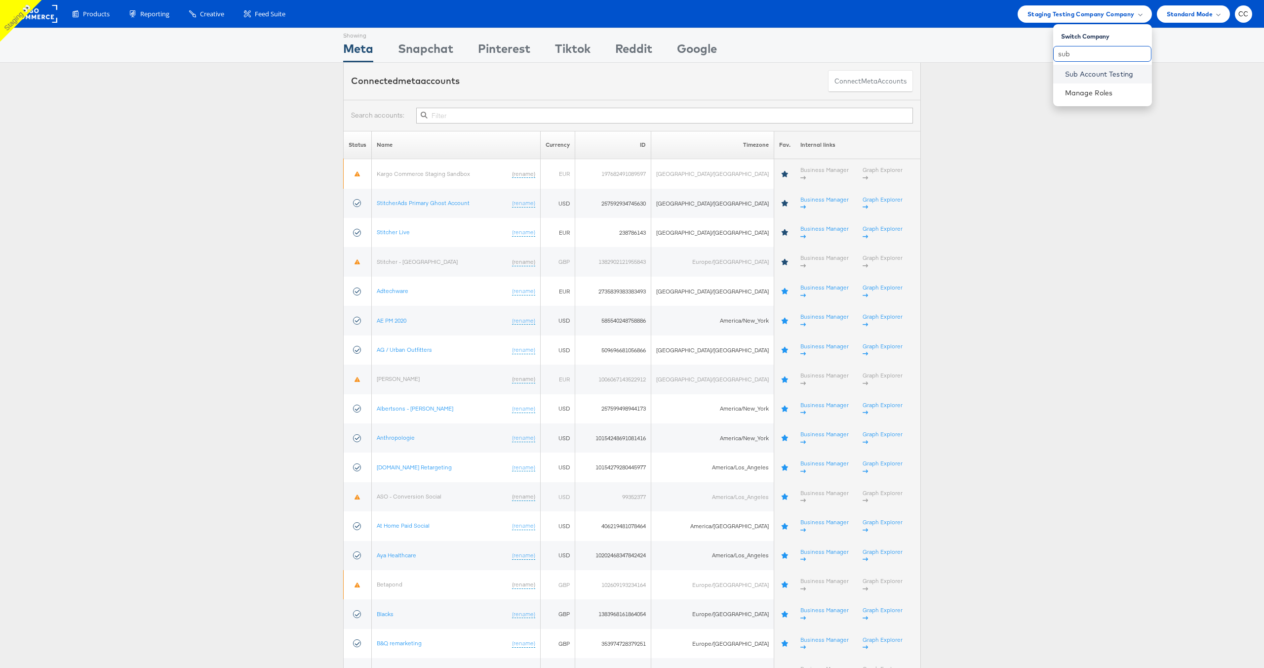
type input "sub"
click at [1102, 76] on link "Sub Account Testing" at bounding box center [1104, 74] width 79 height 10
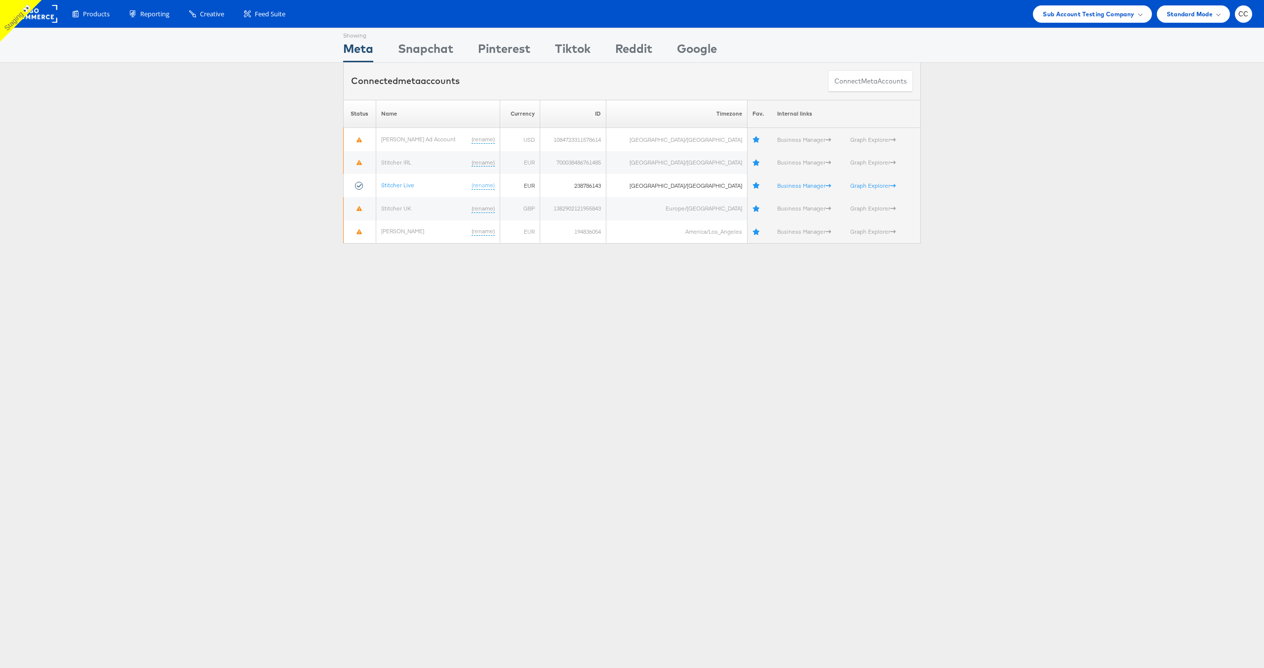
click at [149, 195] on div "Please Wait Loading Accounts .... Status Name Currency ID Timezone Fav. Interna…" at bounding box center [632, 172] width 1264 height 144
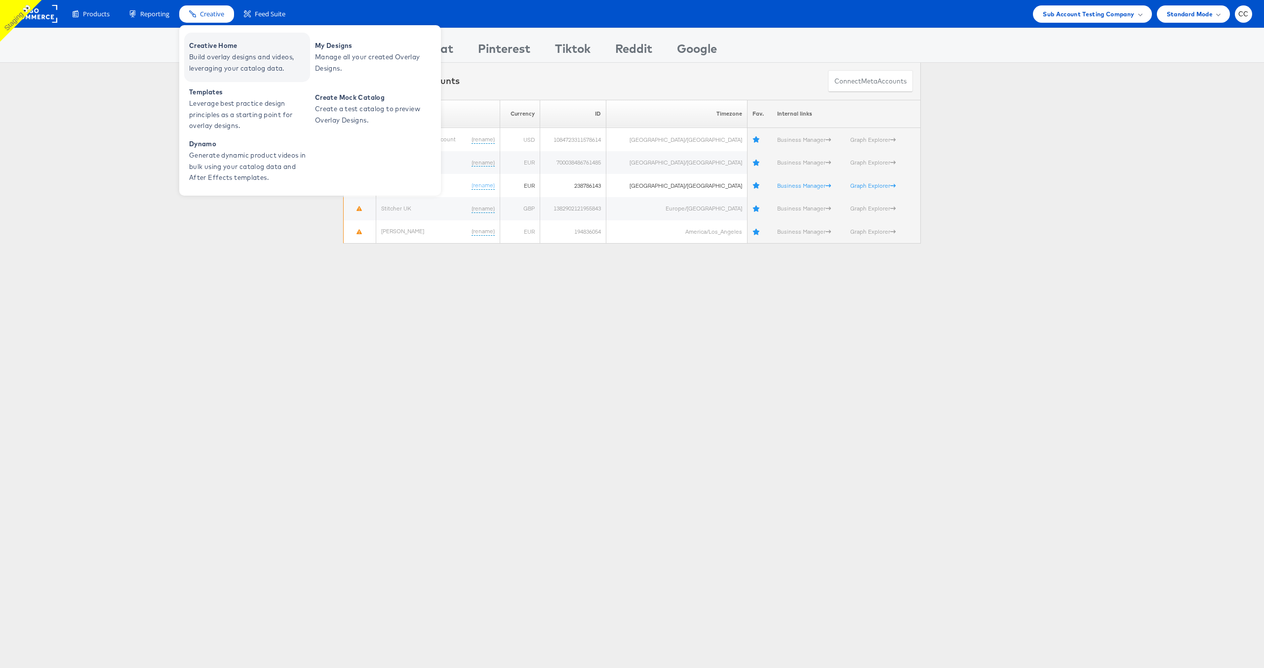
click at [226, 60] on span "Build overlay designs and videos, leveraging your catalog data." at bounding box center [248, 62] width 119 height 23
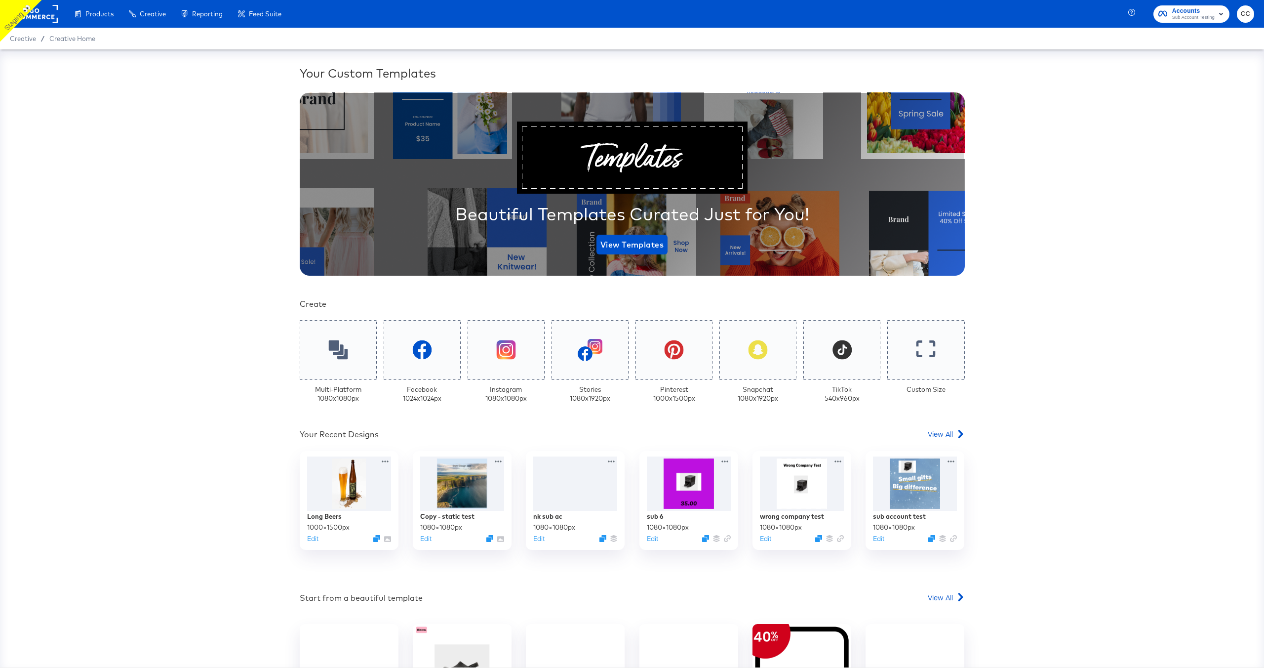
click at [1249, 16] on span "CC" at bounding box center [1245, 13] width 9 height 11
click at [1211, 95] on link "Internal Dashboard" at bounding box center [1192, 99] width 75 height 18
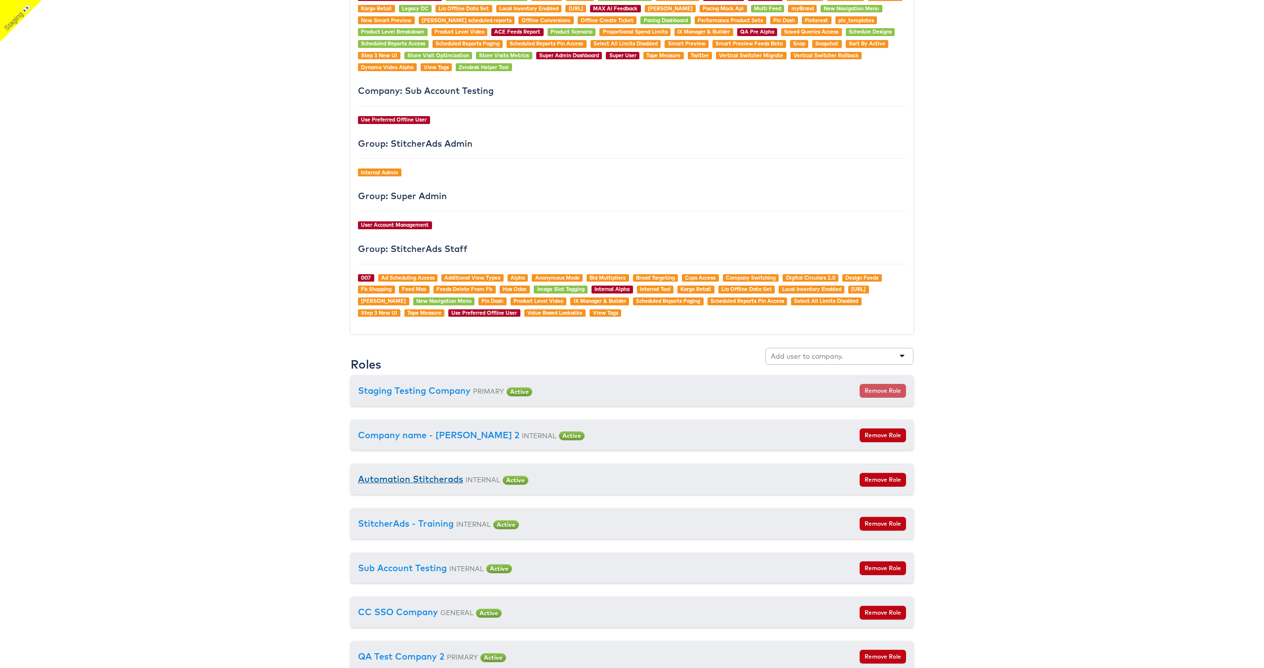
scroll to position [1013, 0]
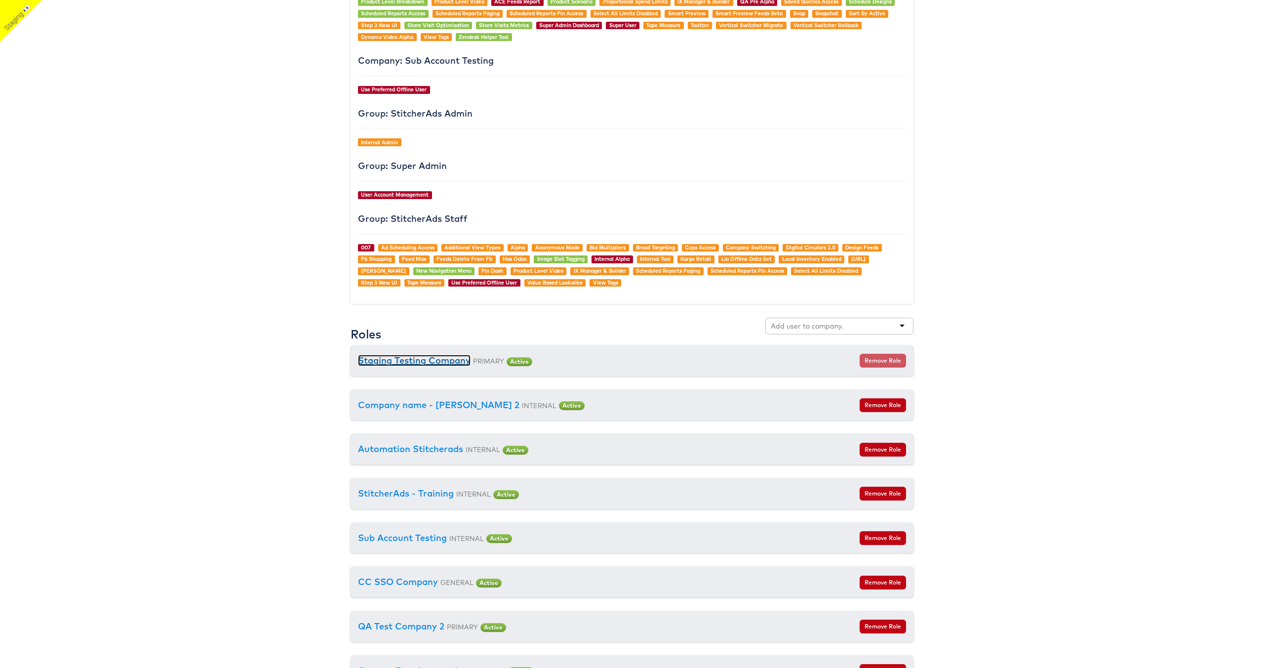
click at [447, 361] on link "Staging Testing Company" at bounding box center [414, 360] width 113 height 11
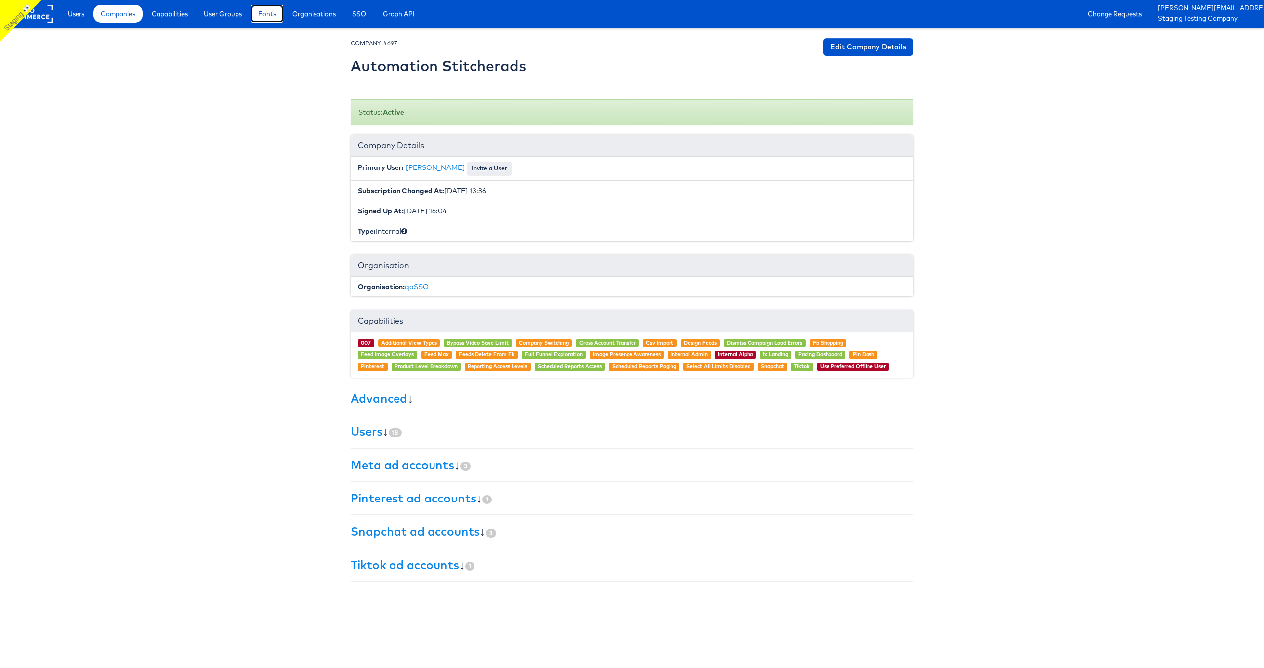
click at [270, 20] on link "Fonts" at bounding box center [267, 14] width 33 height 18
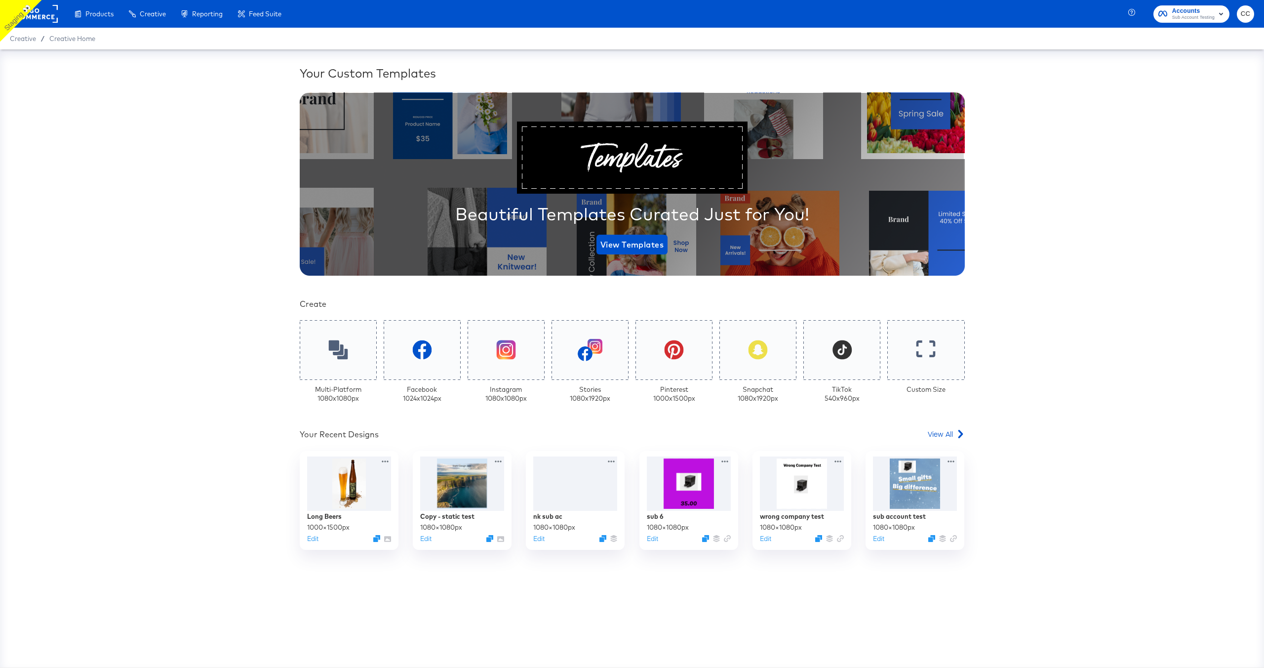
click at [41, 18] on rect at bounding box center [34, 14] width 45 height 18
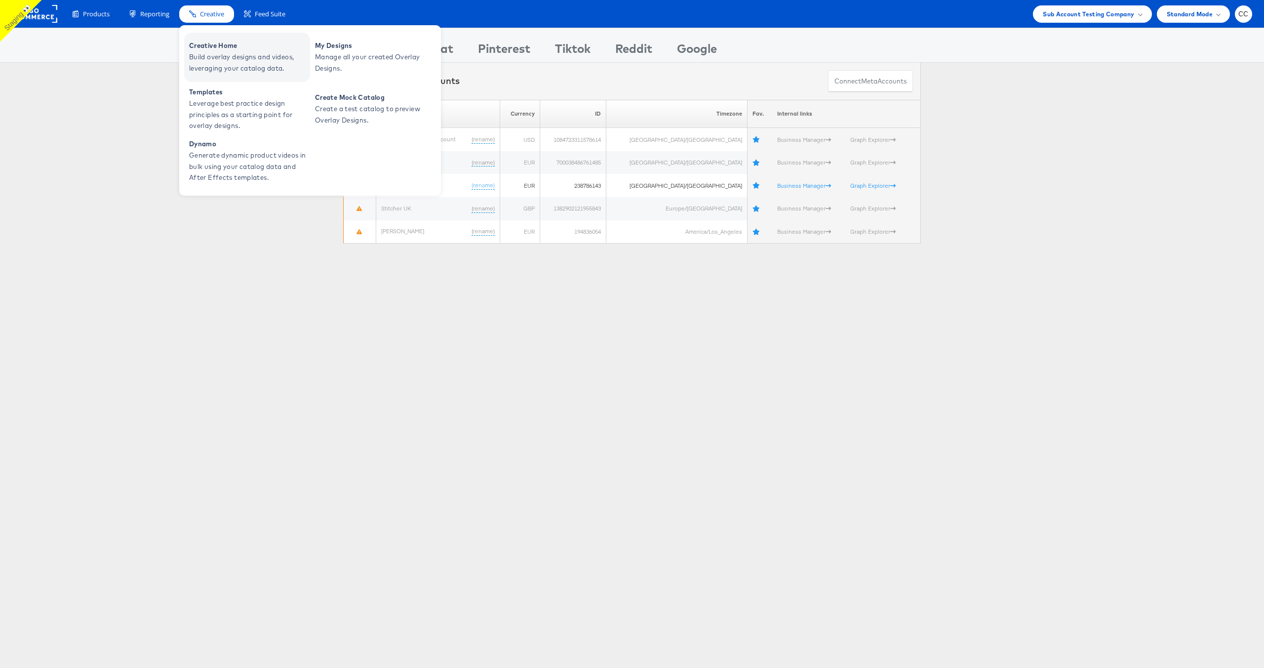
click at [229, 52] on span "Build overlay designs and videos, leveraging your catalog data." at bounding box center [248, 62] width 119 height 23
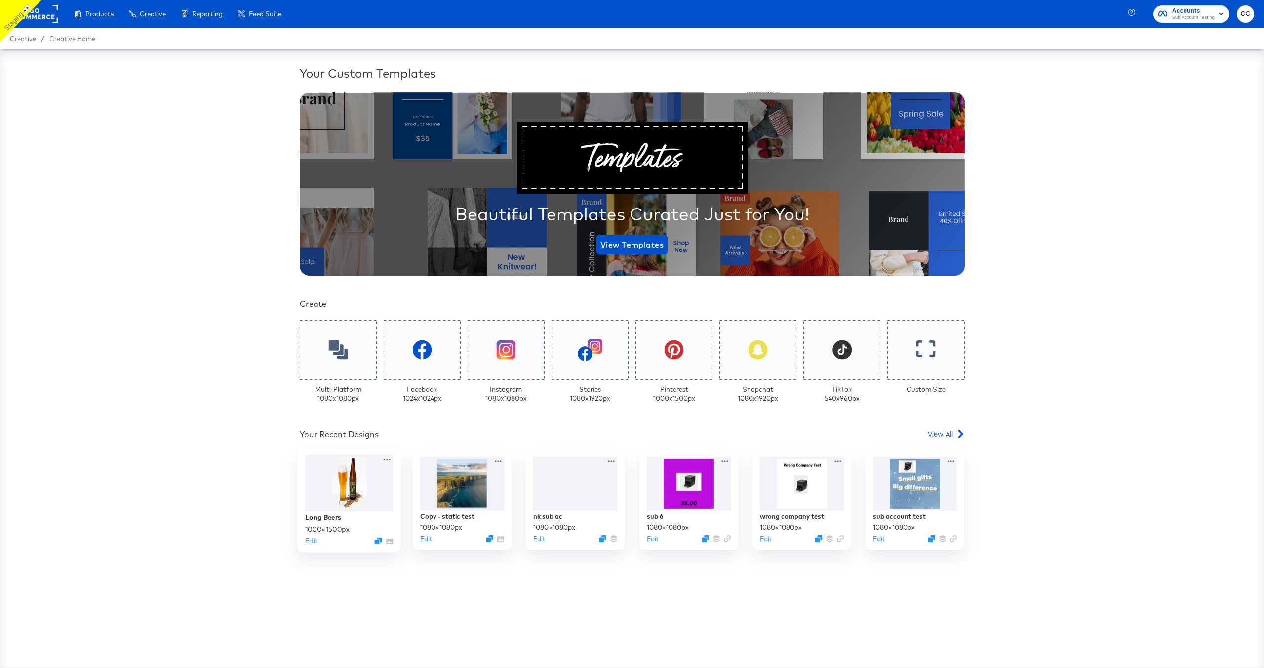
click at [345, 484] on div at bounding box center [349, 482] width 88 height 57
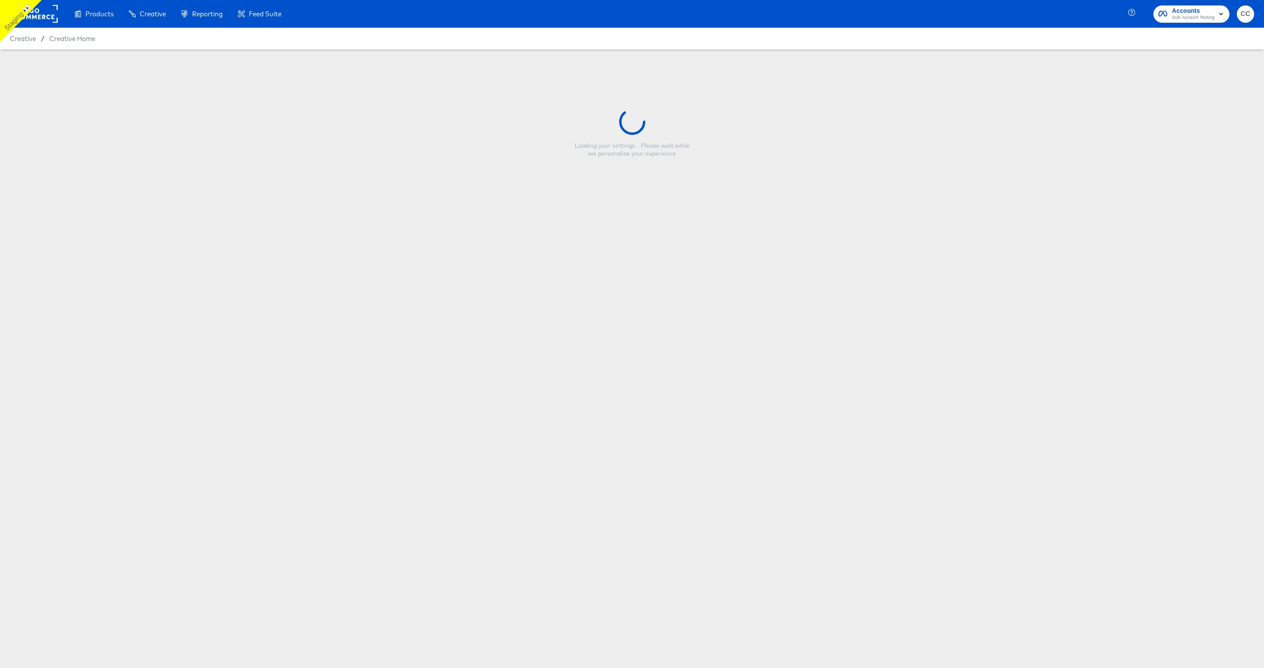
type input "Long Beers"
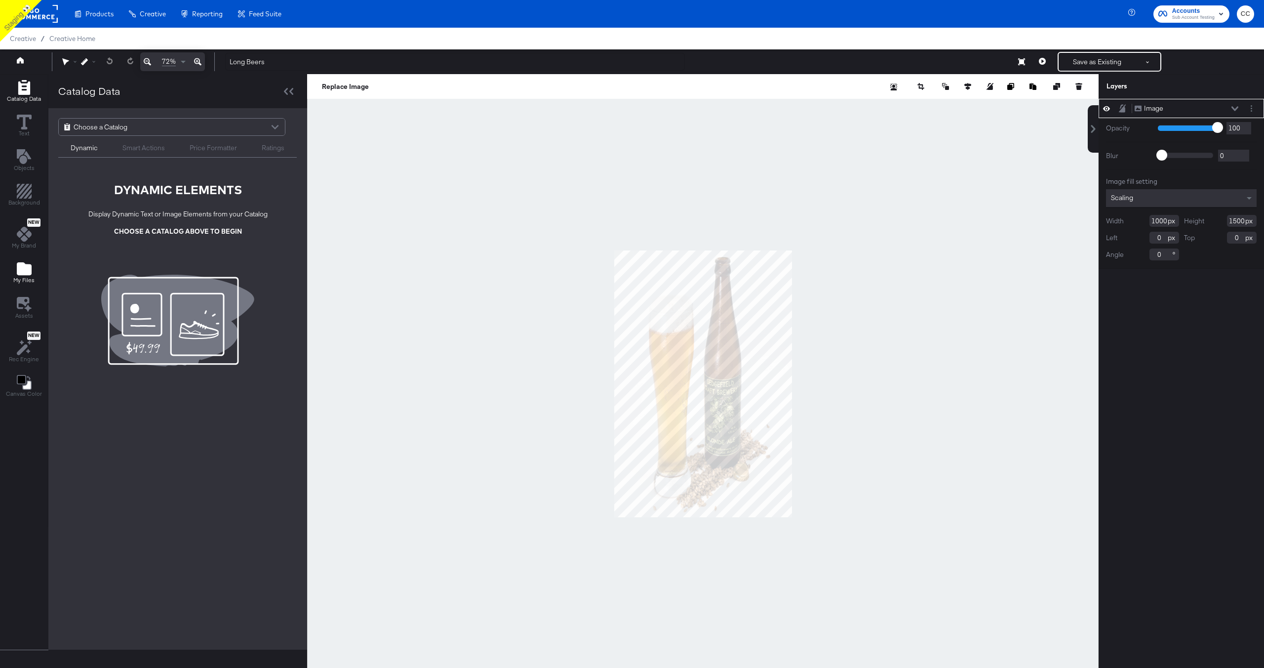
click at [26, 272] on icon "Add Files" at bounding box center [24, 268] width 15 height 13
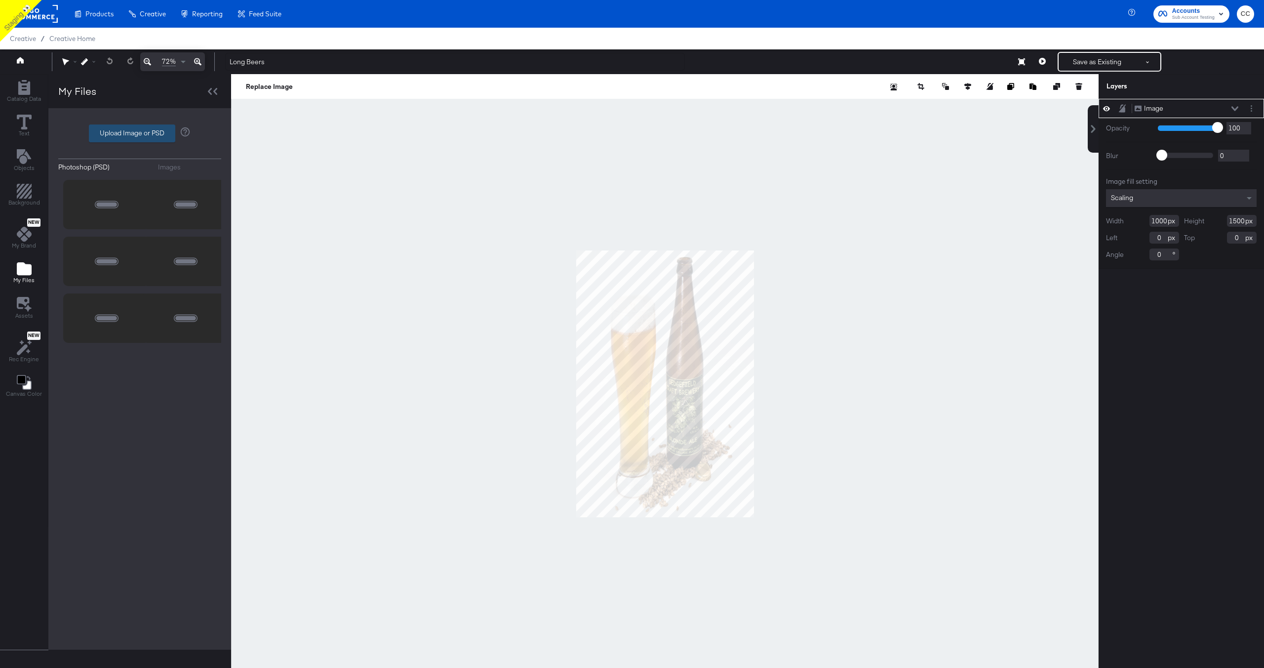
click at [150, 130] on label "Upload Image or PSD" at bounding box center [131, 133] width 85 height 17
click at [140, 133] on input "Upload Image or PSD" at bounding box center [140, 133] width 0 height 0
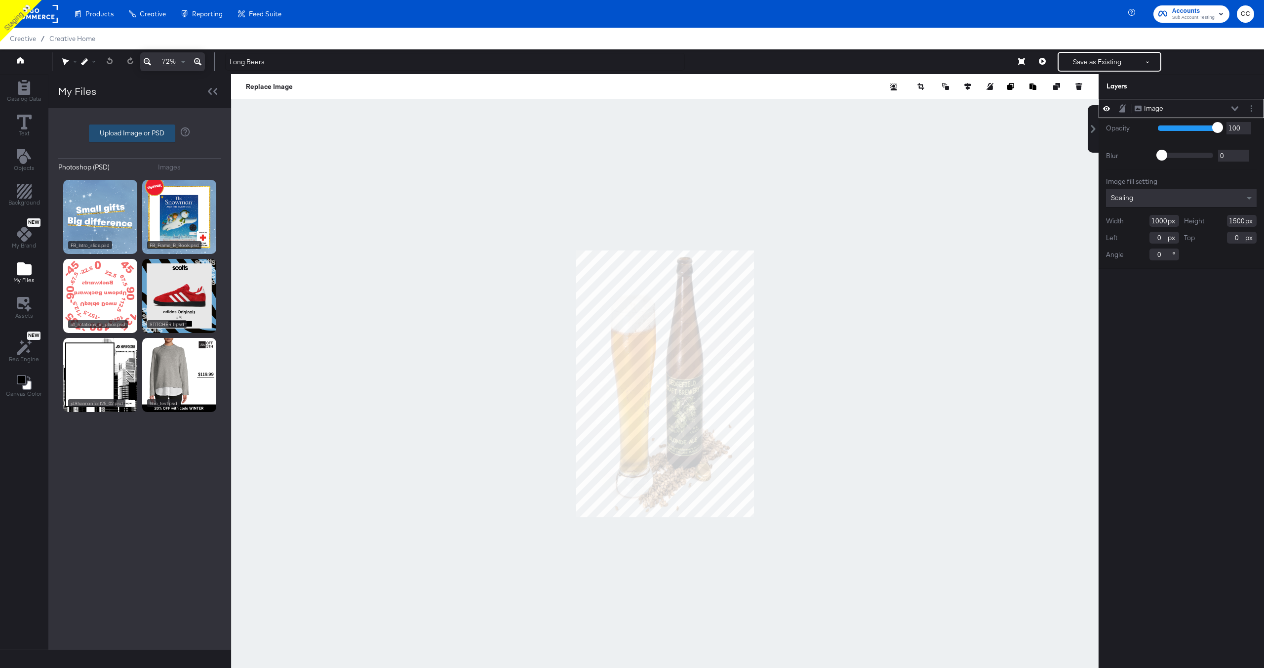
type input "C:\fakepath\Overlay 2.jpg"
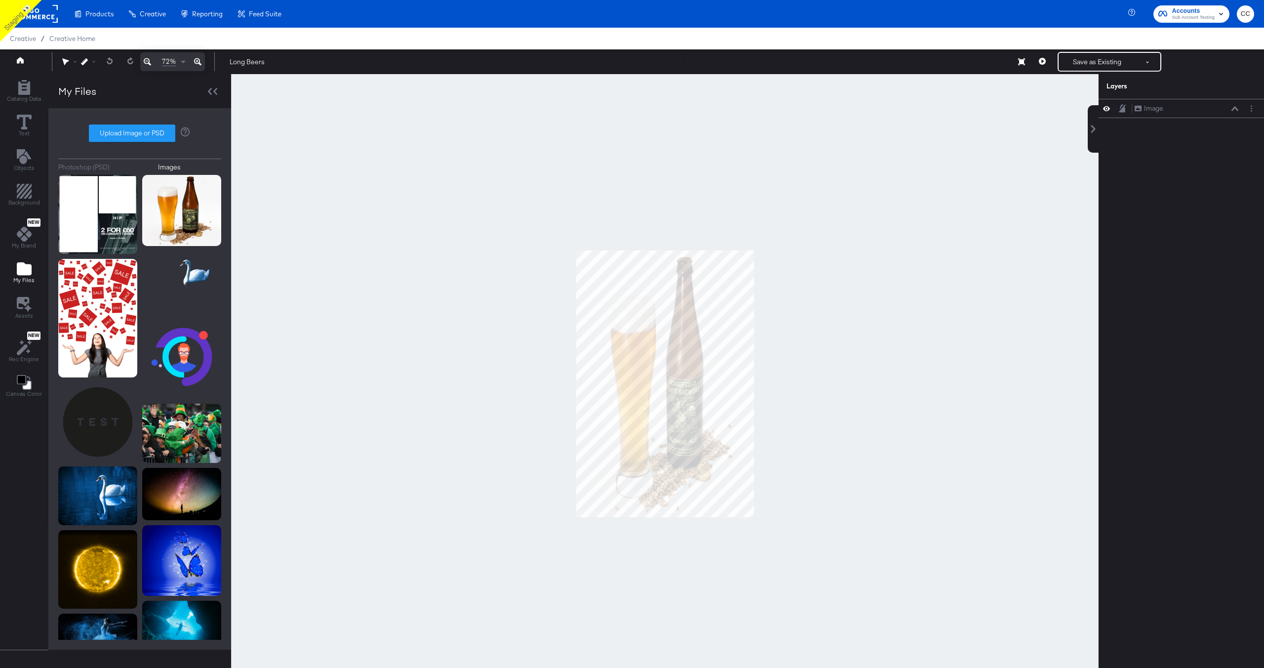
click at [41, 14] on rect at bounding box center [34, 14] width 45 height 18
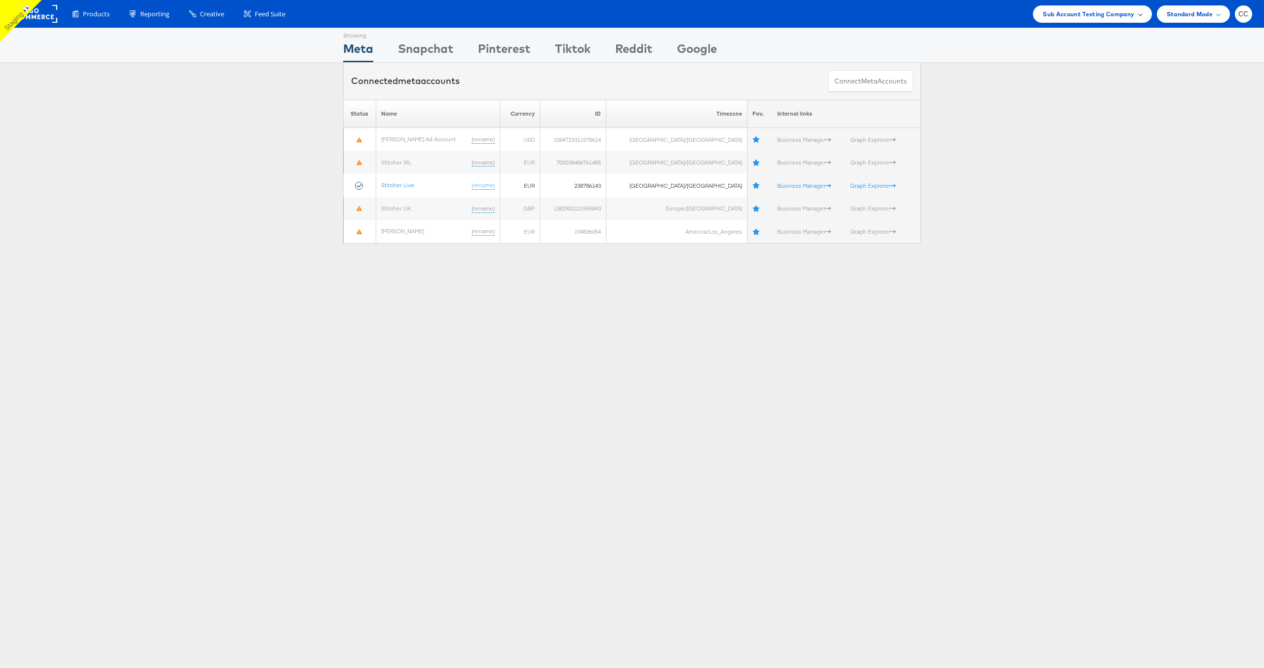
click at [1123, 12] on span "Sub Account Testing Company" at bounding box center [1088, 14] width 91 height 10
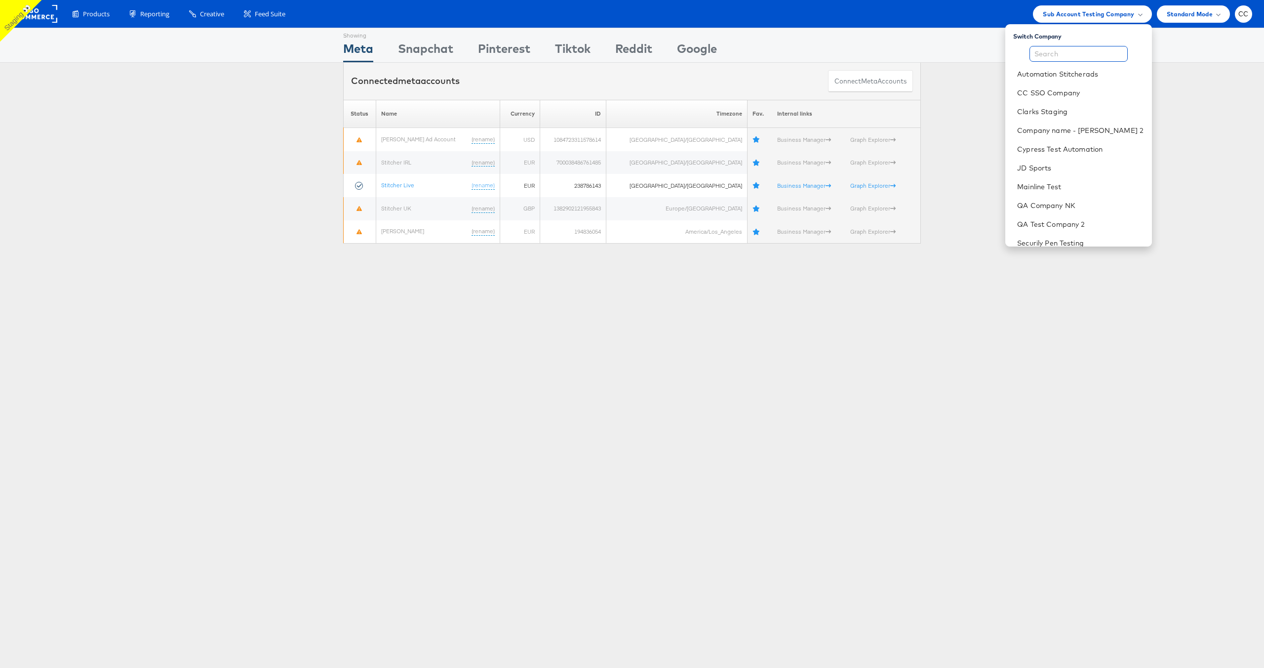
click at [1057, 55] on input "text" at bounding box center [1079, 54] width 98 height 16
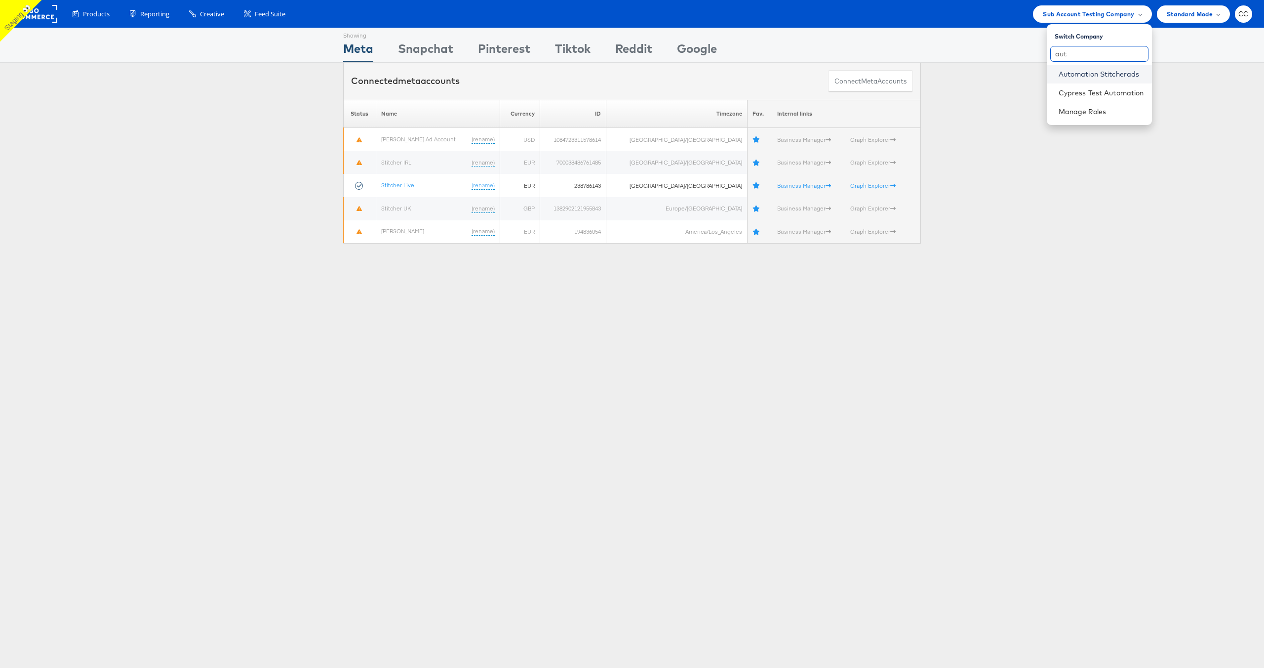
type input "aut"
click at [1105, 72] on link "Automation Stitcherads" at bounding box center [1101, 74] width 85 height 10
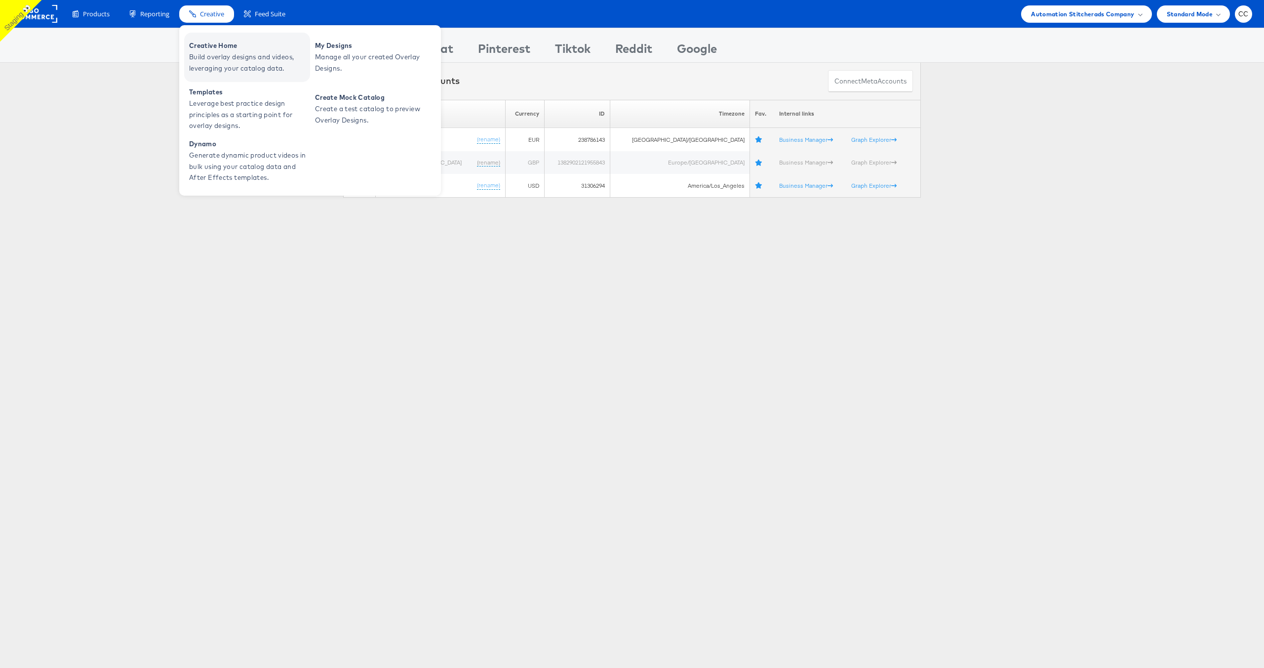
click at [223, 53] on span "Build overlay designs and videos, leveraging your catalog data." at bounding box center [248, 62] width 119 height 23
click at [217, 59] on span "Build overlay designs and videos, leveraging your catalog data." at bounding box center [248, 62] width 119 height 23
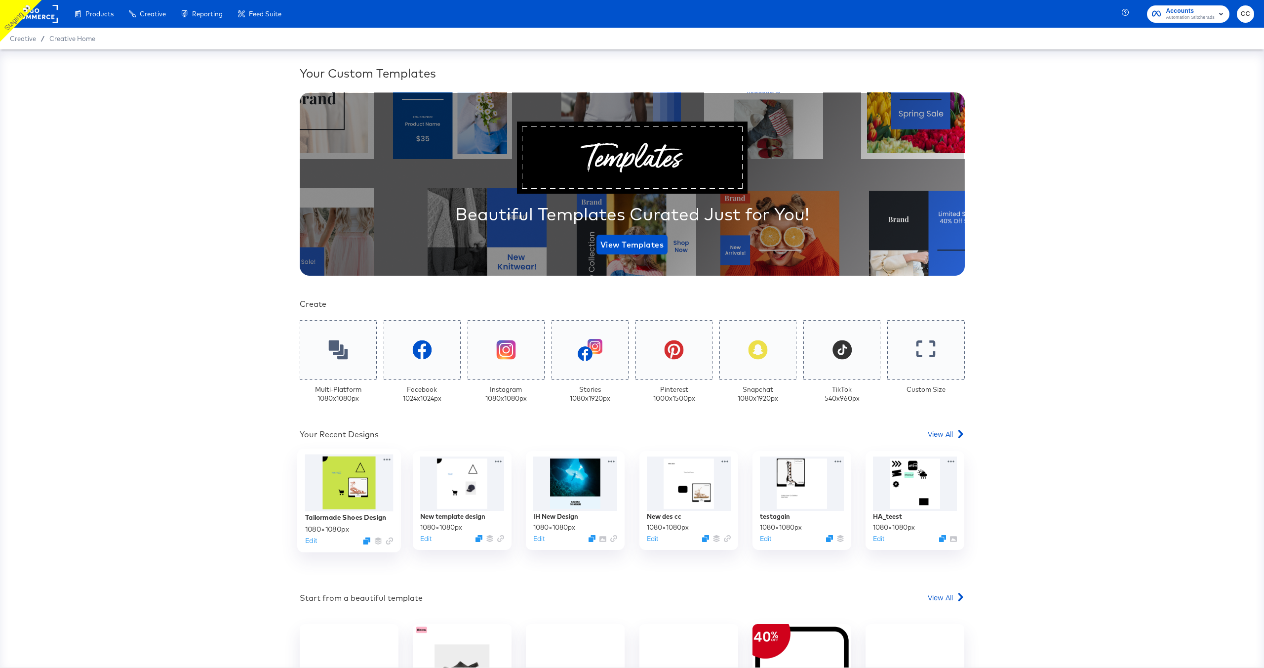
click at [345, 489] on div at bounding box center [349, 482] width 88 height 57
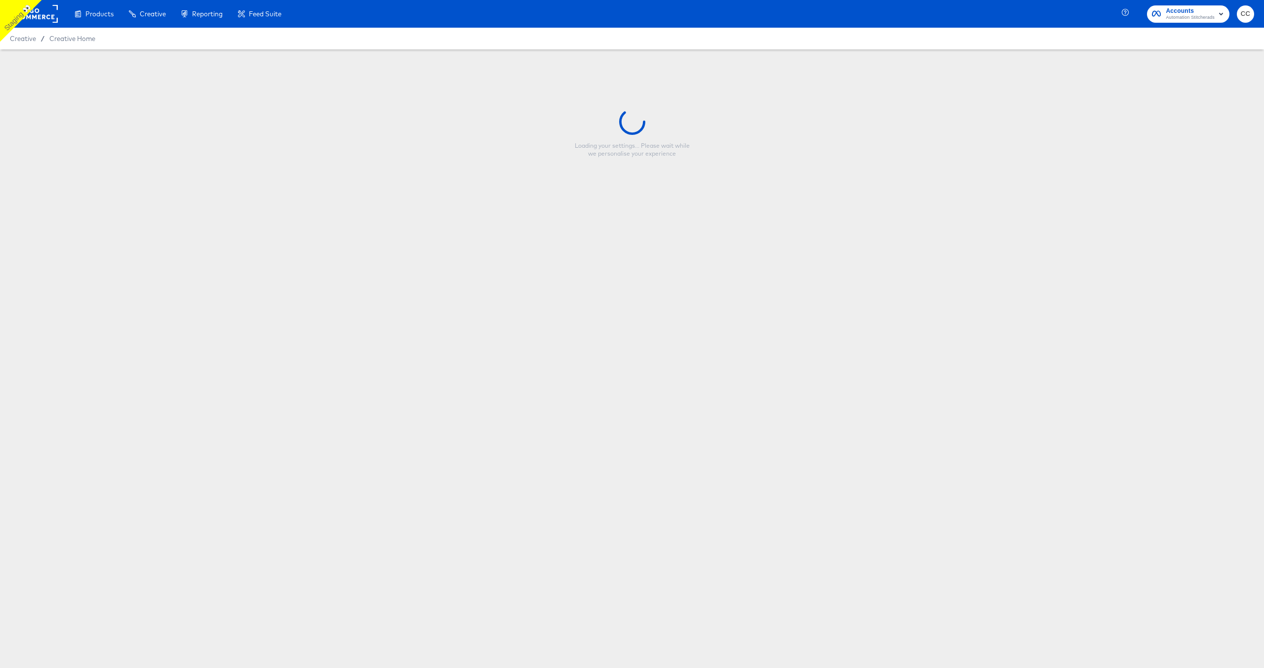
type input "Tailormade Shoes Design"
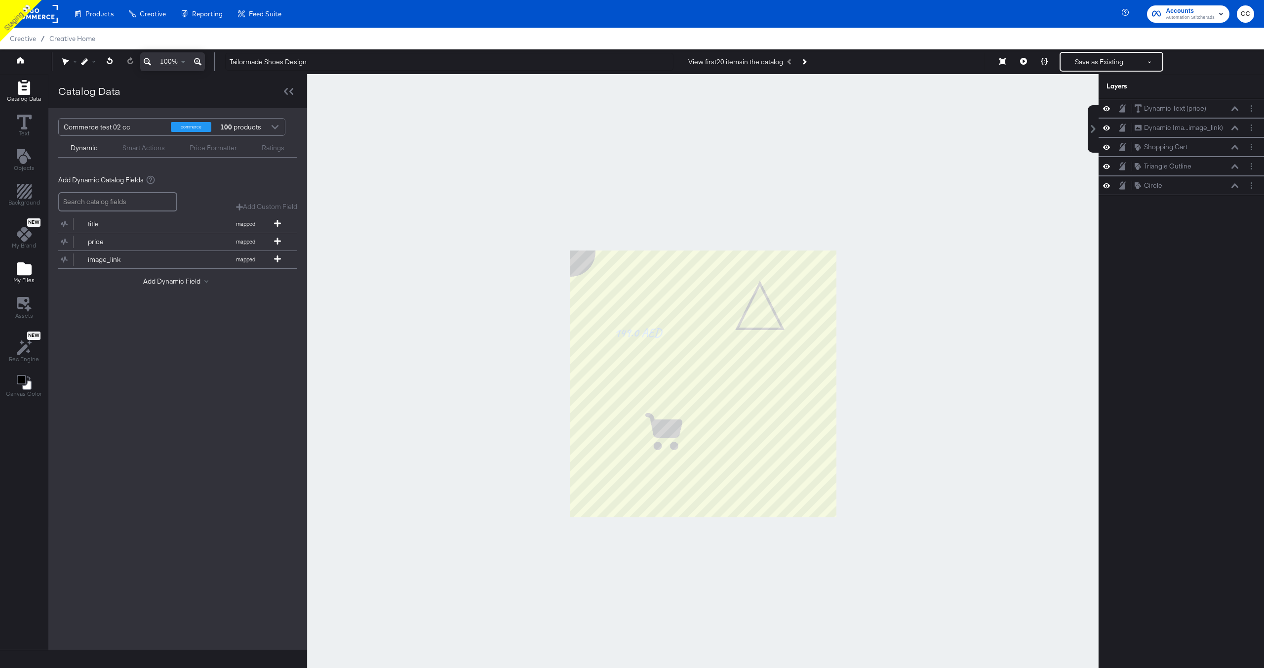
click at [25, 276] on span "My Files" at bounding box center [23, 280] width 21 height 8
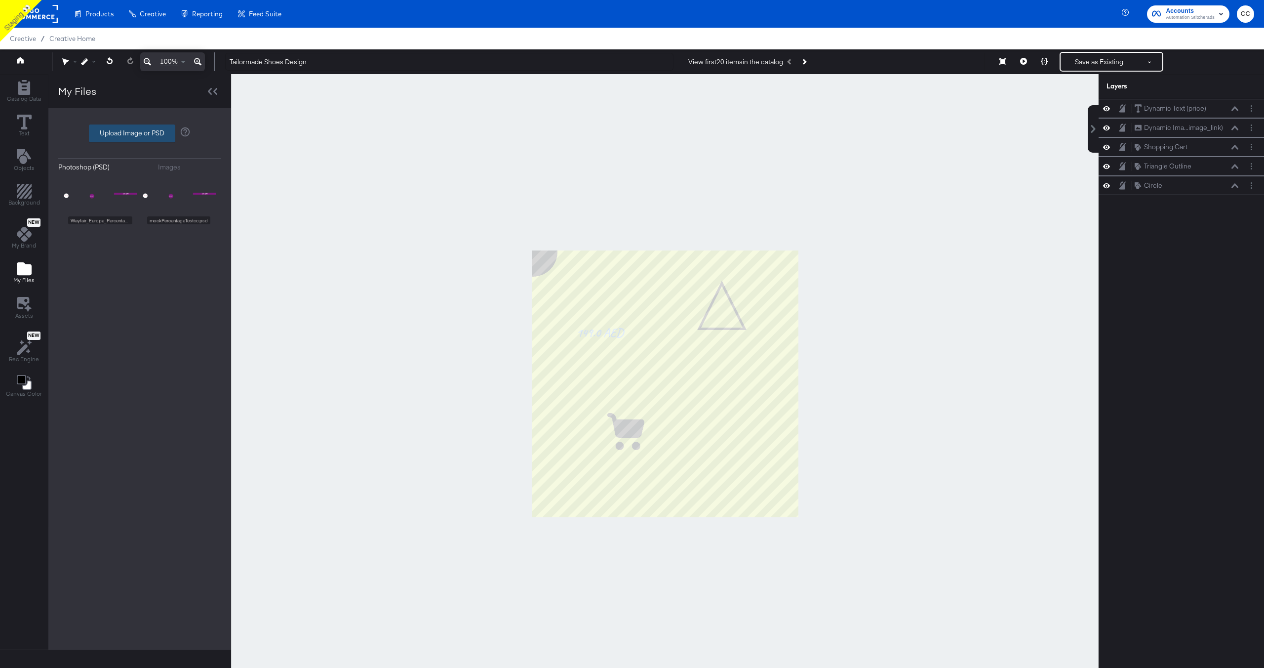
click at [125, 133] on label "Upload Image or PSD" at bounding box center [131, 133] width 85 height 17
click at [140, 133] on input "Upload Image or PSD" at bounding box center [140, 133] width 0 height 0
type input "C:\fakepath\Overlay 1.jpg"
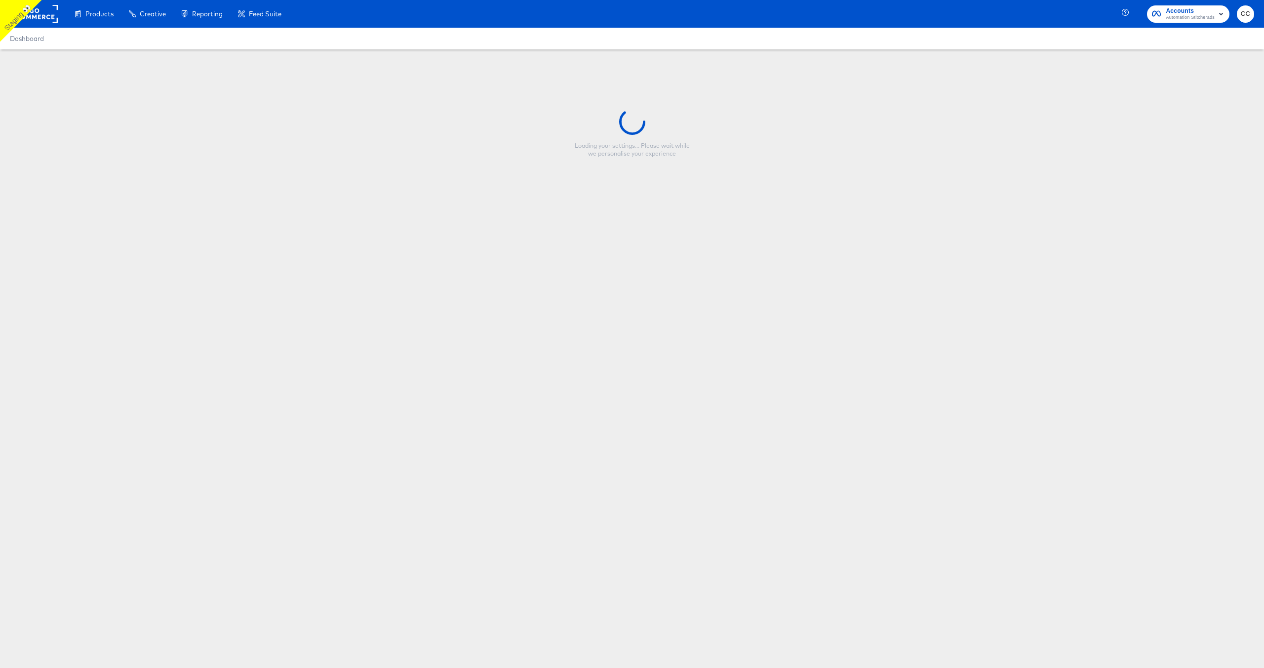
type input "Tailormade Shoes Design"
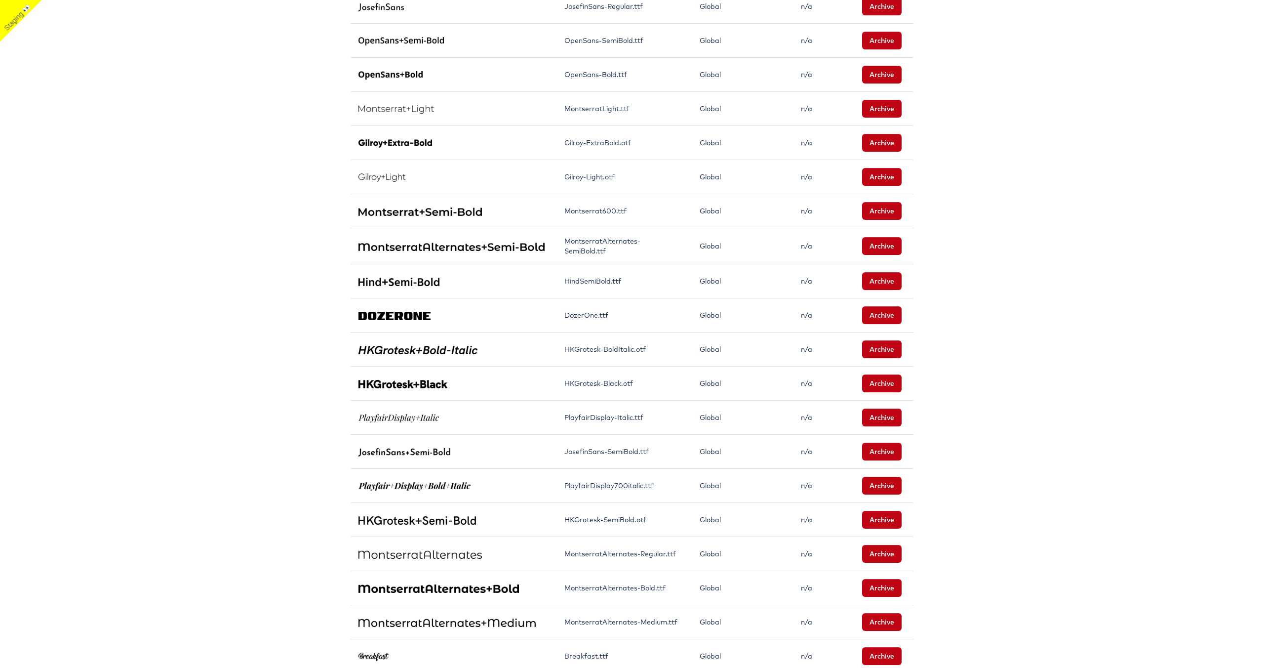
scroll to position [426, 0]
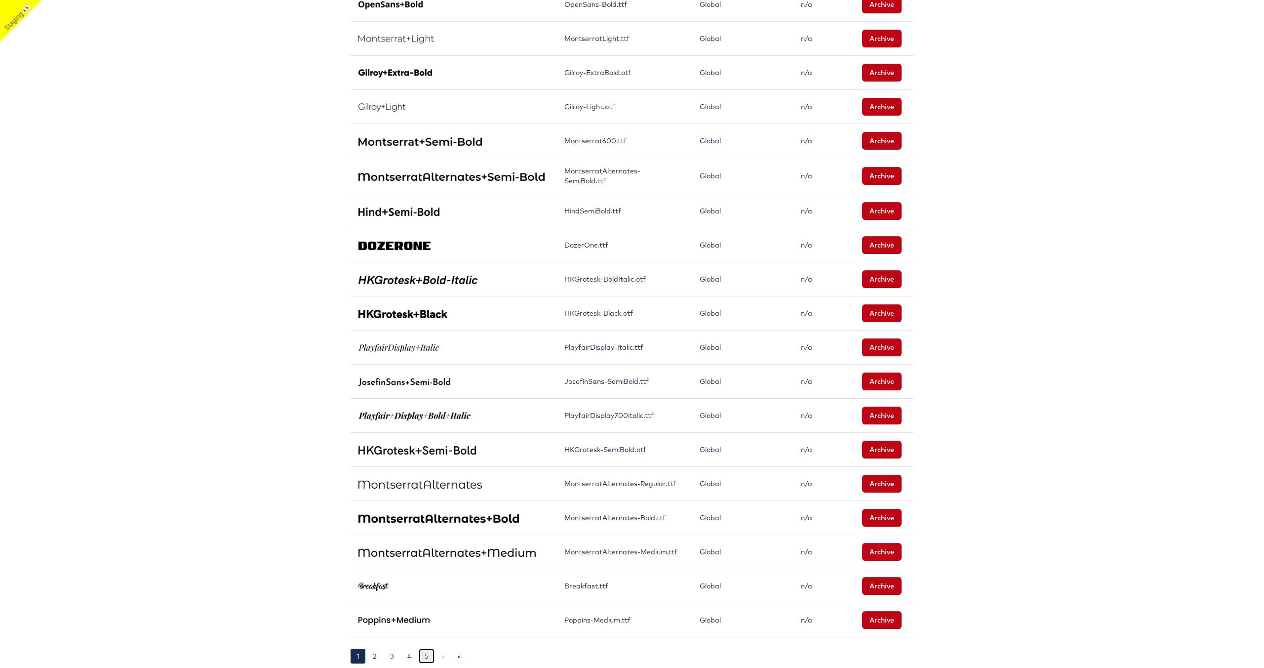
click at [423, 656] on link "5" at bounding box center [427, 655] width 16 height 15
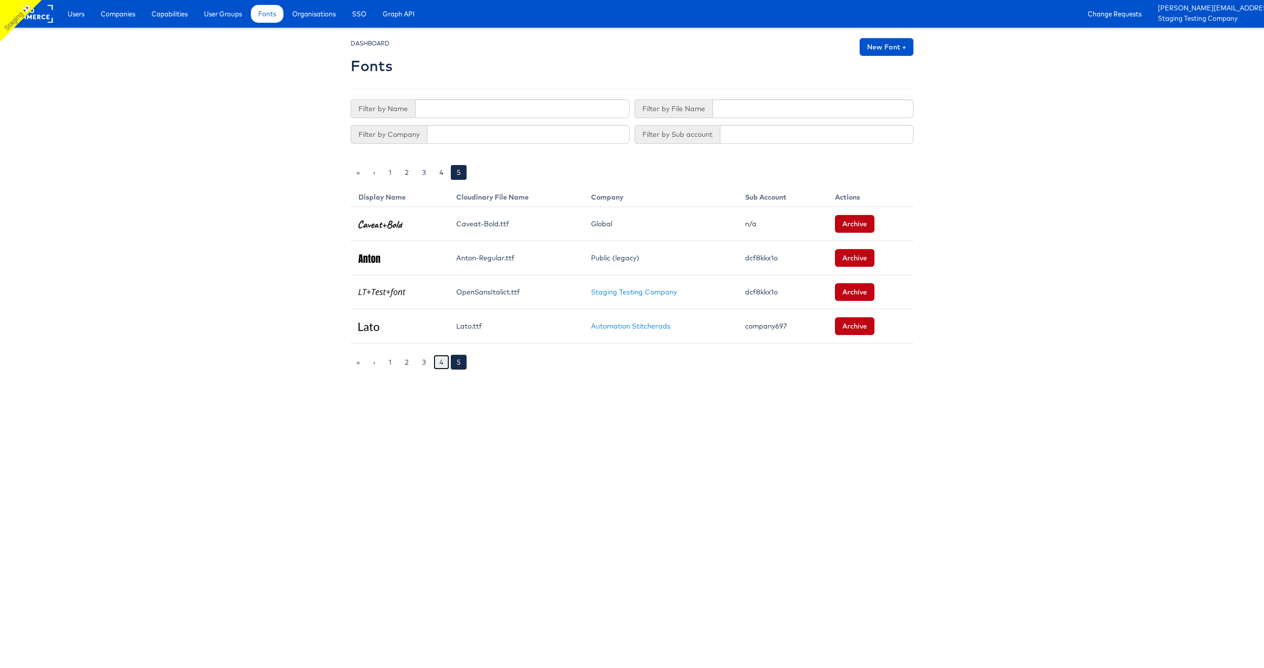
click at [440, 364] on link "4" at bounding box center [442, 362] width 16 height 15
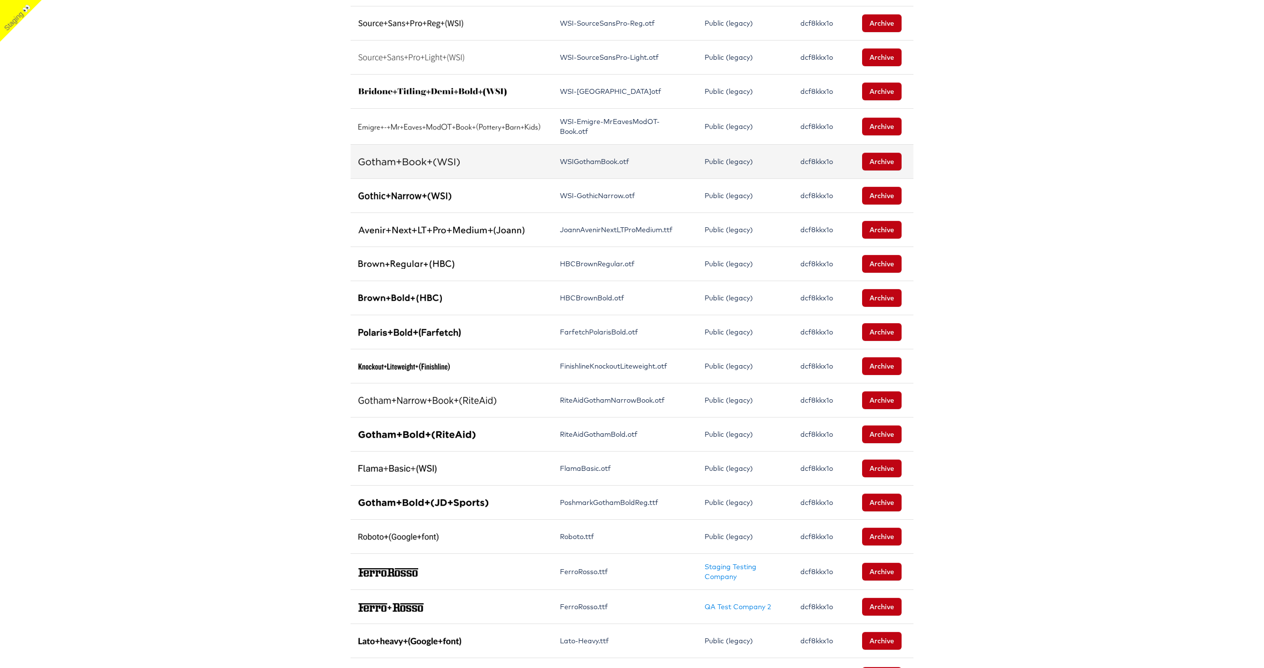
scroll to position [430, 0]
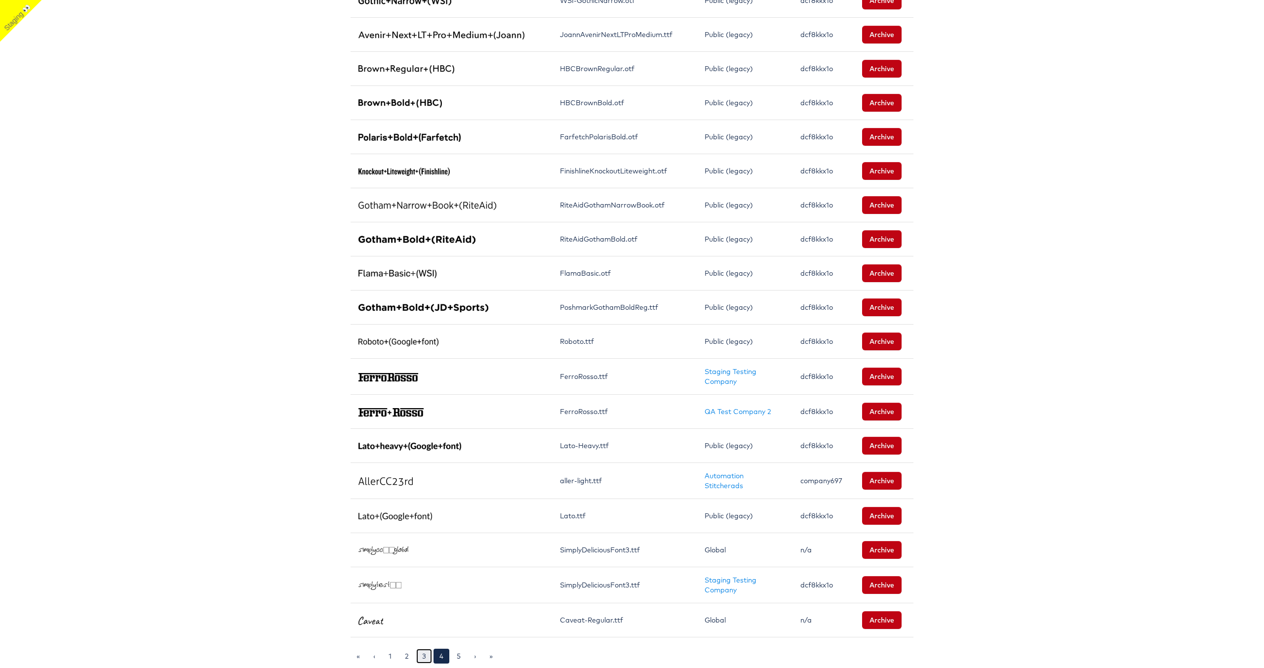
click at [425, 655] on link "3" at bounding box center [424, 655] width 16 height 15
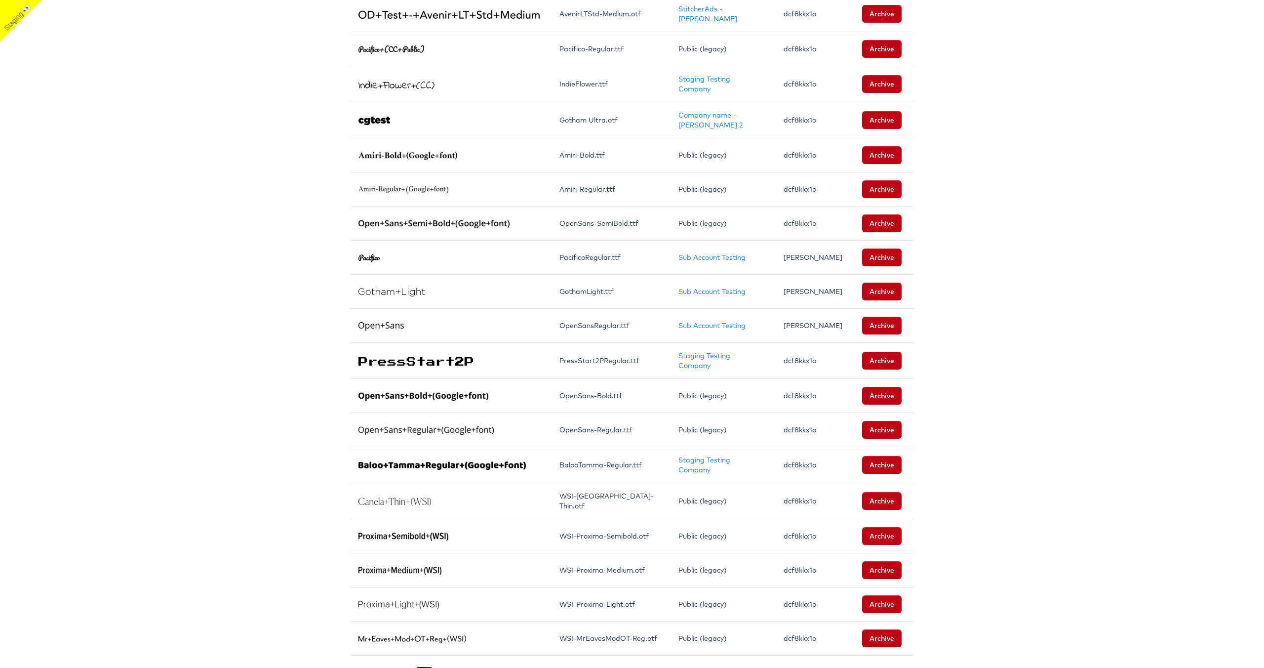
scroll to position [426, 0]
click at [405, 666] on link "2" at bounding box center [407, 673] width 16 height 15
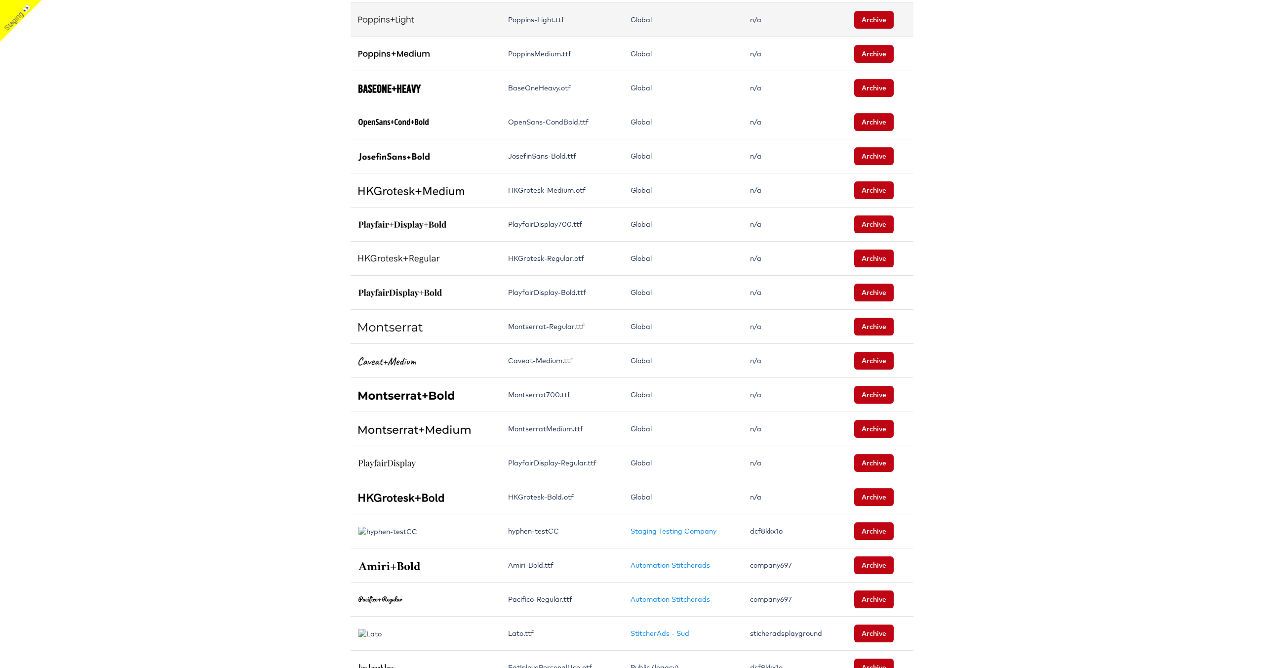
scroll to position [422, 0]
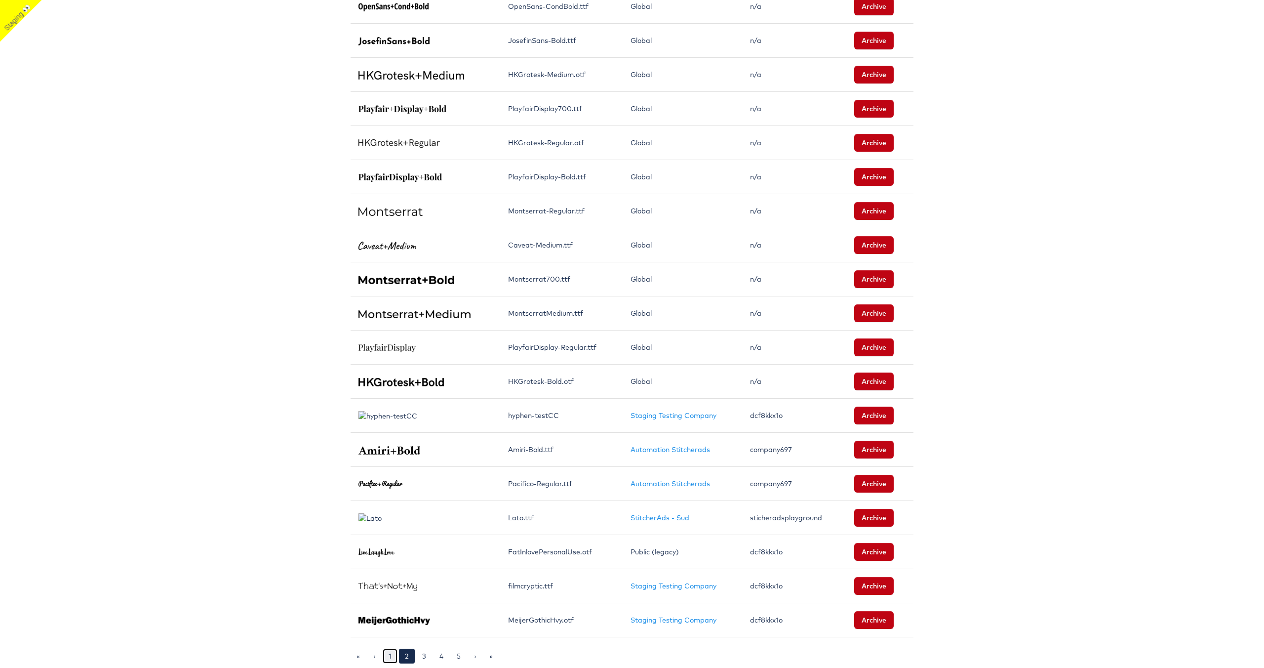
click at [389, 658] on link "1" at bounding box center [390, 655] width 15 height 15
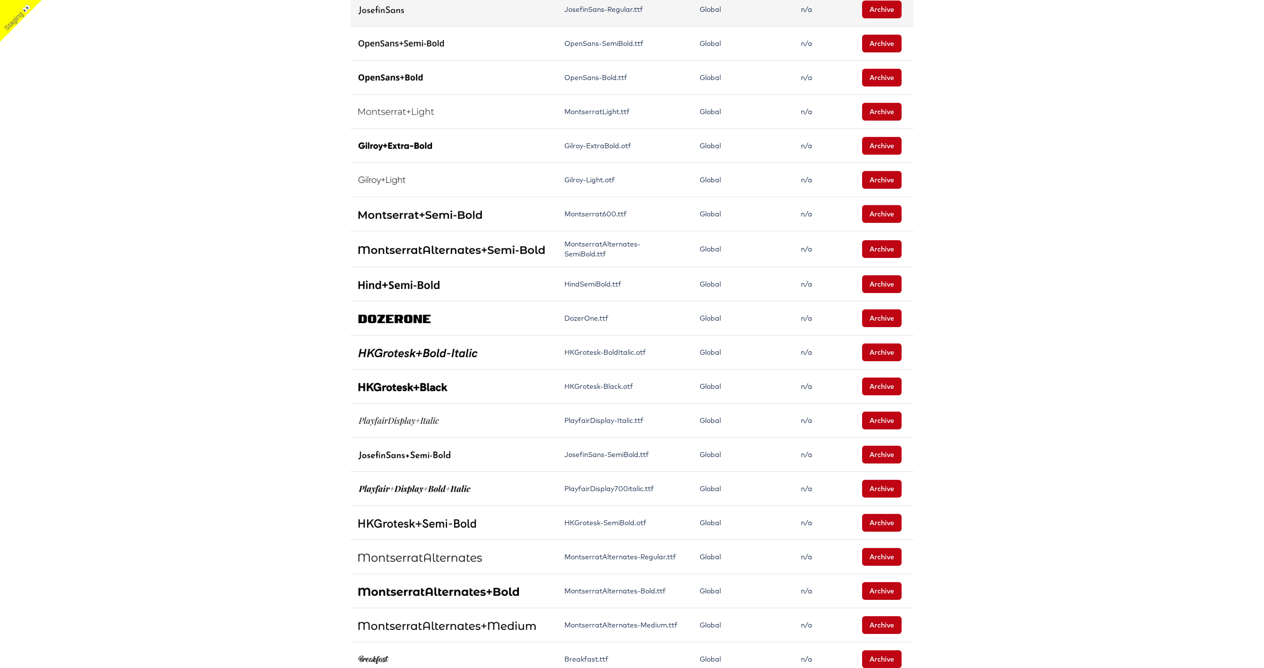
scroll to position [426, 0]
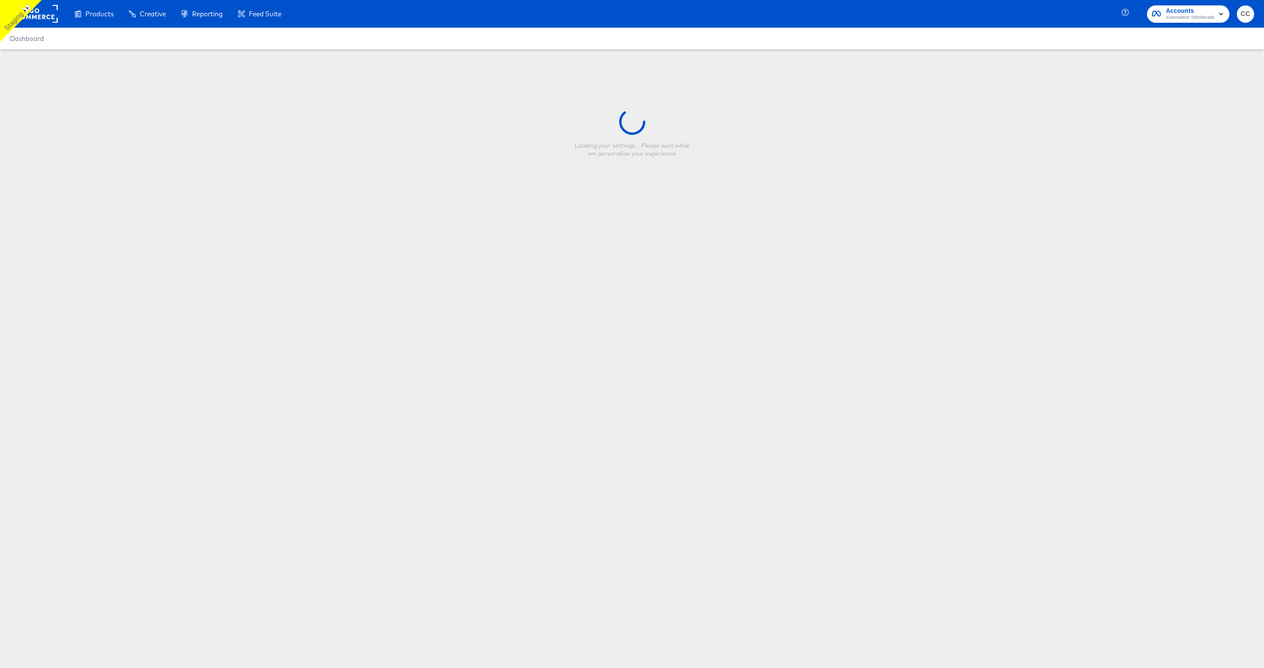
type input "Tailormade Shoes Design"
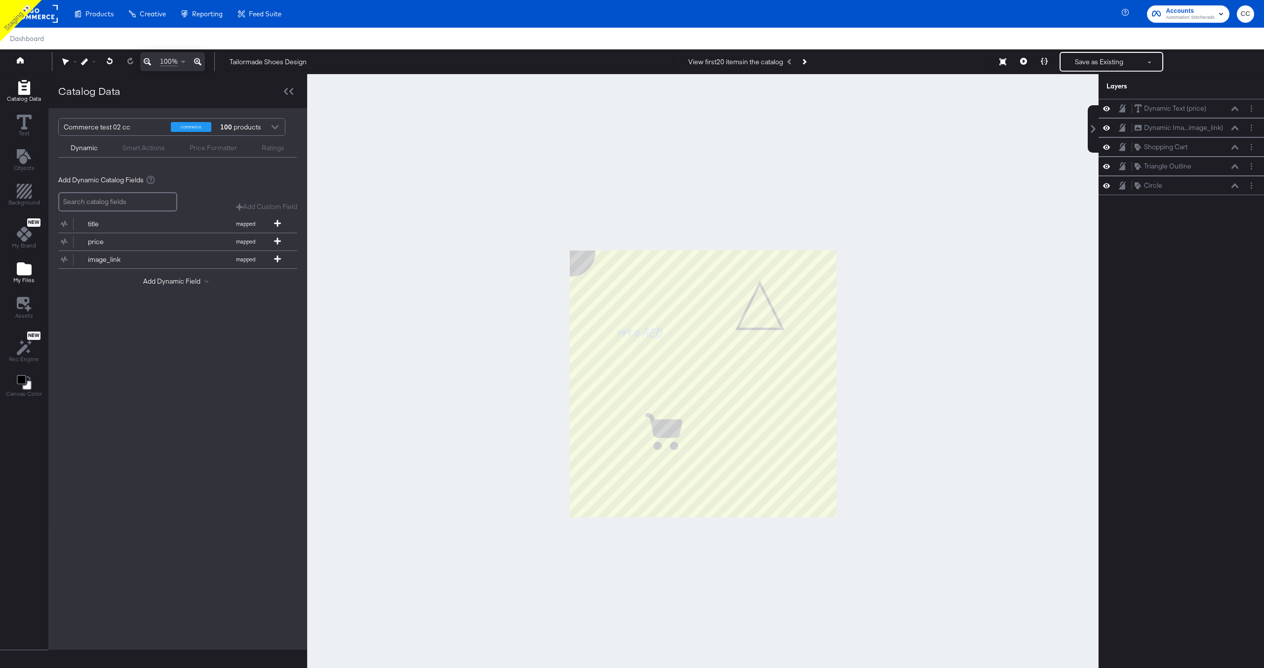
click at [25, 270] on icon "Add Files" at bounding box center [24, 268] width 15 height 13
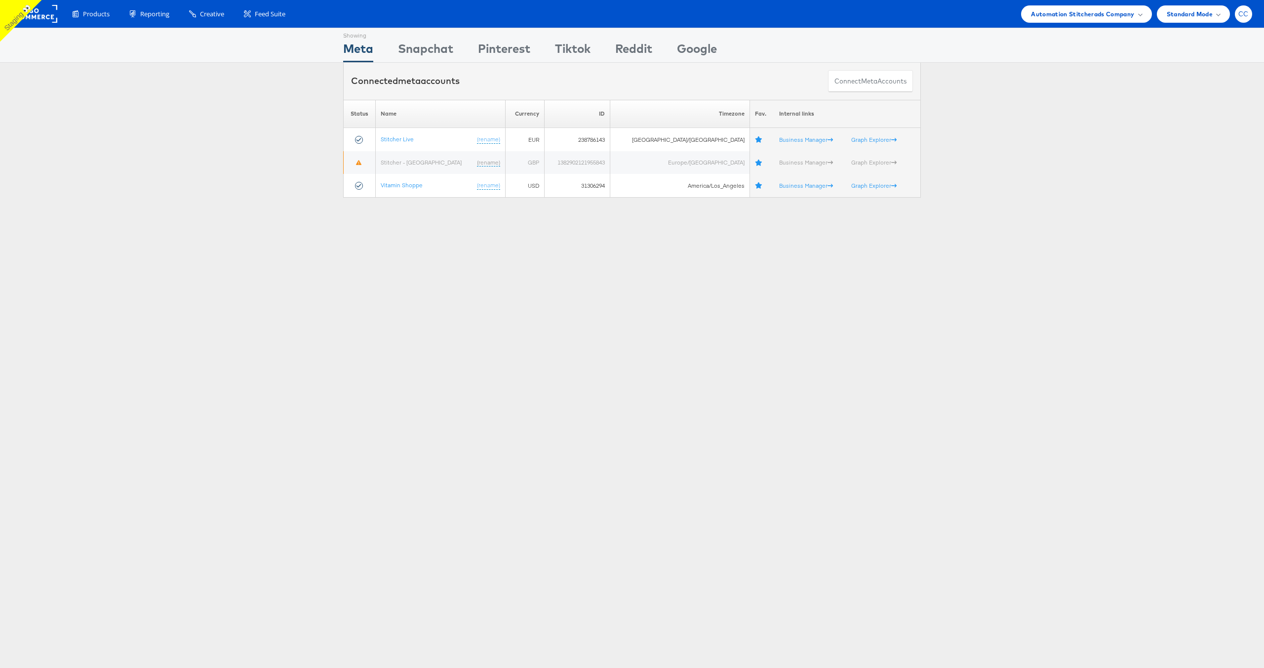
click at [1245, 20] on div "CC" at bounding box center [1243, 13] width 17 height 17
click at [1197, 134] on link "Logout" at bounding box center [1202, 132] width 84 height 10
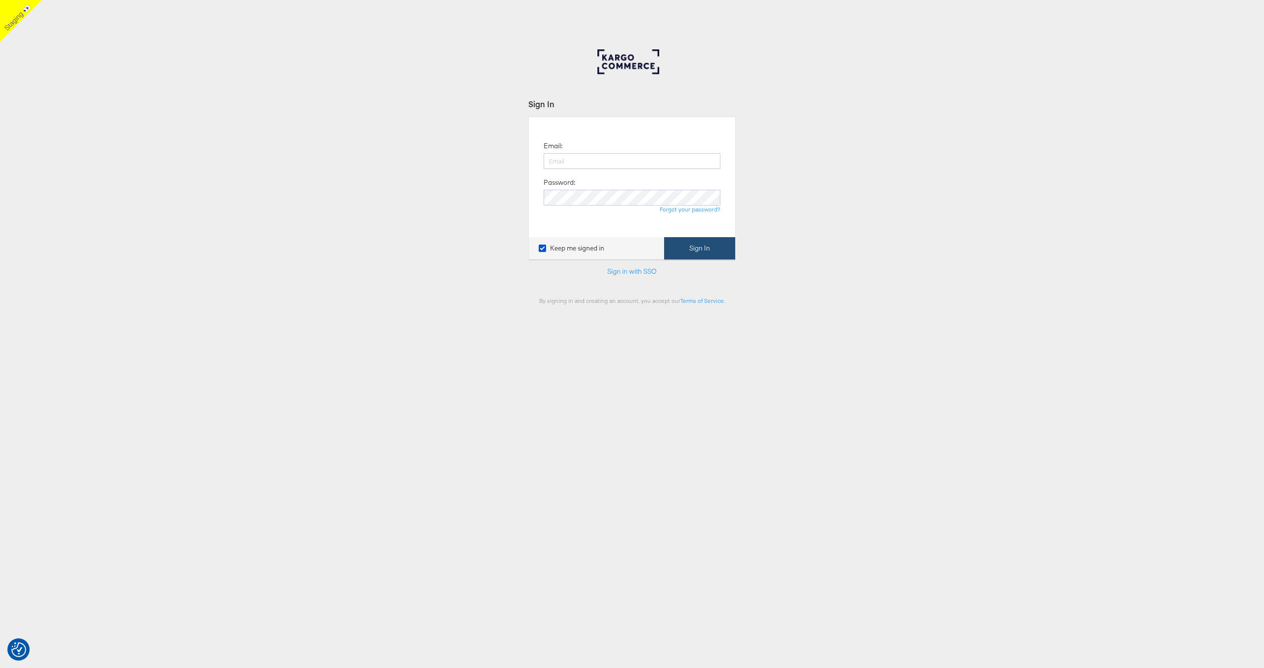
type input "colin.clarke@kargo.com"
click at [699, 251] on button "Sign In" at bounding box center [699, 248] width 71 height 22
click at [587, 165] on input "One Time Passcode" at bounding box center [621, 164] width 155 height 22
click at [588, 164] on input "One Time Passcode" at bounding box center [621, 164] width 155 height 22
type input "915948"
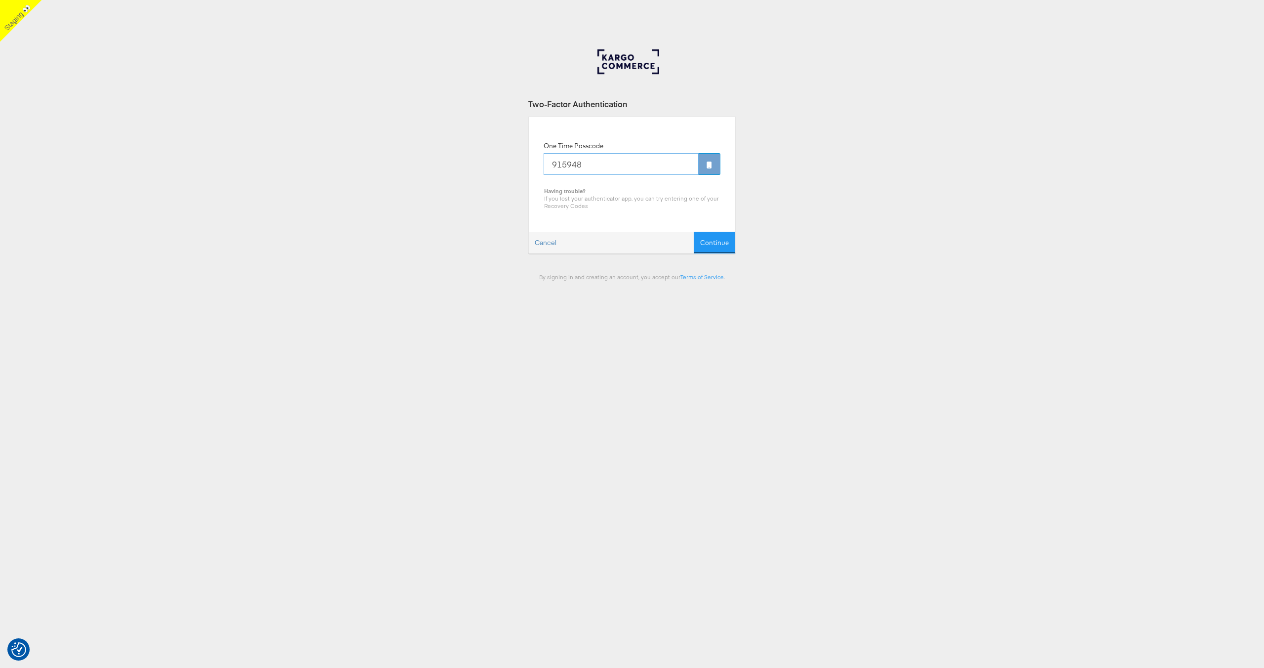
click at [694, 232] on button "Continue" at bounding box center [714, 243] width 41 height 22
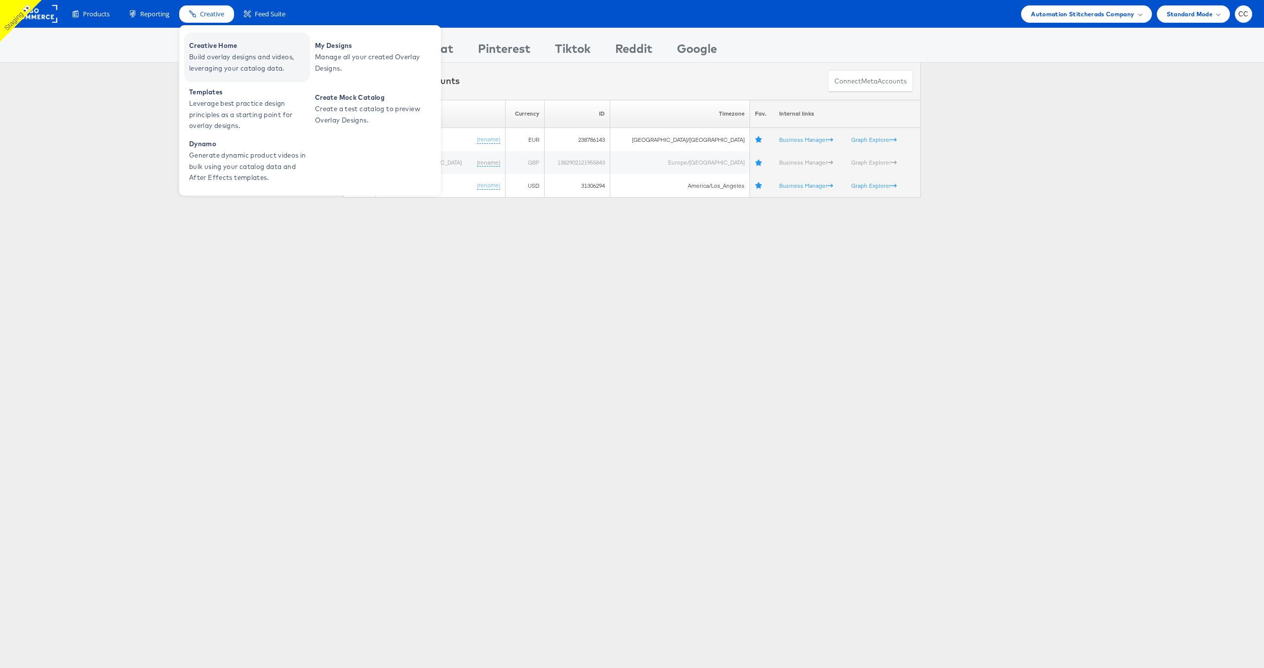
click at [225, 57] on span "Build overlay designs and videos, leveraging your catalog data." at bounding box center [248, 62] width 119 height 23
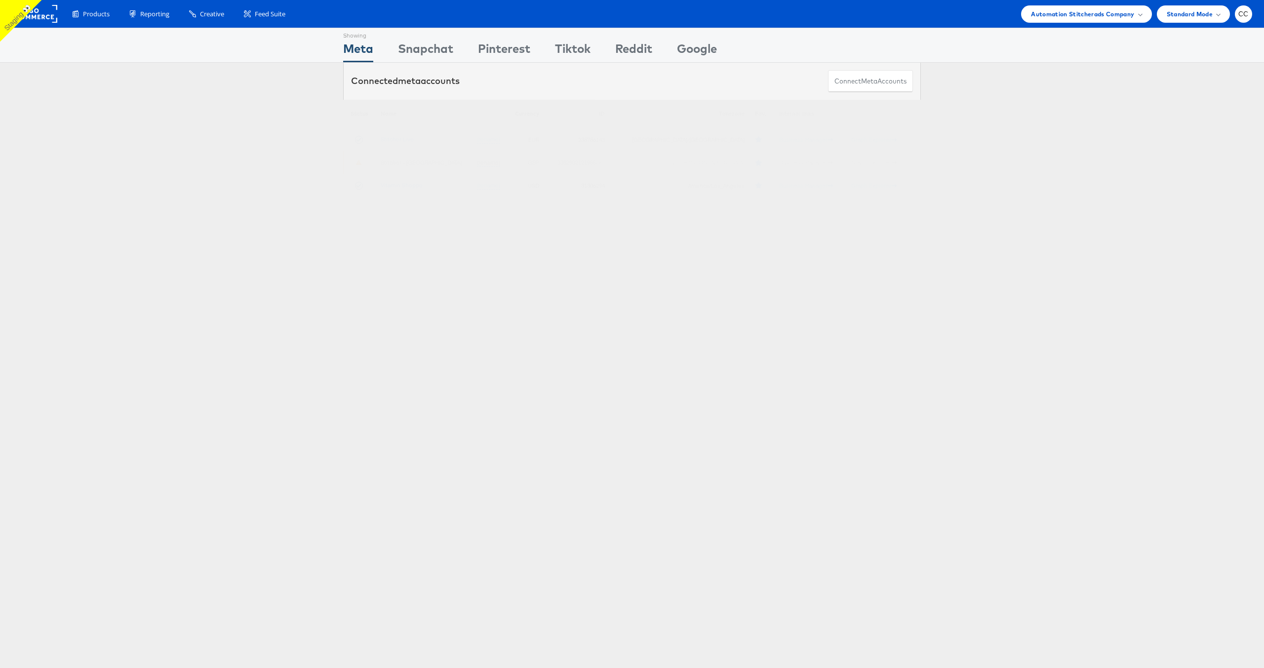
click at [1064, 142] on div "Please Wait Loading Accounts .... Status Name Currency ID Timezone Fav. Interna…" at bounding box center [632, 149] width 1264 height 98
click at [1246, 16] on span "CC" at bounding box center [1244, 14] width 10 height 6
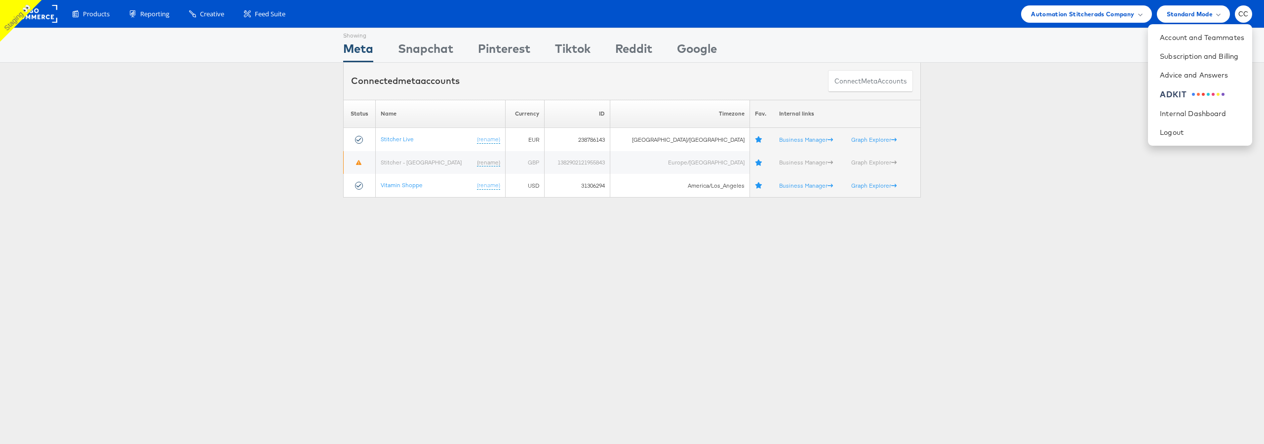
click at [1067, 109] on div "Please Wait Loading Accounts .... Status Name Currency ID Timezone Fav. Interna…" at bounding box center [632, 149] width 1264 height 98
click at [1246, 16] on span "CC" at bounding box center [1244, 14] width 10 height 6
click at [1128, 19] on div "Automation Stitcherads Company" at bounding box center [1086, 13] width 130 height 17
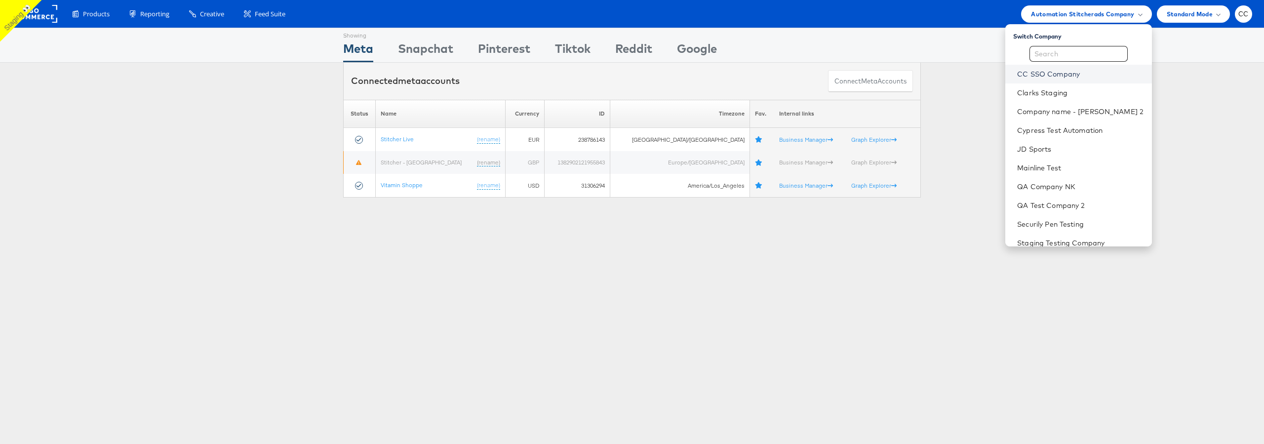
click at [1068, 77] on link "CC SSO Company" at bounding box center [1080, 74] width 126 height 10
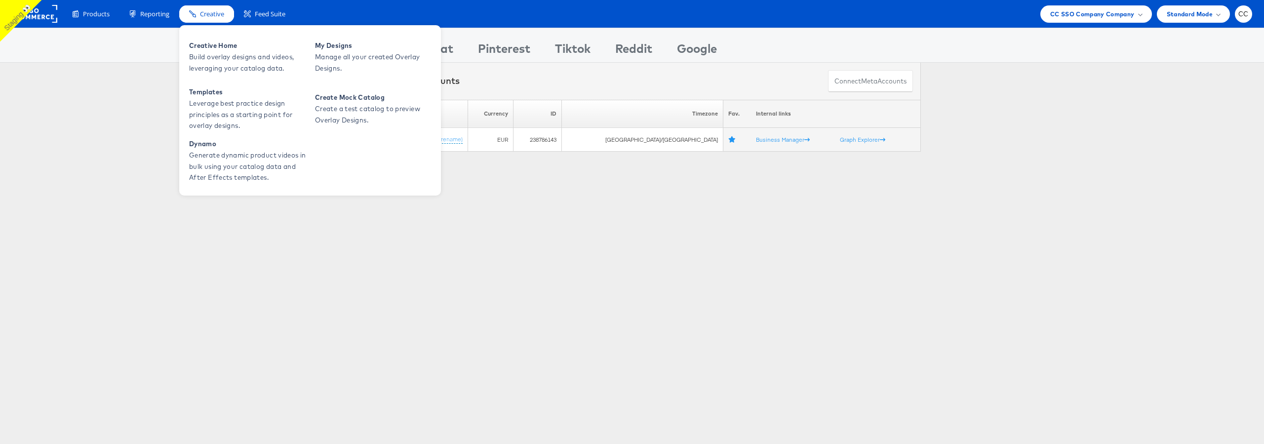
click at [212, 14] on span "Creative" at bounding box center [212, 13] width 24 height 9
click at [228, 70] on span "Build overlay designs and videos, leveraging your catalog data." at bounding box center [248, 62] width 119 height 23
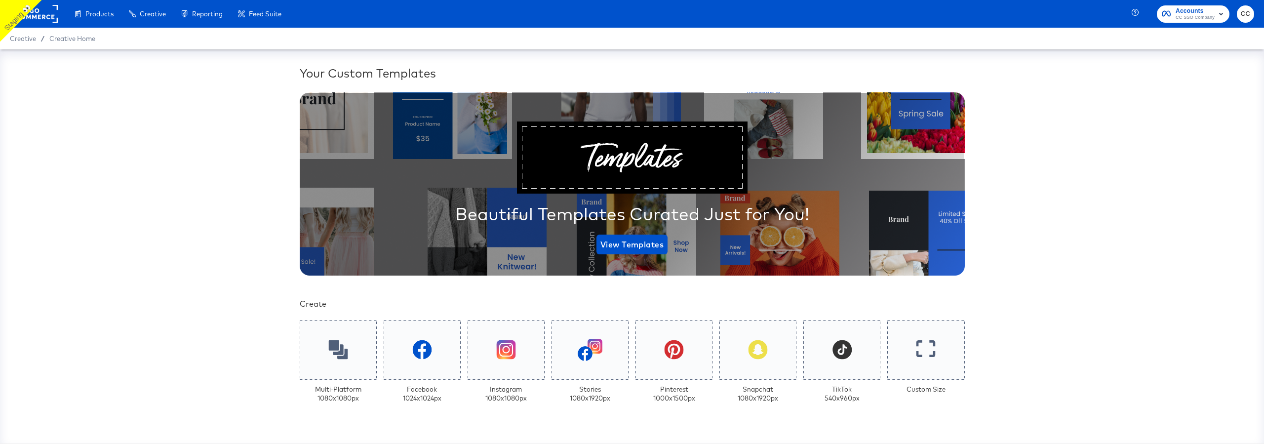
click at [55, 19] on rect at bounding box center [34, 14] width 45 height 18
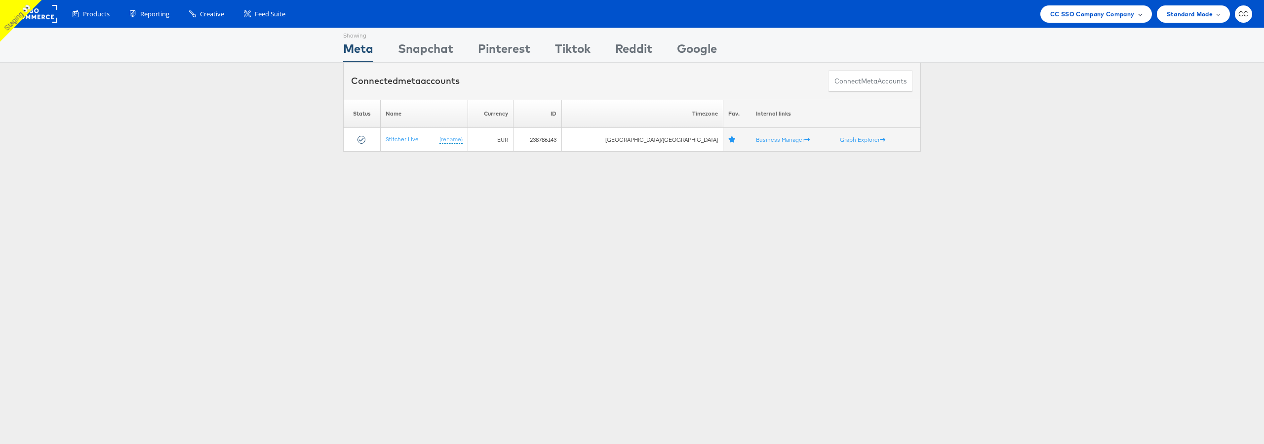
click at [1125, 15] on span "CC SSO Company Company" at bounding box center [1093, 14] width 84 height 10
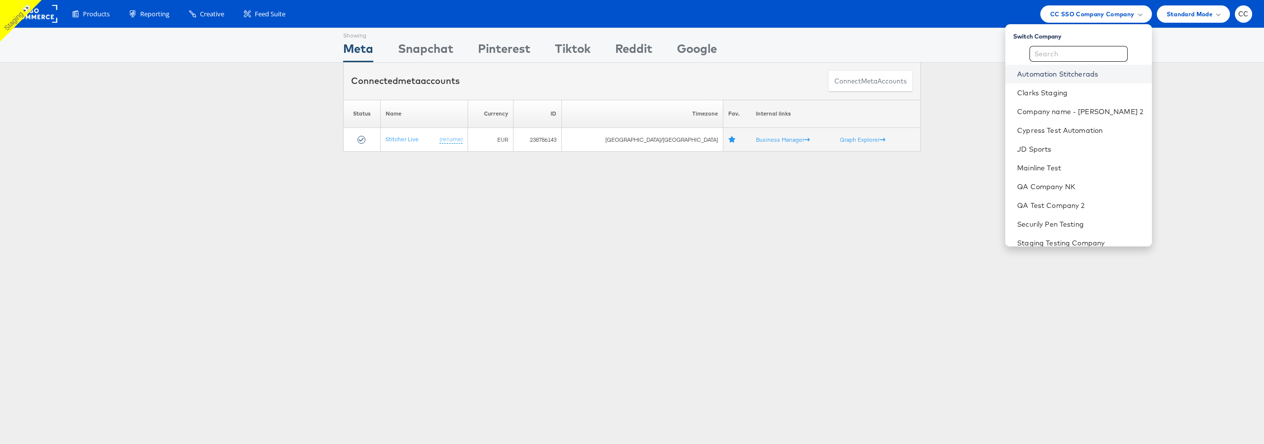
click at [1065, 76] on link "Automation Stitcherads" at bounding box center [1080, 74] width 126 height 10
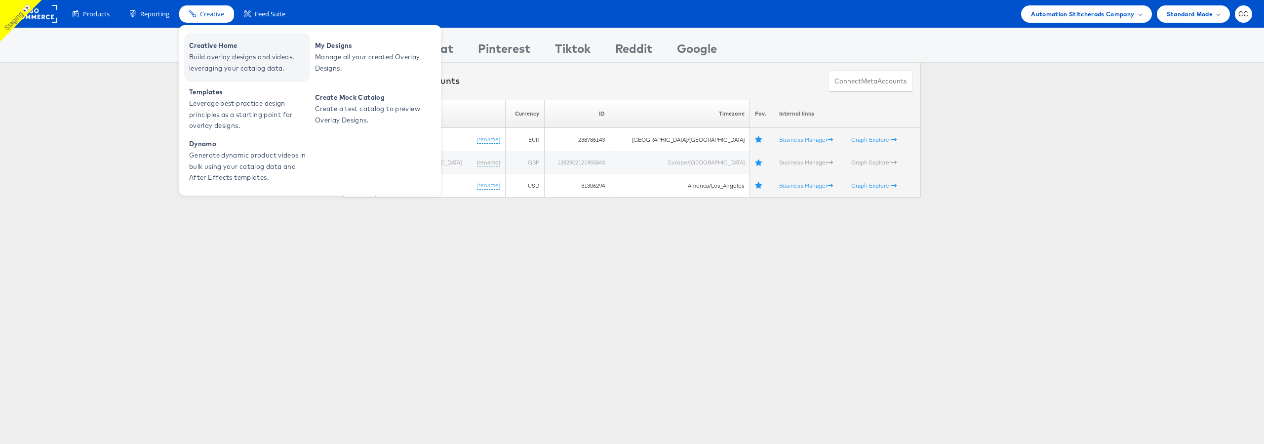
click at [217, 57] on span "Build overlay designs and videos, leveraging your catalog data." at bounding box center [248, 62] width 119 height 23
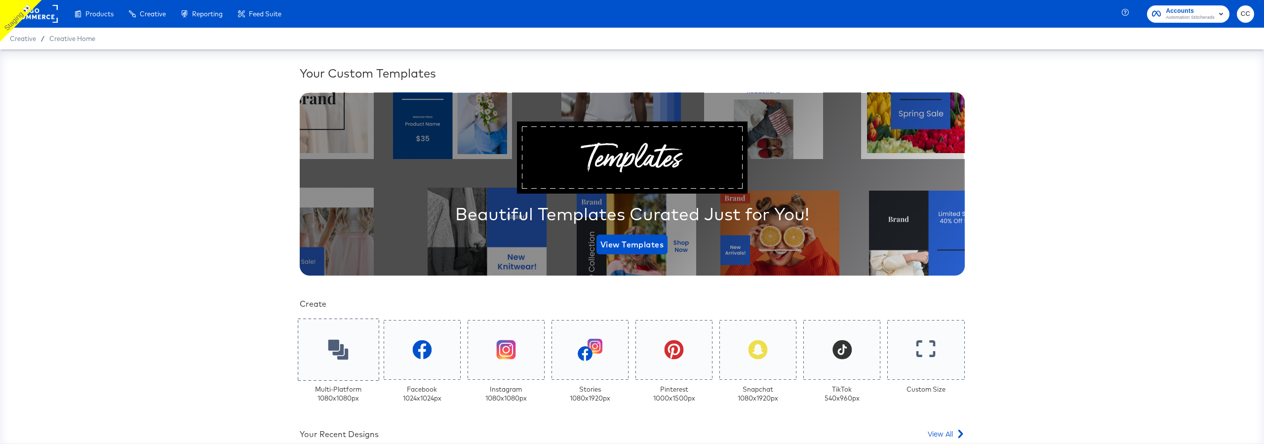
click at [336, 350] on icon at bounding box center [338, 350] width 20 height 20
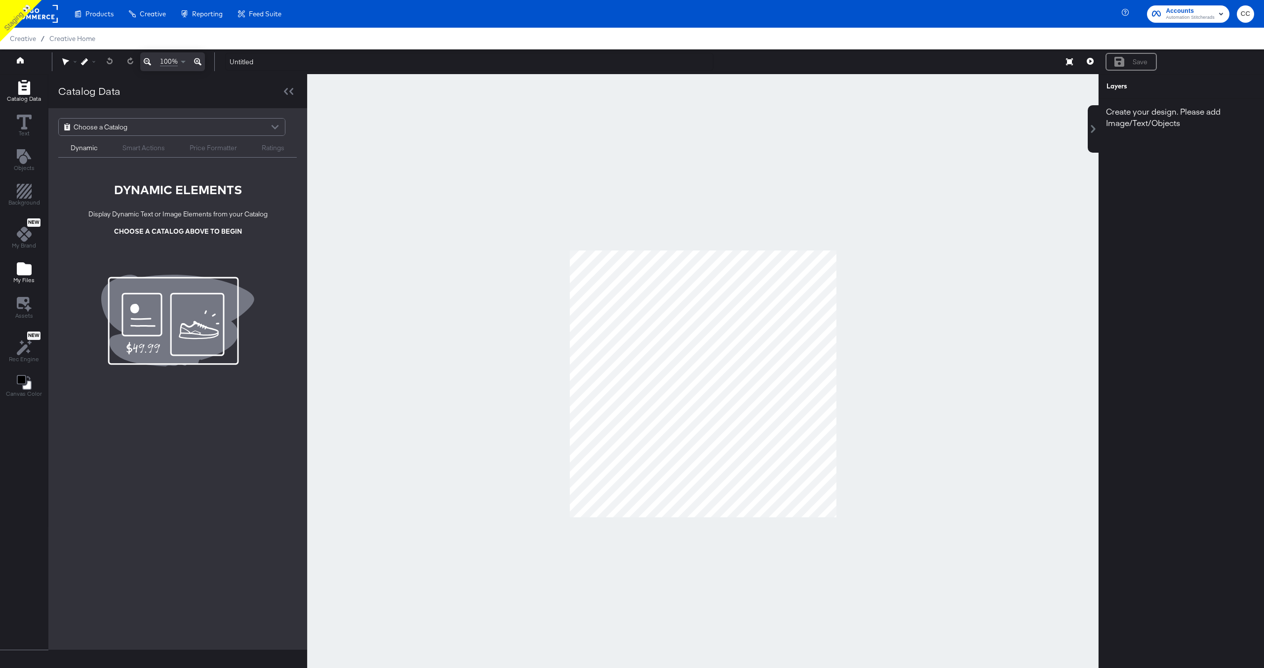
click at [22, 267] on icon "Add Files" at bounding box center [24, 268] width 15 height 13
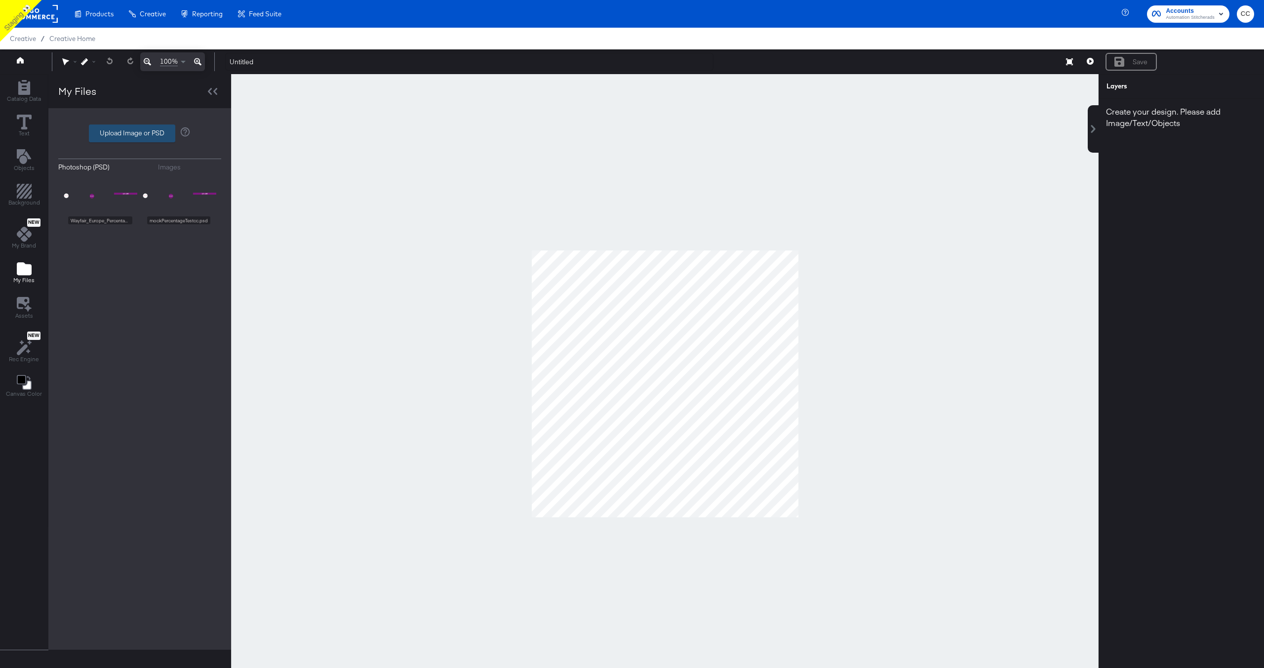
click at [141, 133] on label "Upload Image or PSD" at bounding box center [131, 133] width 85 height 17
click at [140, 133] on input "Upload Image or PSD" at bounding box center [140, 133] width 0 height 0
type input "C:\fakepath\Overlay 1.jpg"
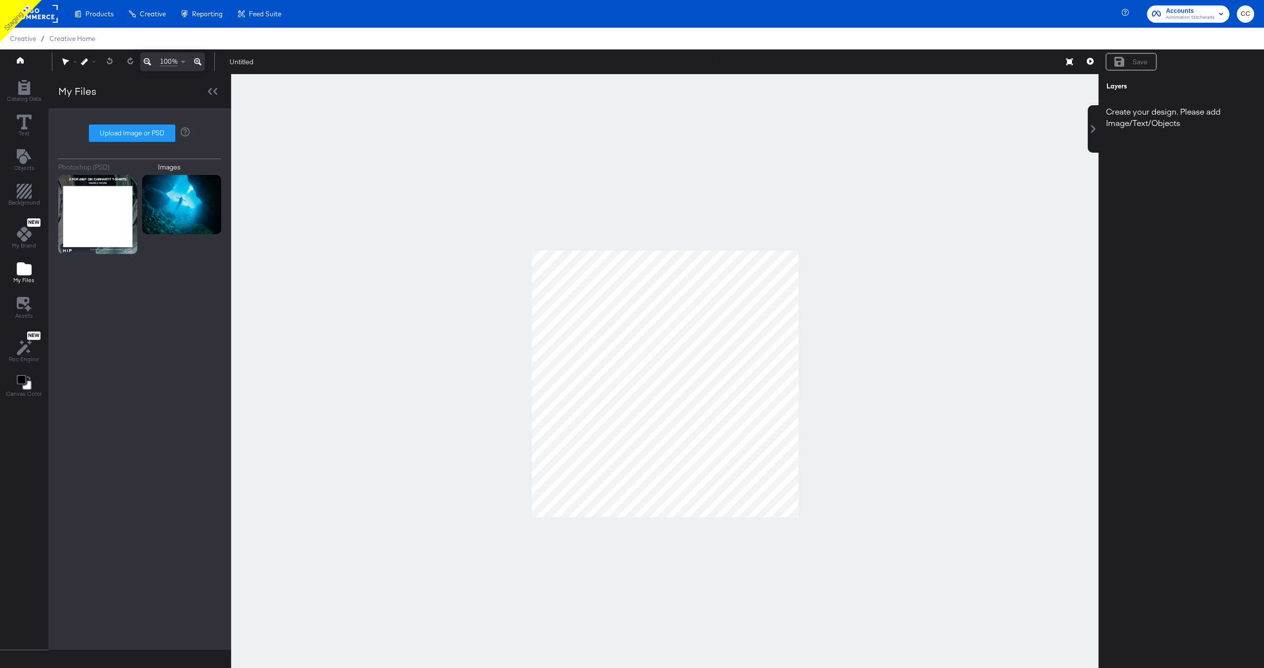
click at [46, 14] on rect at bounding box center [34, 14] width 45 height 18
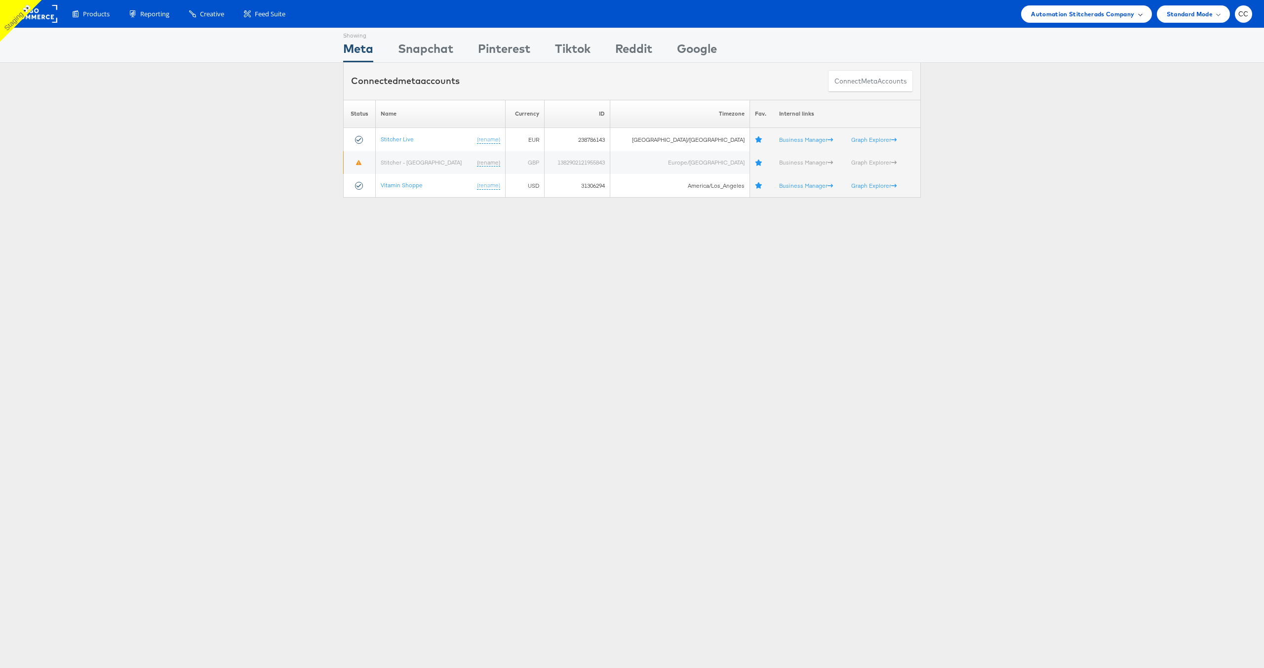
click at [1137, 16] on div "Automation Stitcherads Company" at bounding box center [1086, 14] width 111 height 10
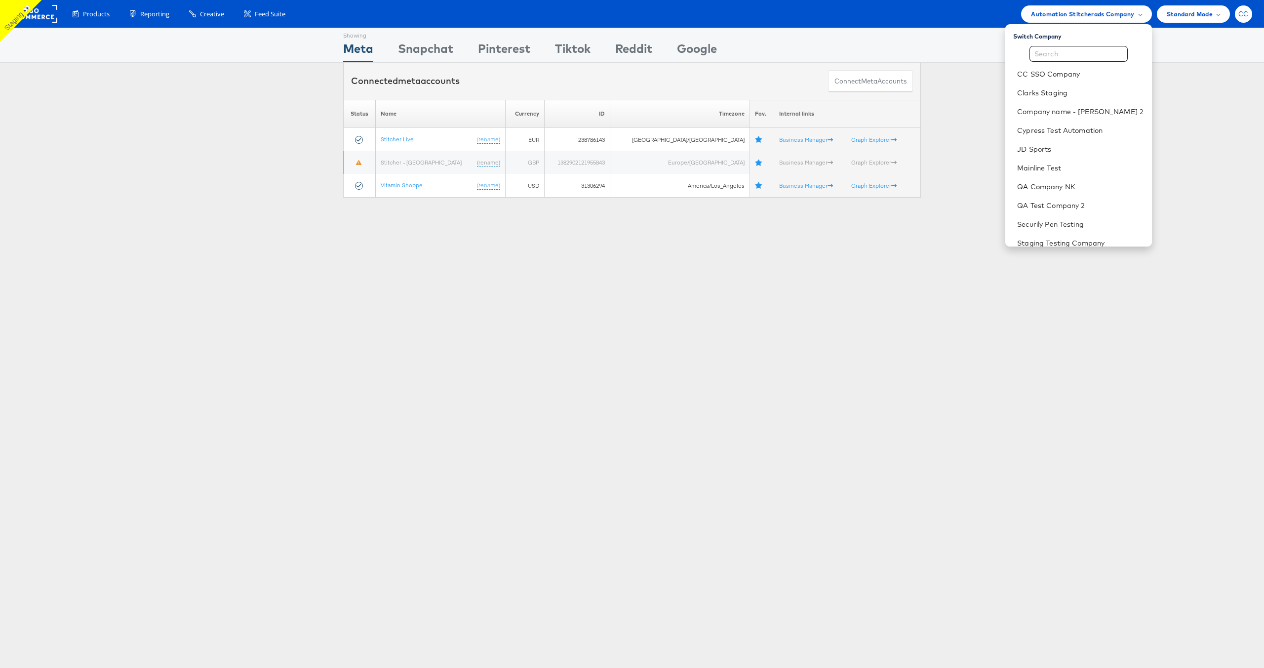
click at [1246, 16] on span "CC" at bounding box center [1244, 14] width 10 height 6
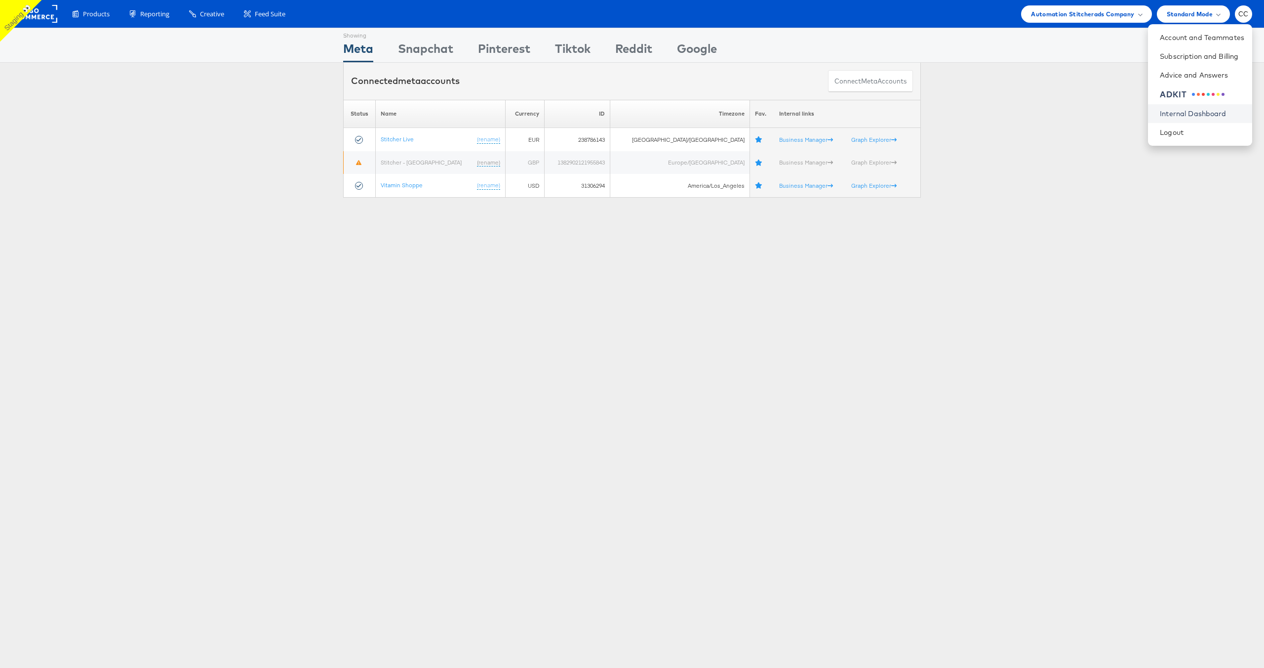
click at [1201, 114] on link "Internal Dashboard" at bounding box center [1202, 114] width 84 height 10
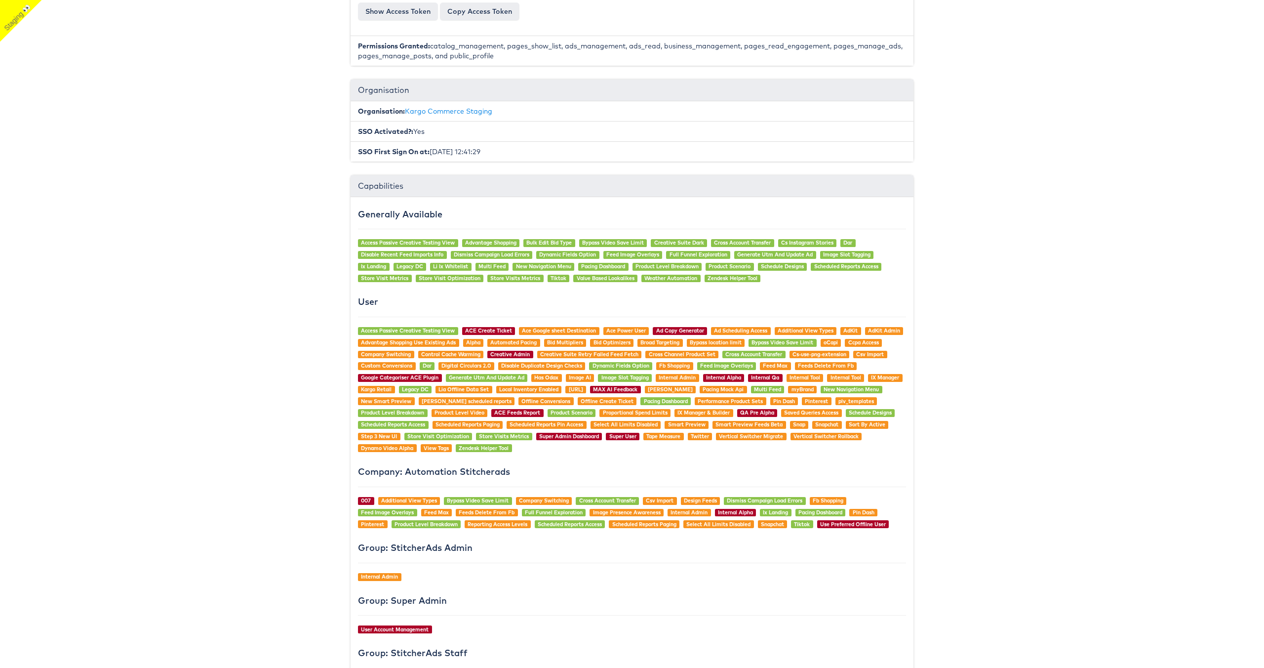
scroll to position [951, 0]
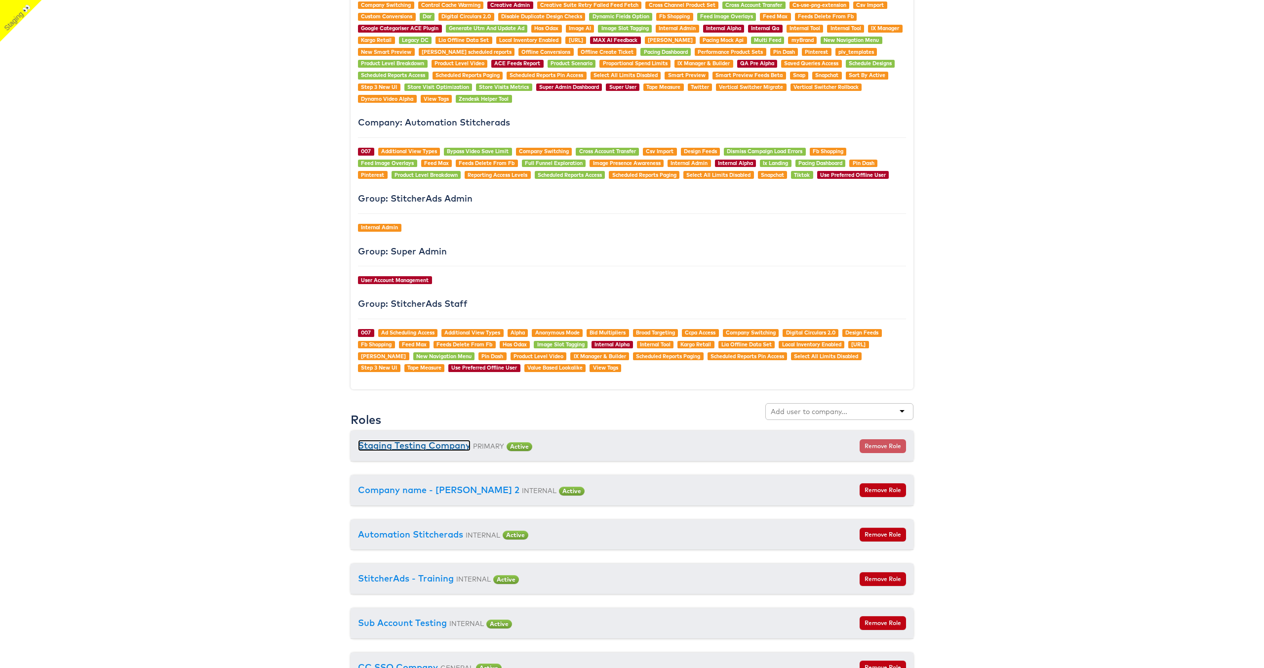
click at [424, 440] on link "Staging Testing Company" at bounding box center [414, 445] width 113 height 11
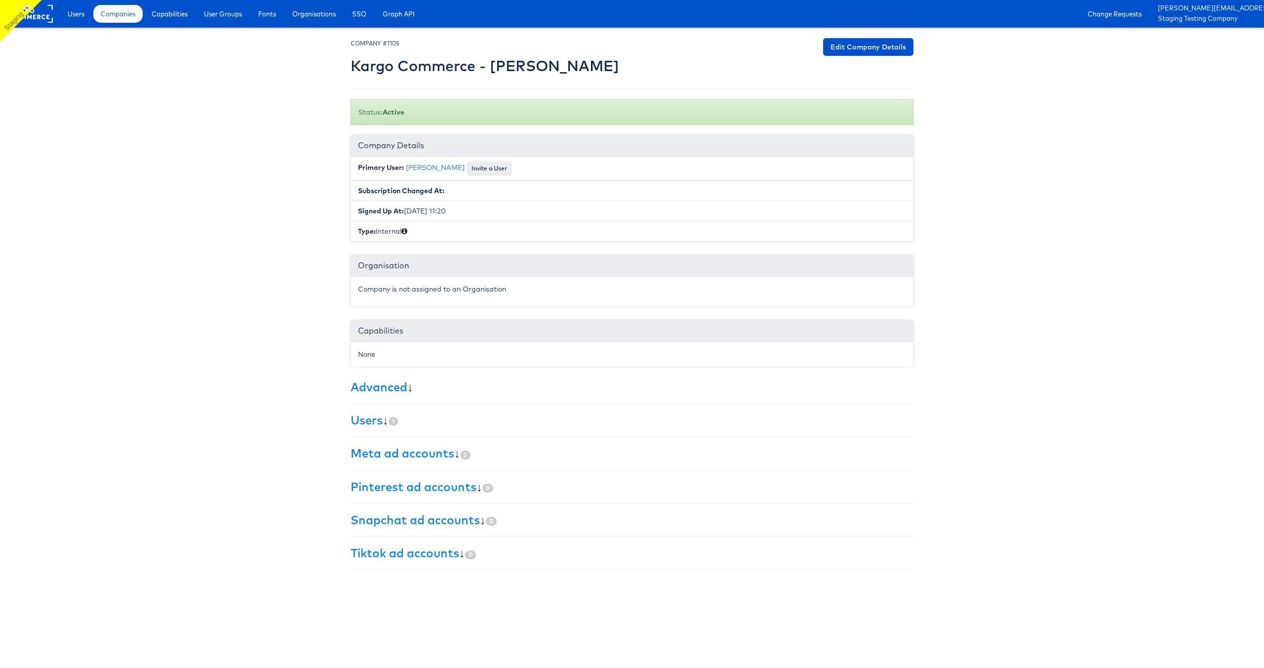
drag, startPoint x: 352, startPoint y: 65, endPoint x: 625, endPoint y: 70, distance: 273.2
click at [619, 70] on h2 "Kargo Commerce - [PERSON_NAME]" at bounding box center [485, 66] width 269 height 16
copy h2 "Kargo Commerce - [PERSON_NAME]"
click at [70, 16] on span "Users" at bounding box center [76, 14] width 17 height 10
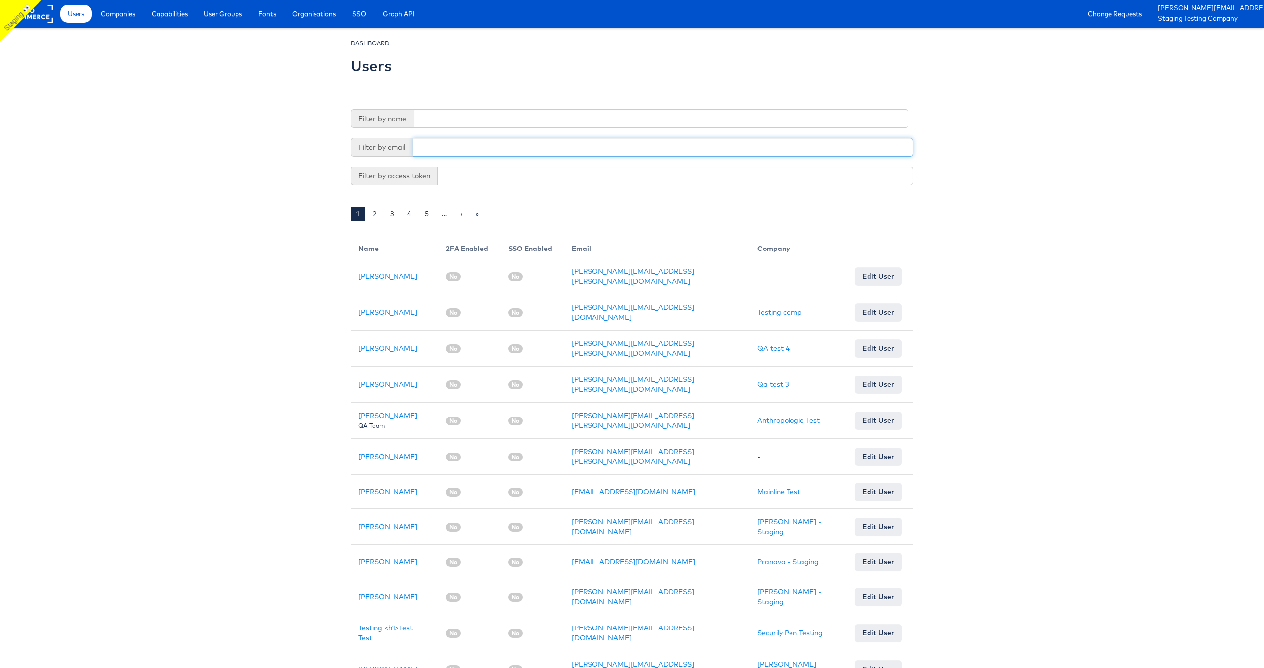
click at [446, 147] on input "text" at bounding box center [663, 147] width 501 height 19
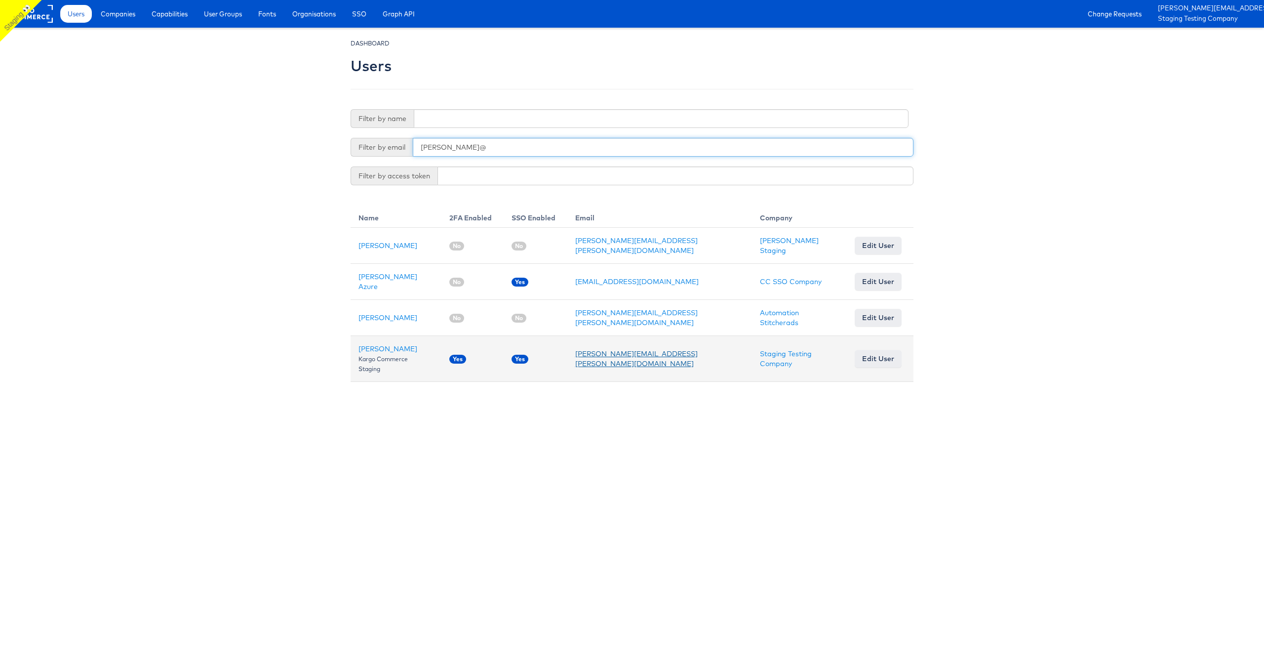
type input "clarke@"
click at [629, 349] on link "[PERSON_NAME][EMAIL_ADDRESS][PERSON_NAME][DOMAIN_NAME]" at bounding box center [636, 358] width 122 height 19
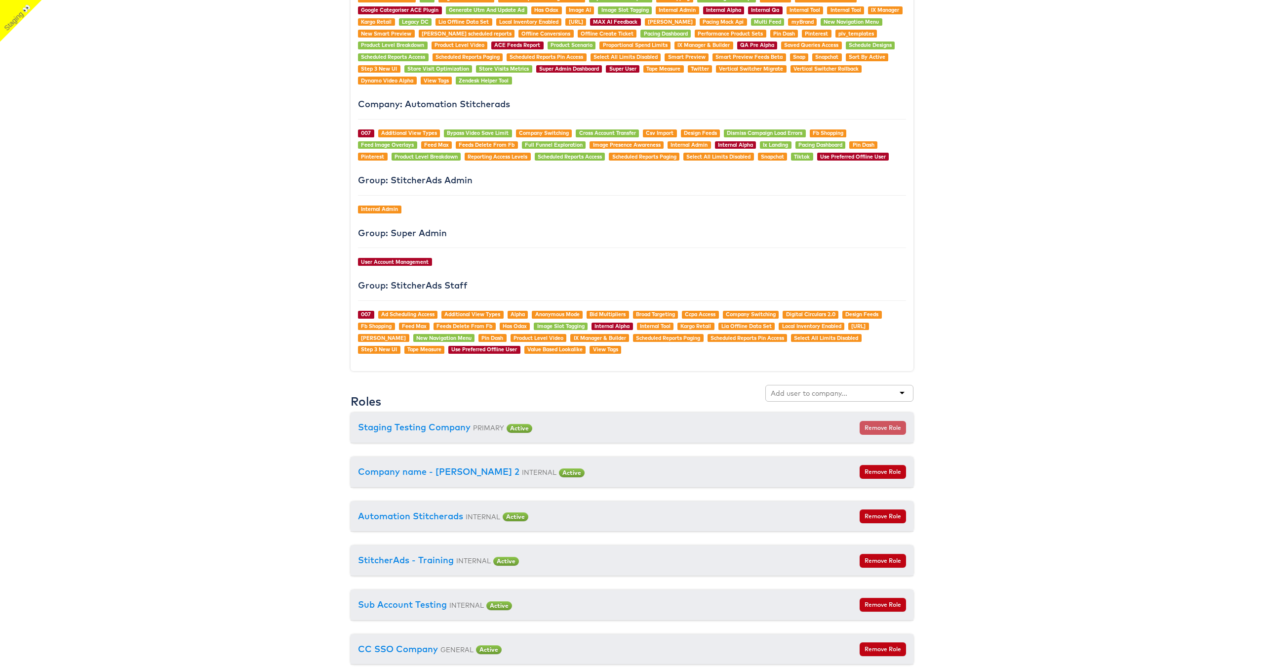
scroll to position [996, 0]
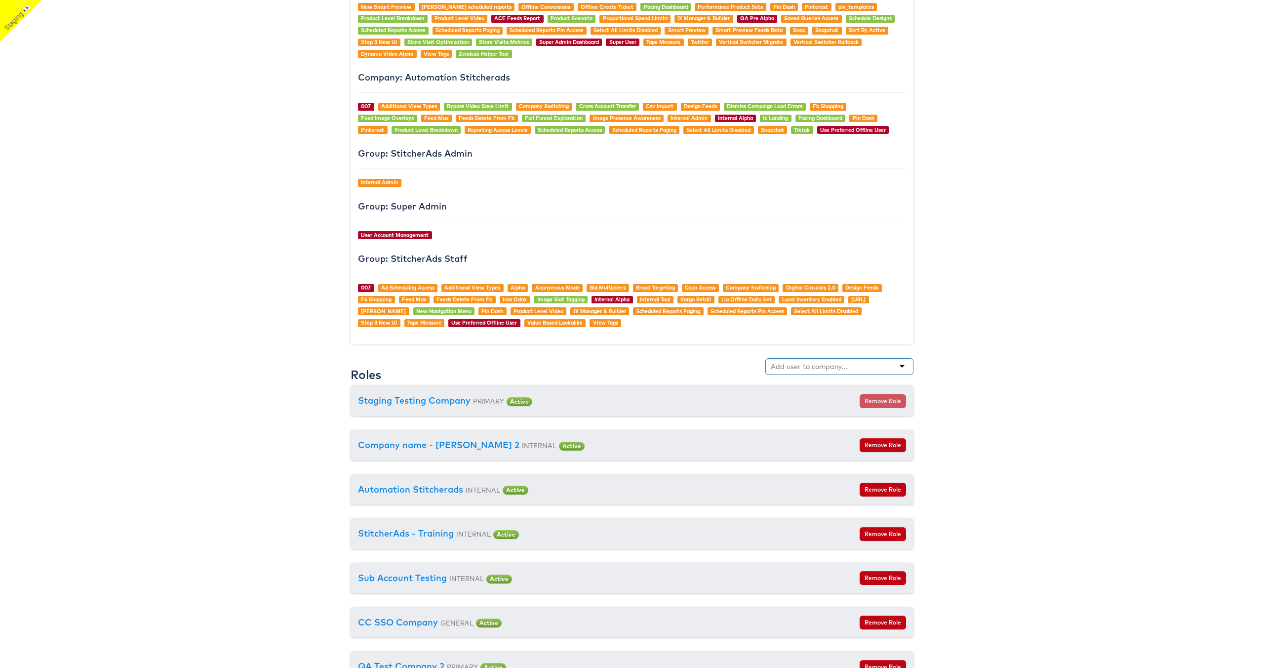
click at [798, 363] on input "text" at bounding box center [810, 367] width 78 height 10
paste input "Kargo Commerce - [PERSON_NAME]"
type input "Kargo Commerce - [PERSON_NAME]"
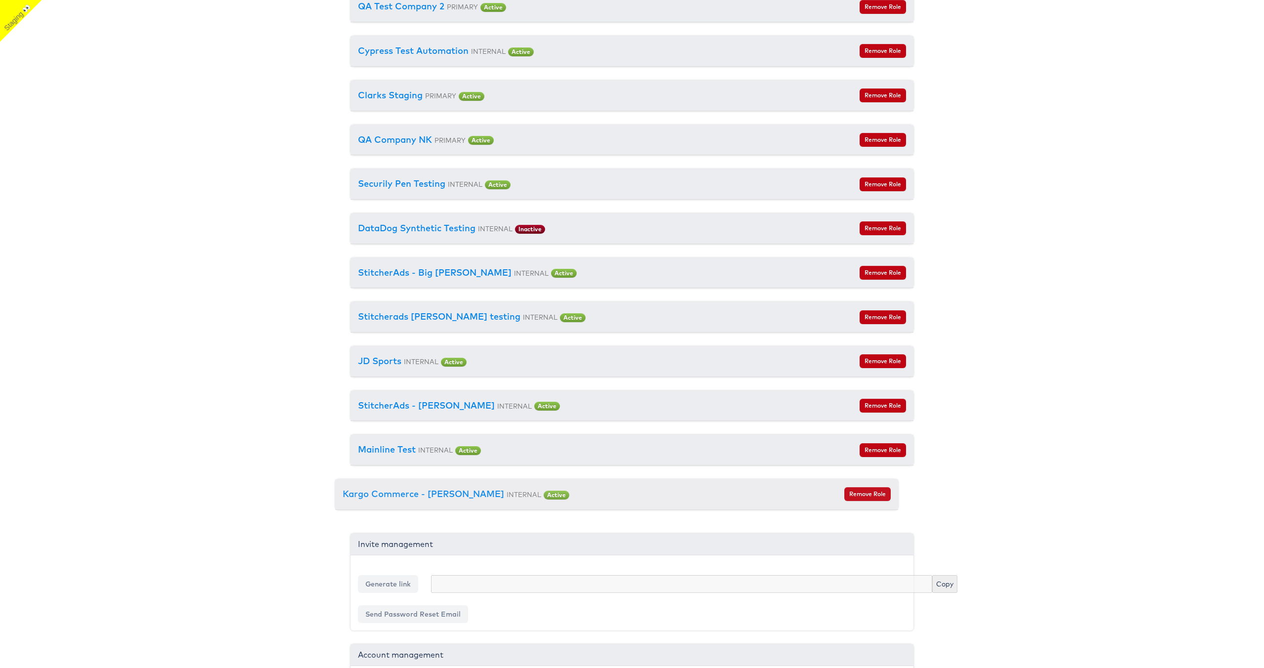
click at [452, 490] on link "Kargo Commerce - [PERSON_NAME]" at bounding box center [439, 493] width 162 height 11
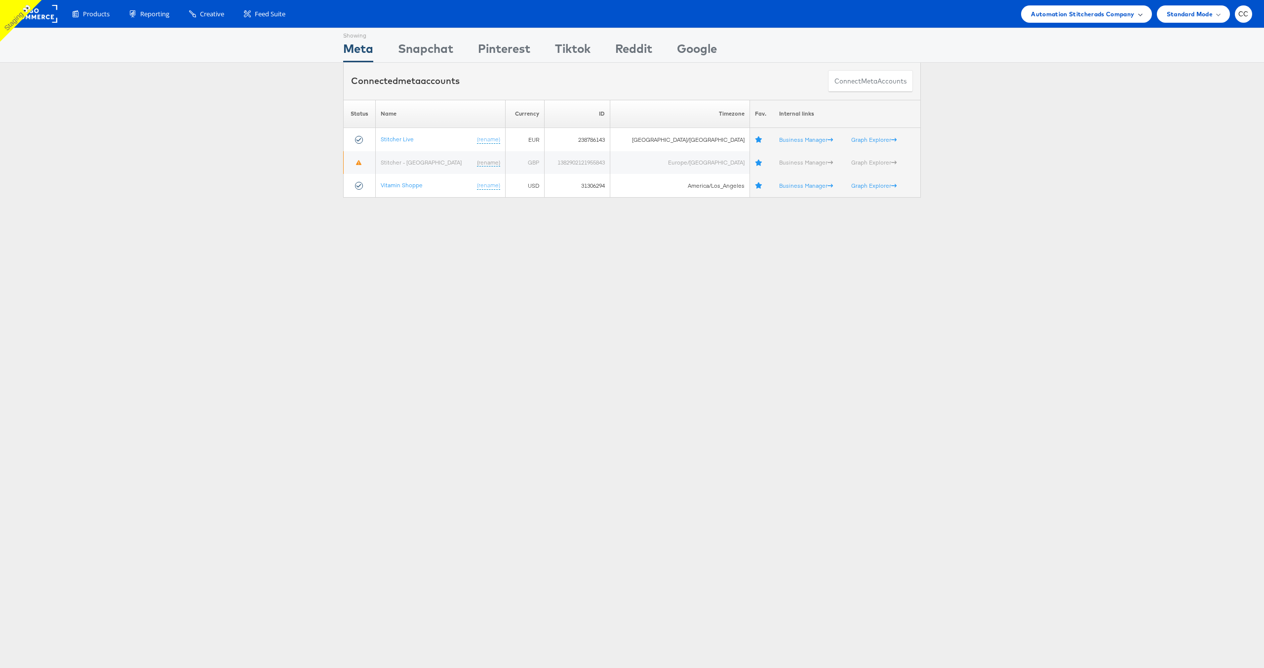
click at [1135, 14] on div "Automation Stitcherads Company" at bounding box center [1086, 14] width 111 height 10
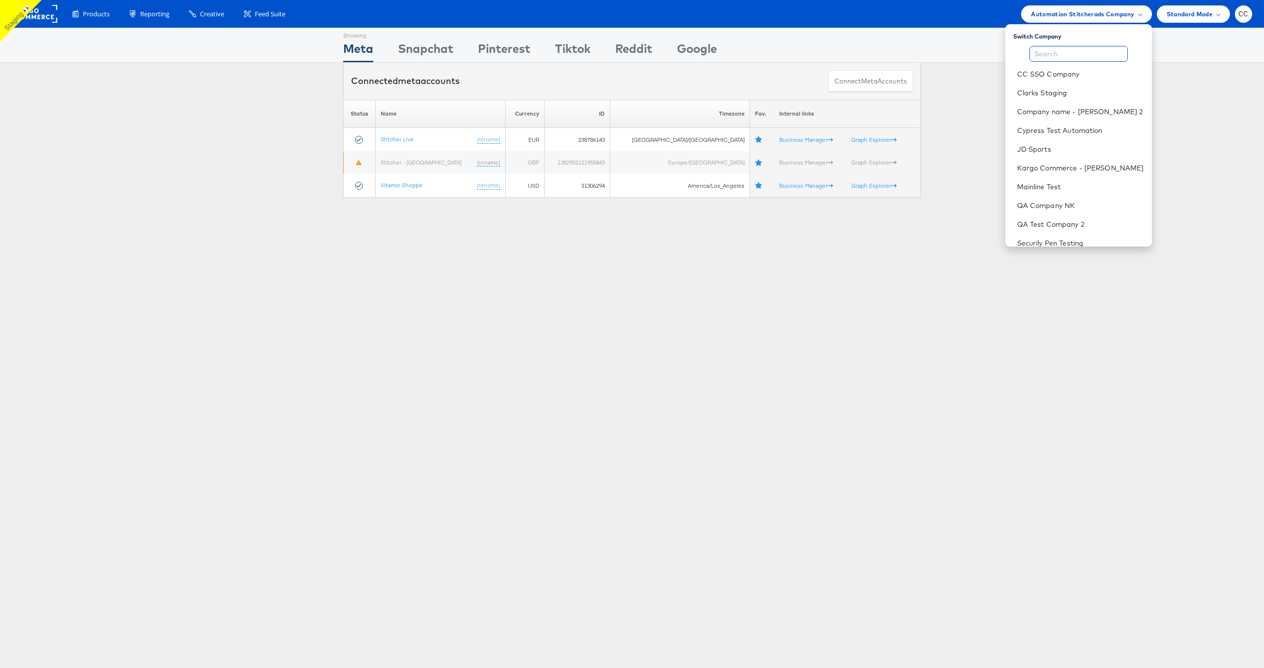
click at [1058, 58] on input "text" at bounding box center [1079, 54] width 98 height 16
paste input "Kargo Commerce - Stephen Morrissey"
type input "Kargo Commerce - Stephen Morrissey"
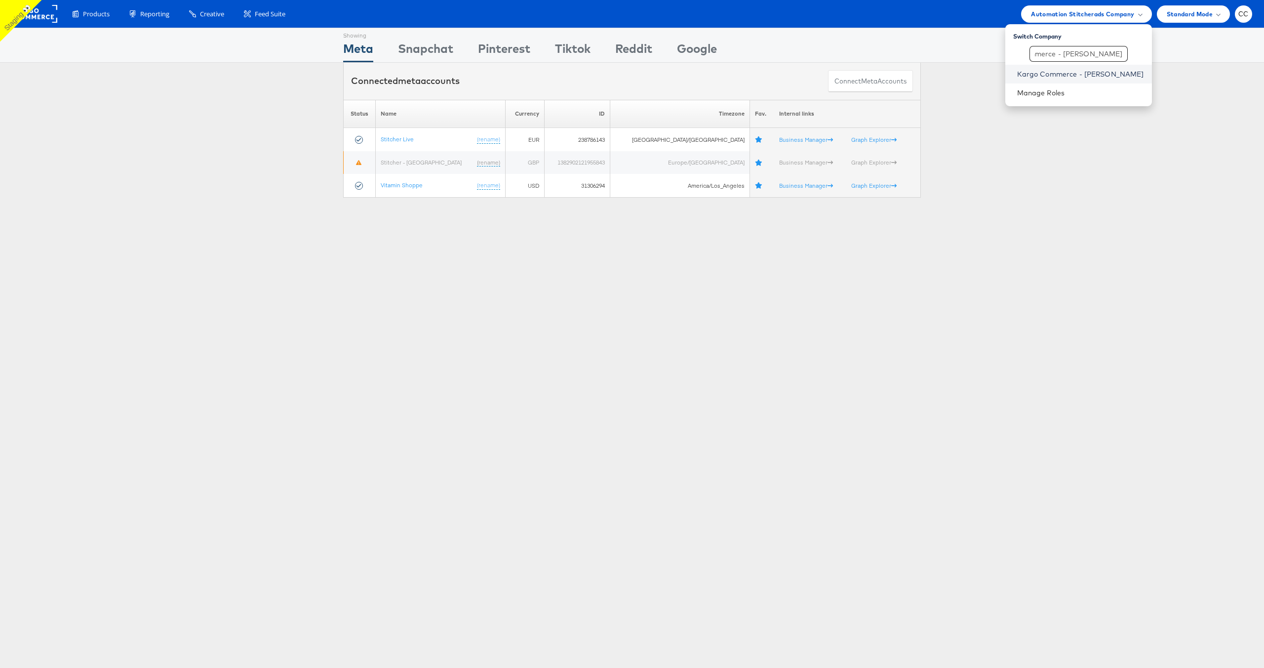
click at [1070, 77] on link "Kargo Commerce - Stephen Morrissey" at bounding box center [1080, 74] width 127 height 10
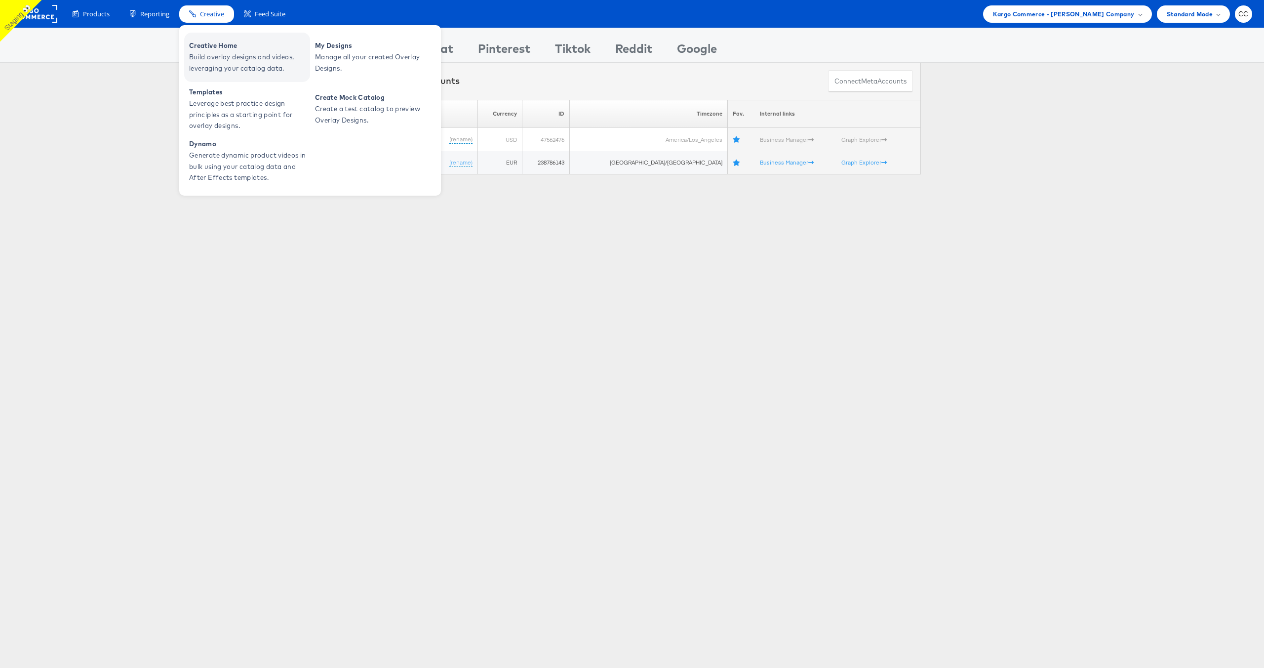
click at [216, 56] on span "Build overlay designs and videos, leveraging your catalog data." at bounding box center [248, 62] width 119 height 23
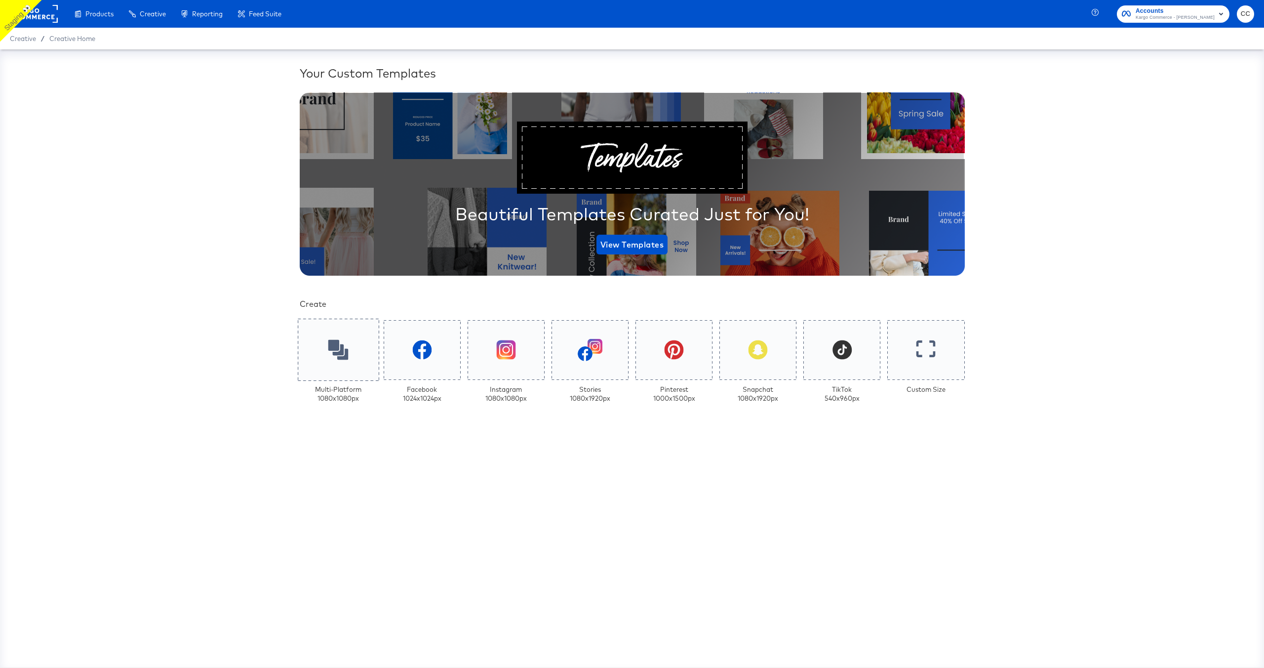
click at [340, 361] on div at bounding box center [338, 350] width 81 height 62
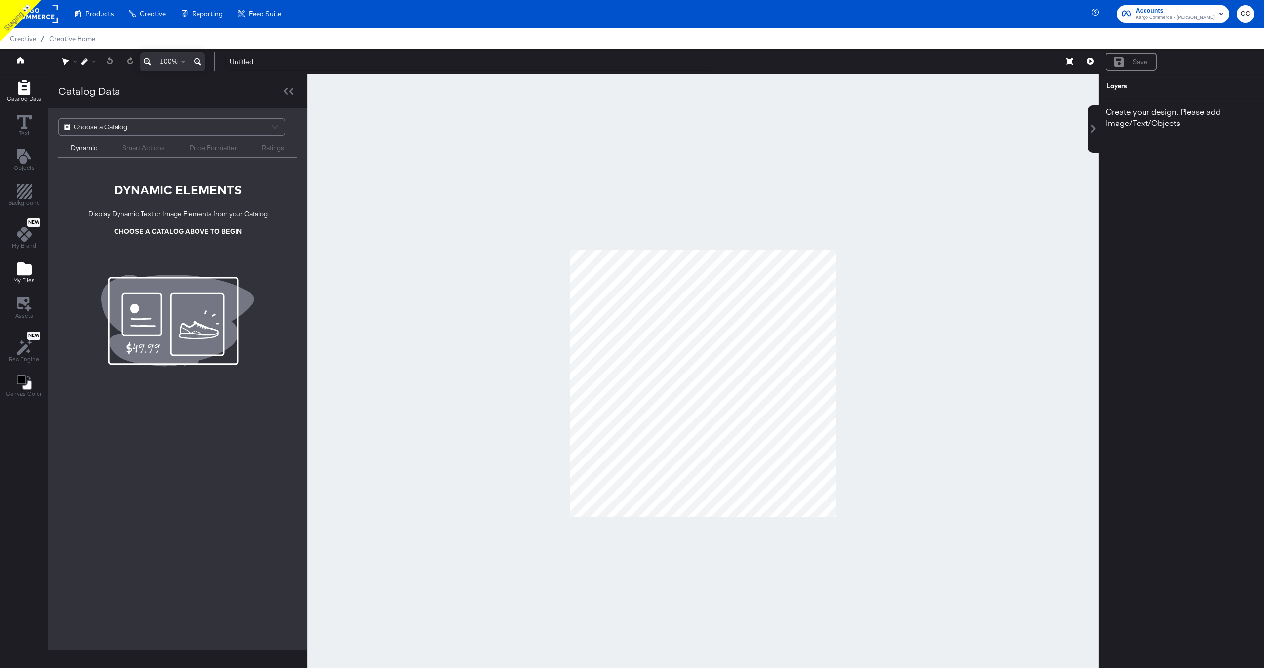
click at [23, 270] on icon "Add Files" at bounding box center [24, 268] width 15 height 13
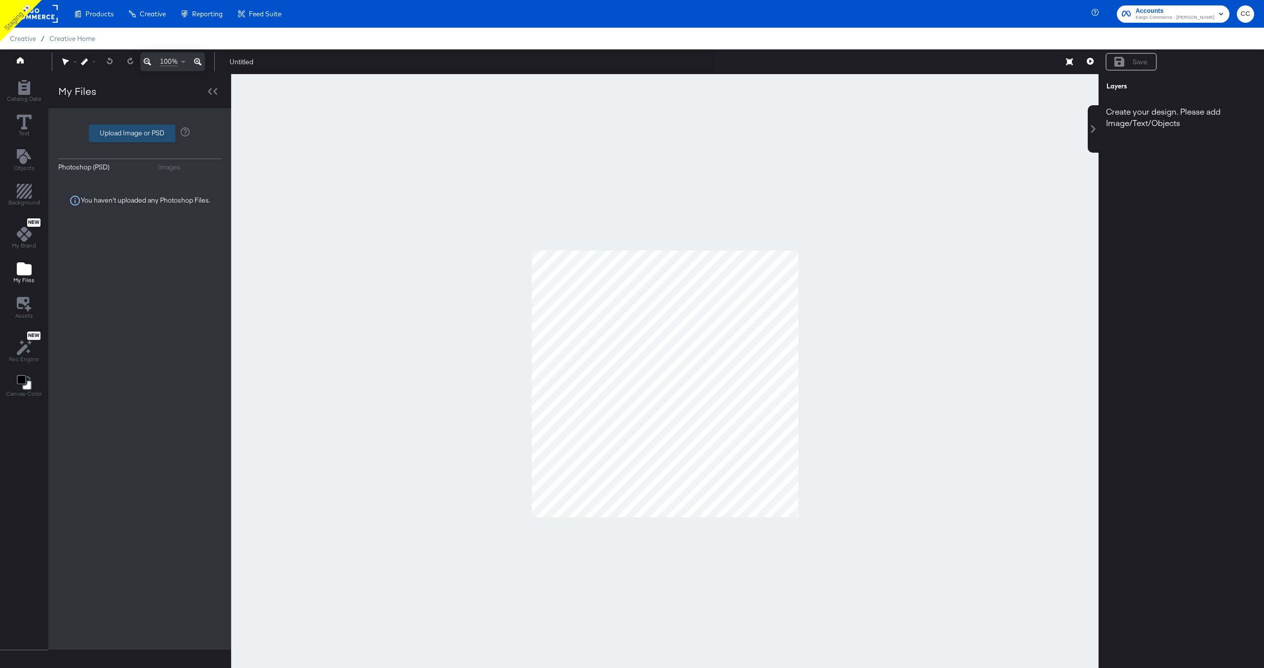
click at [140, 135] on label "Upload Image or PSD" at bounding box center [131, 133] width 85 height 17
click at [140, 133] on input "Upload Image or PSD" at bounding box center [140, 133] width 0 height 0
type input "C:\fakepath\Overlay 1.jpg"
click at [43, 17] on rect at bounding box center [34, 14] width 45 height 18
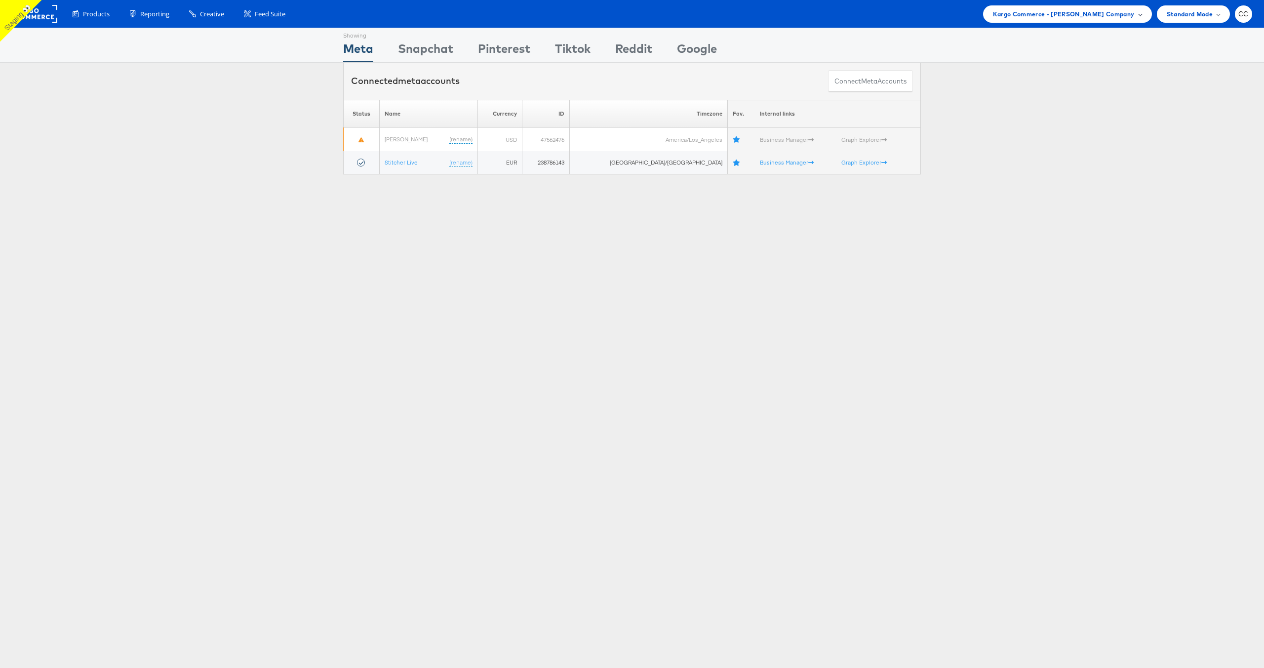
click at [1135, 17] on div "Kargo Commerce - [PERSON_NAME] Company" at bounding box center [1067, 14] width 149 height 10
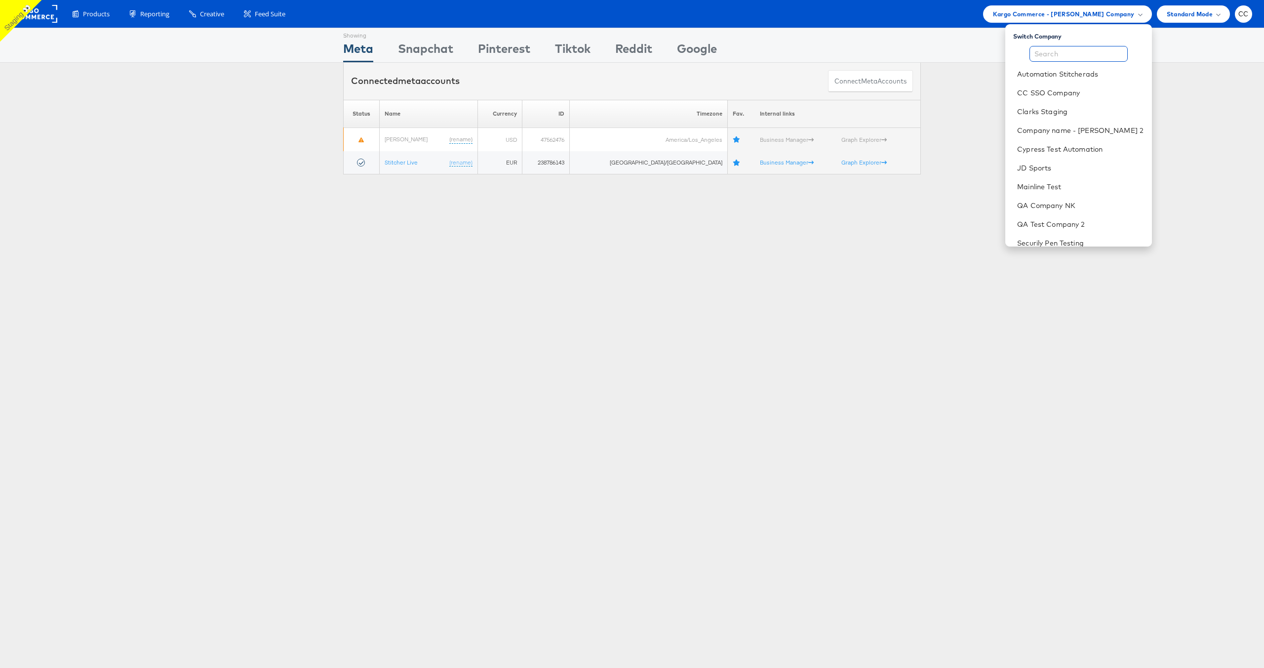
click at [1075, 58] on input "text" at bounding box center [1079, 54] width 98 height 16
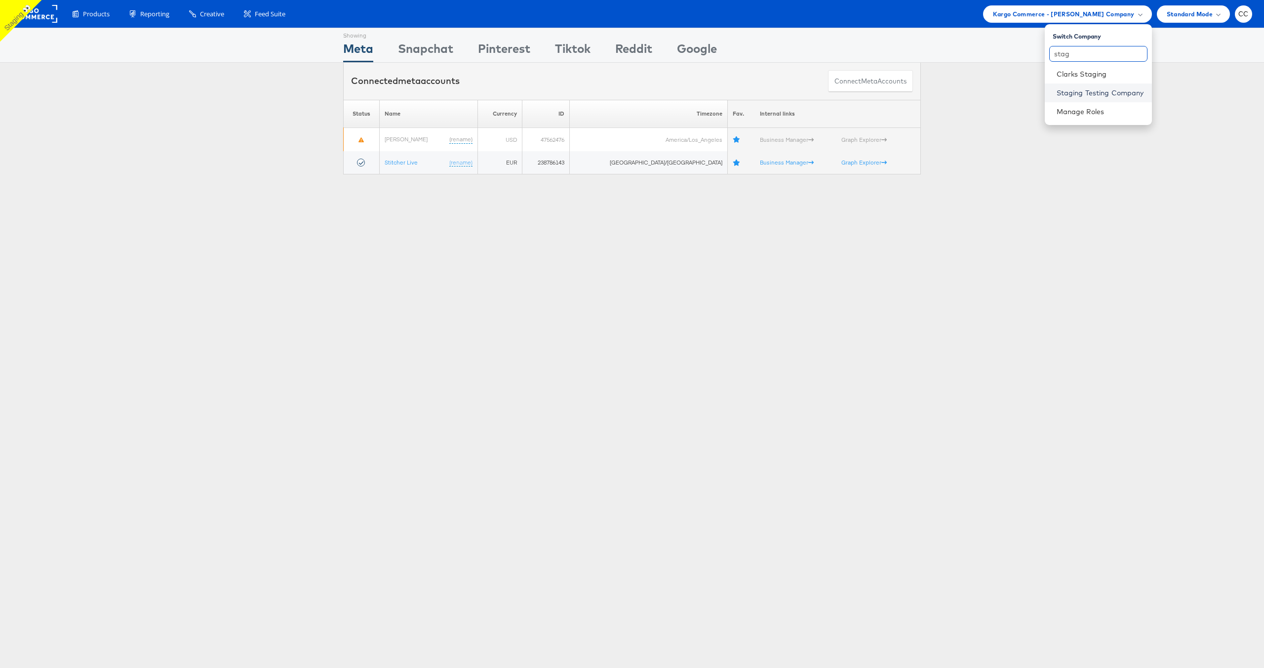
type input "stag"
click at [1099, 91] on link "Staging Testing Company" at bounding box center [1100, 93] width 87 height 10
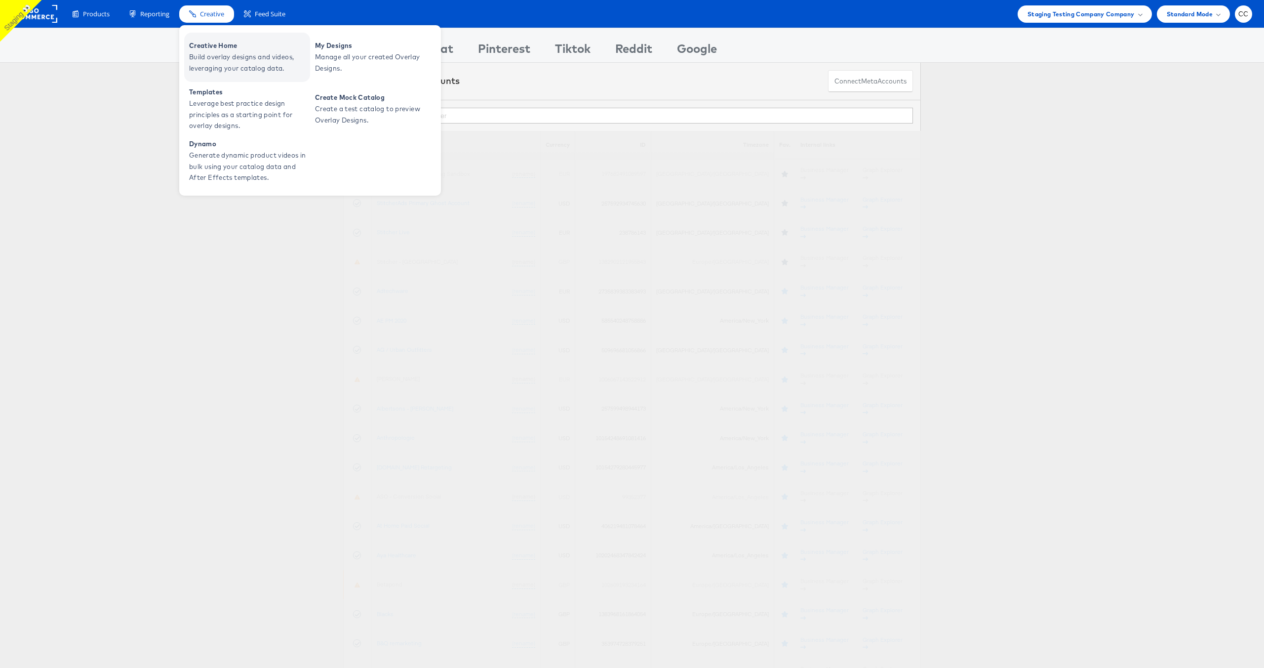
click at [230, 54] on span "Build overlay designs and videos, leveraging your catalog data." at bounding box center [248, 62] width 119 height 23
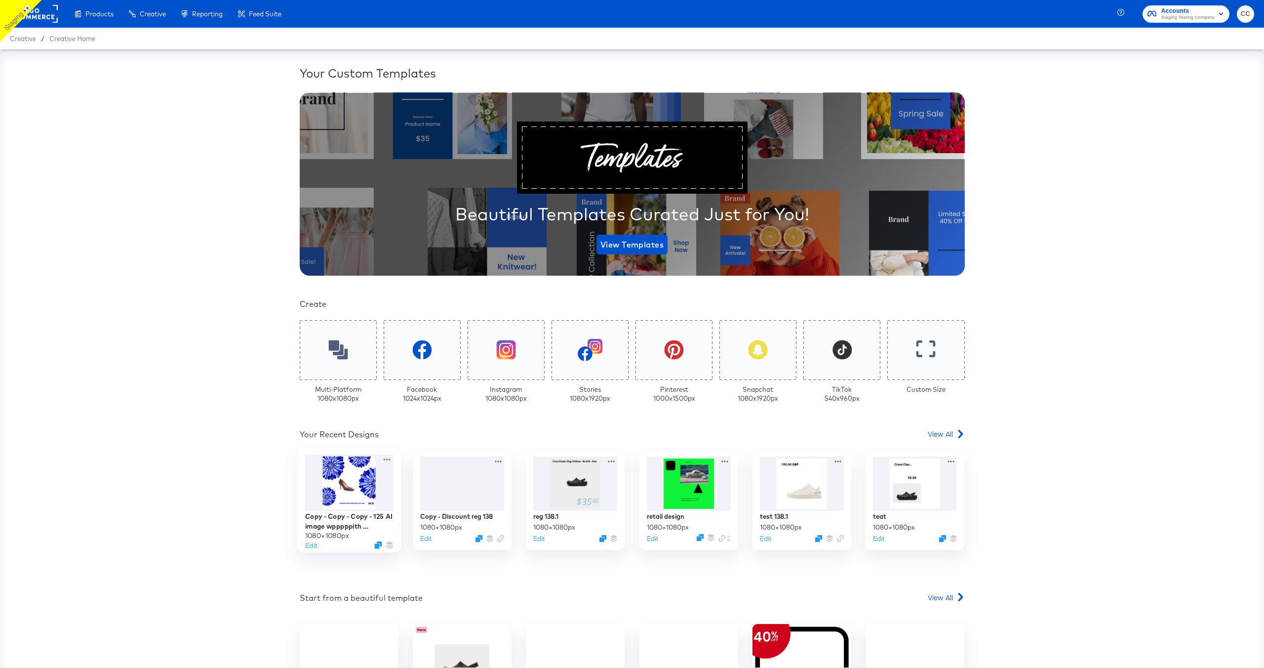
click at [355, 495] on div at bounding box center [349, 482] width 88 height 57
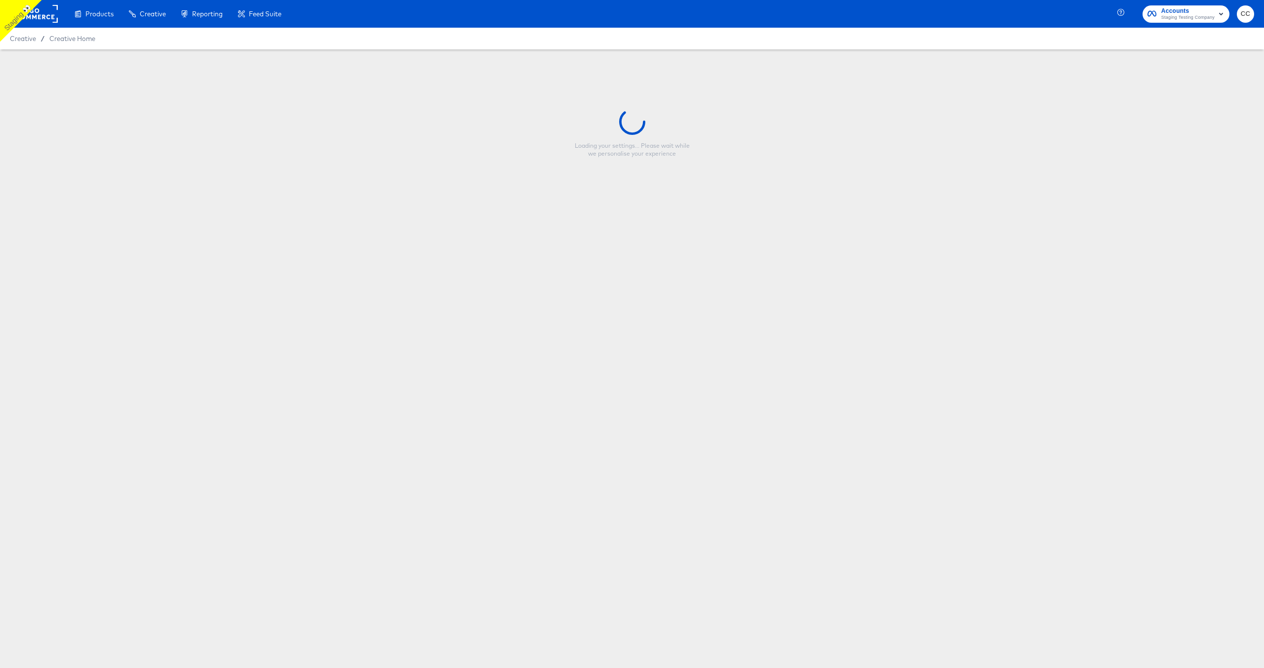
type input "Copy - Copy - Copy - 125 AI image wpppppith background removal"
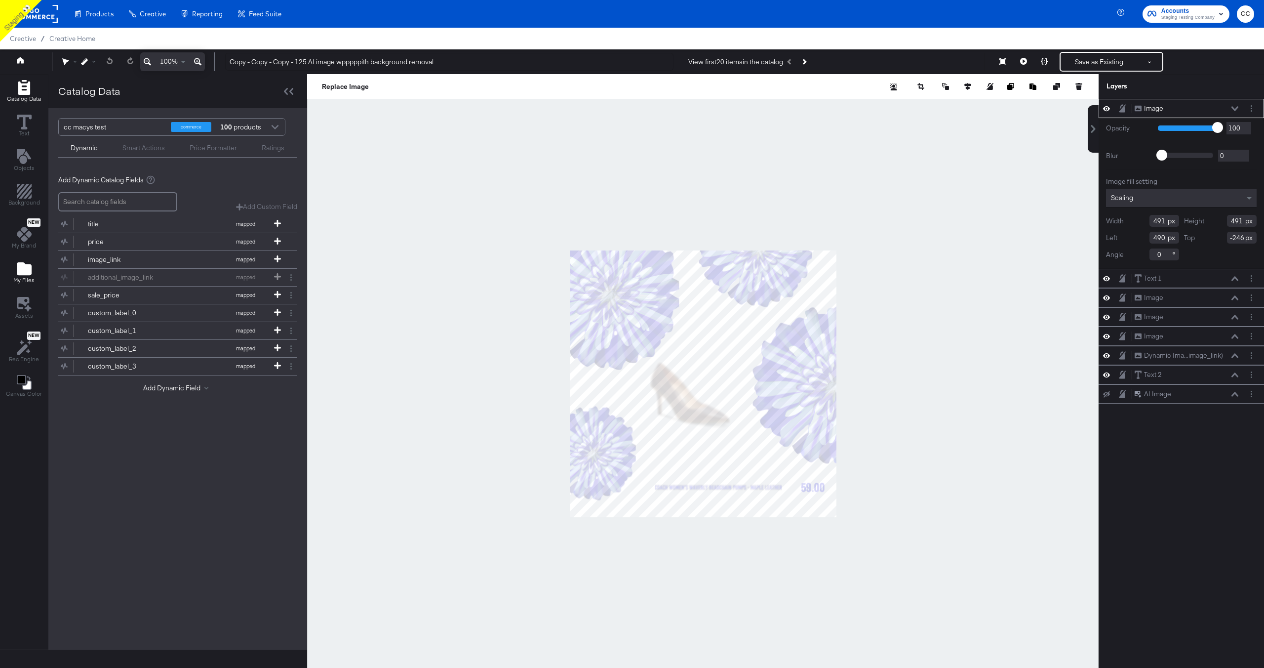
click at [18, 267] on icon "Add Files" at bounding box center [24, 268] width 15 height 13
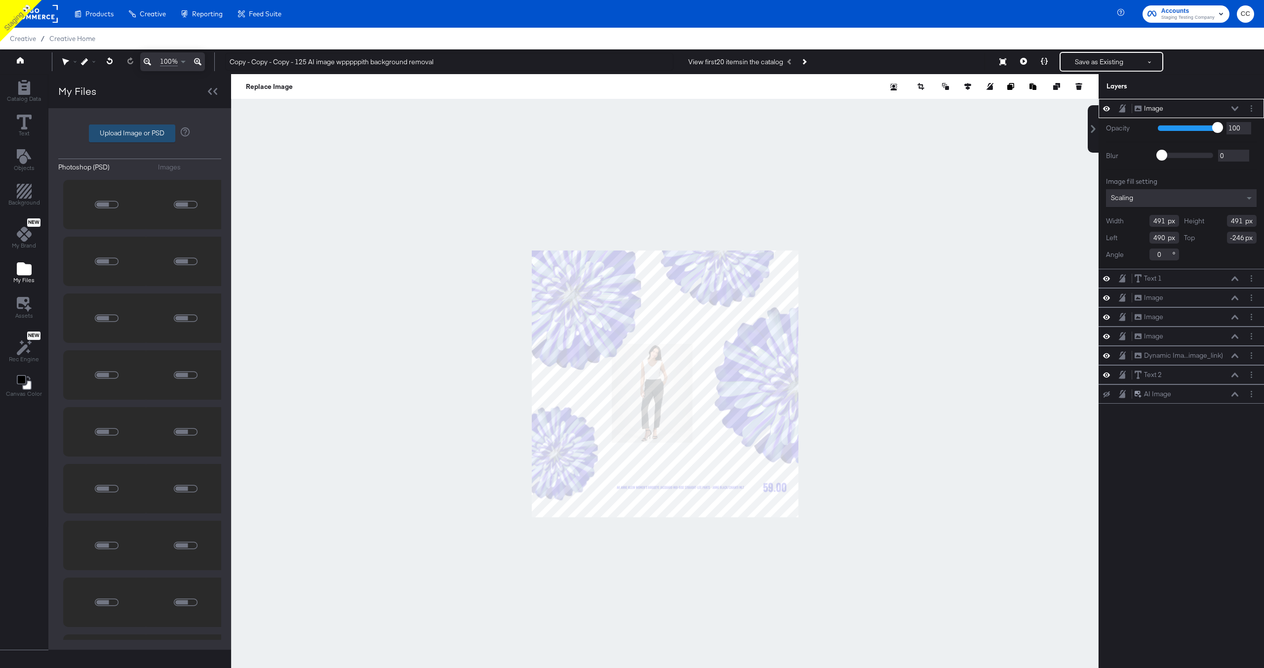
click at [135, 132] on label "Upload Image or PSD" at bounding box center [131, 133] width 85 height 17
click at [140, 133] on input "Upload Image or PSD" at bounding box center [140, 133] width 0 height 0
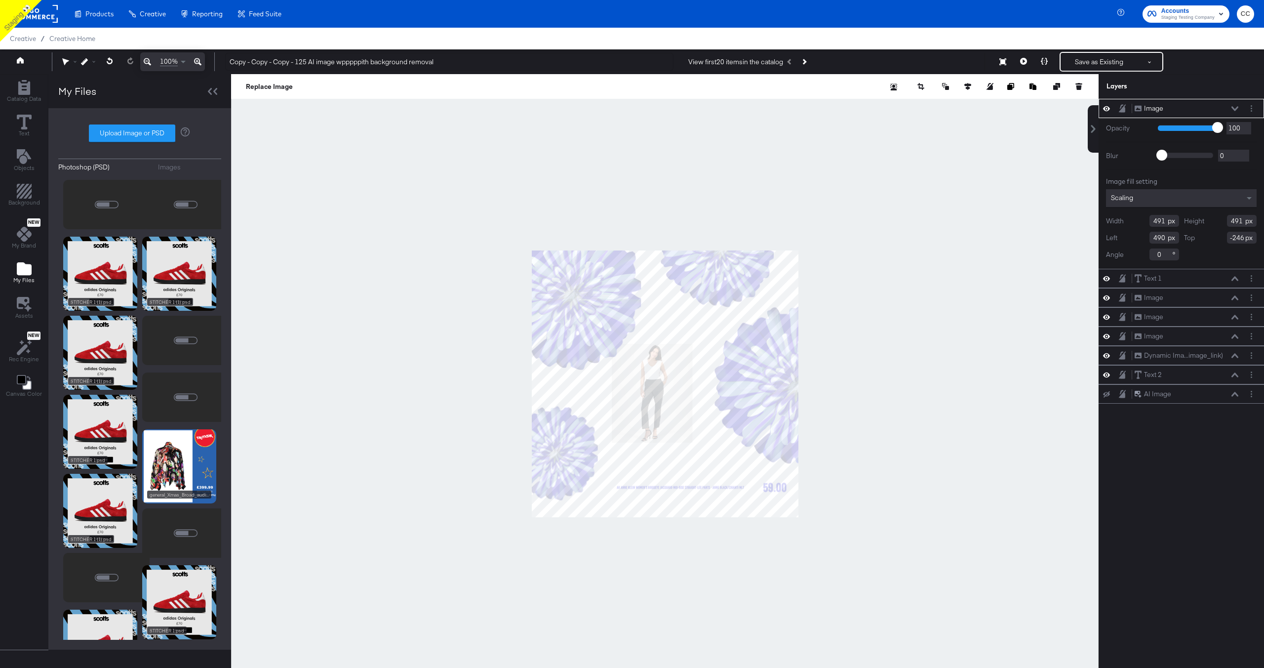
type input "C:\fakepath\Overlay 1.jpg"
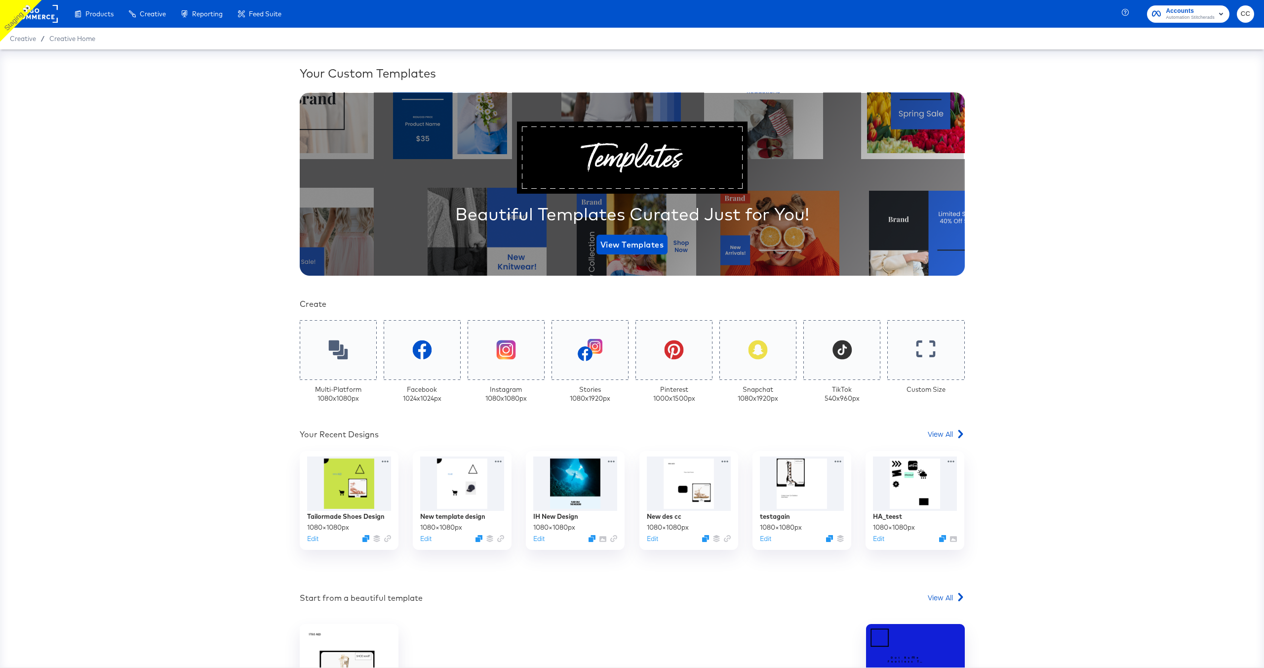
click at [197, 213] on div "Your Custom Templates Beautiful Templates Curated Just for You! View Templates …" at bounding box center [632, 358] width 1264 height 618
